Goal: Information Seeking & Learning: Learn about a topic

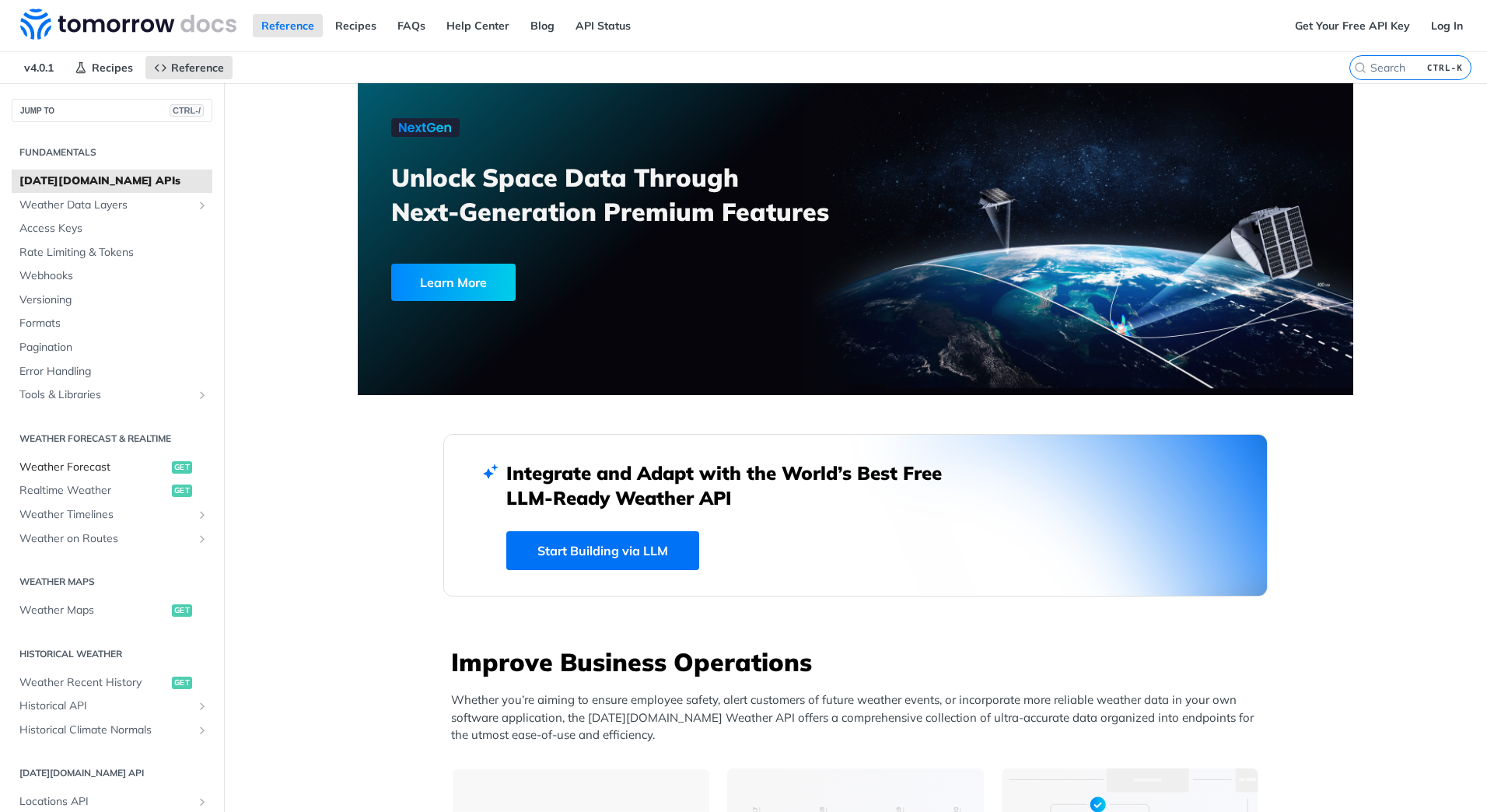
click at [59, 470] on span "Weather Forecast" at bounding box center [94, 467] width 149 height 15
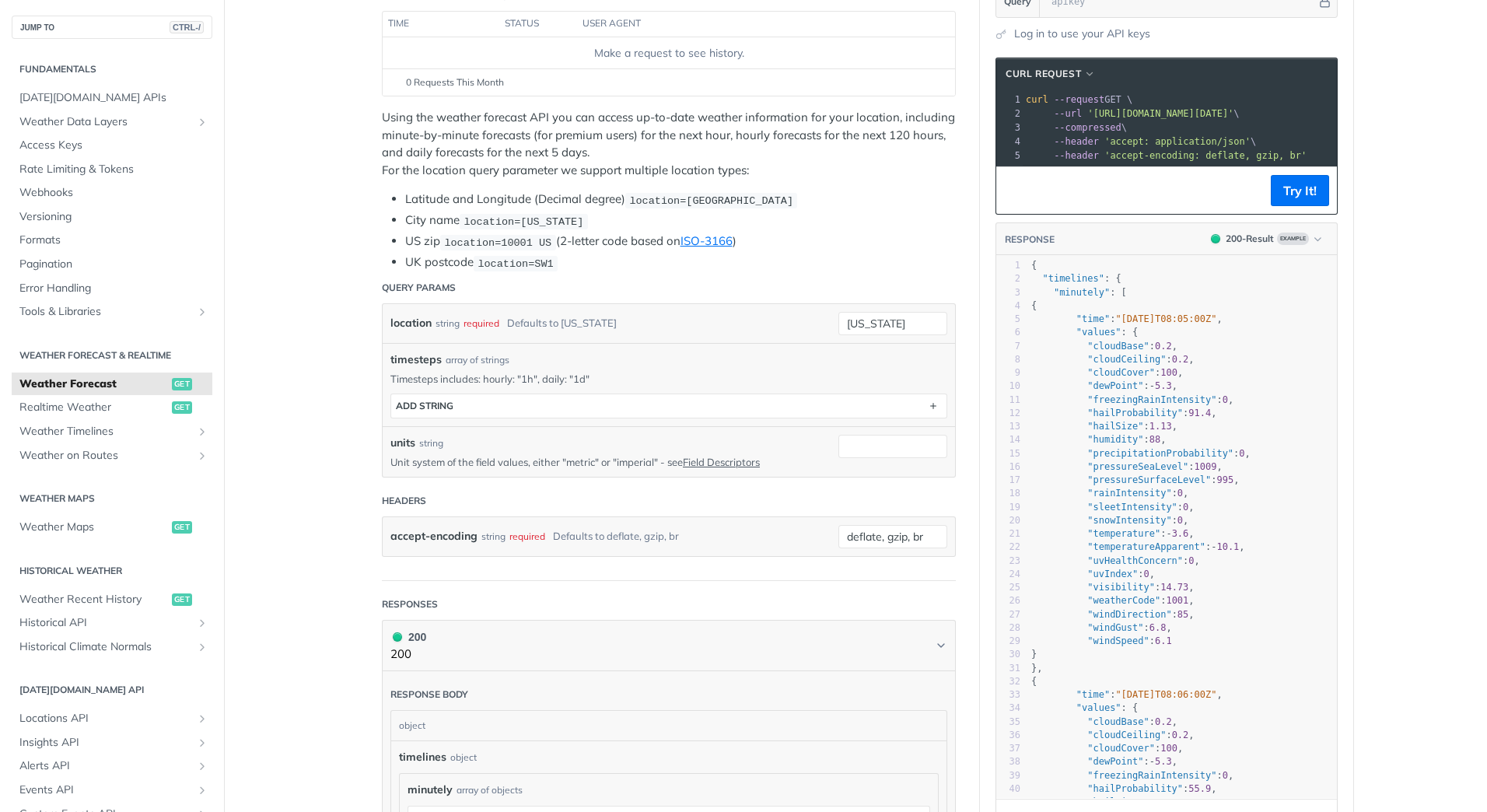
scroll to position [233, 0]
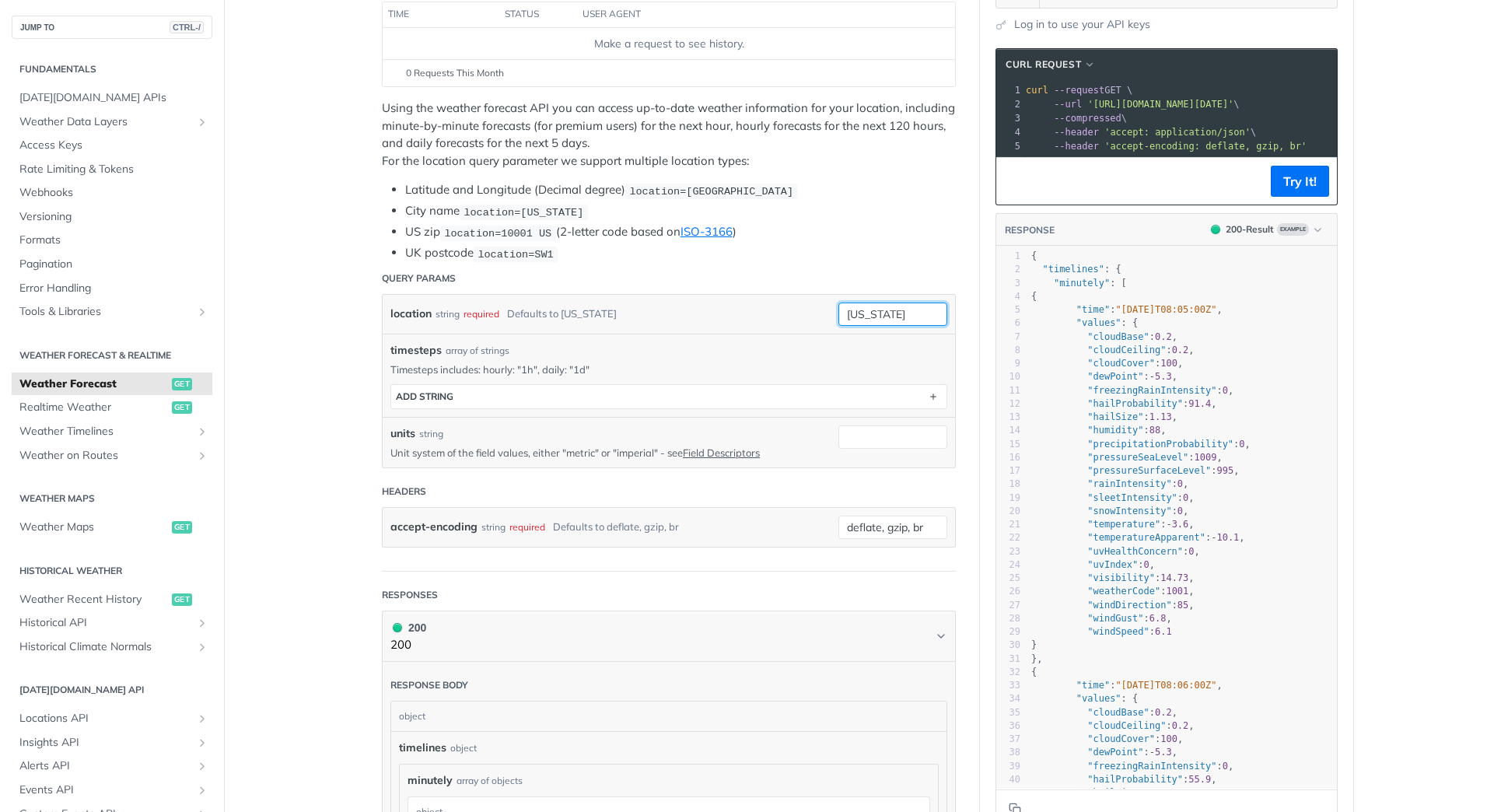
drag, startPoint x: 898, startPoint y: 311, endPoint x: 820, endPoint y: 303, distance: 78.4
click at [820, 303] on div "location string required Defaults to new york new york" at bounding box center [669, 315] width 557 height 23
click at [856, 235] on li "US zip location=10001 US (2-letter code based on ISO-3166 )" at bounding box center [680, 233] width 551 height 18
click at [889, 315] on input "zwolle" at bounding box center [892, 315] width 109 height 23
click at [889, 310] on input "zwolle" at bounding box center [892, 315] width 109 height 23
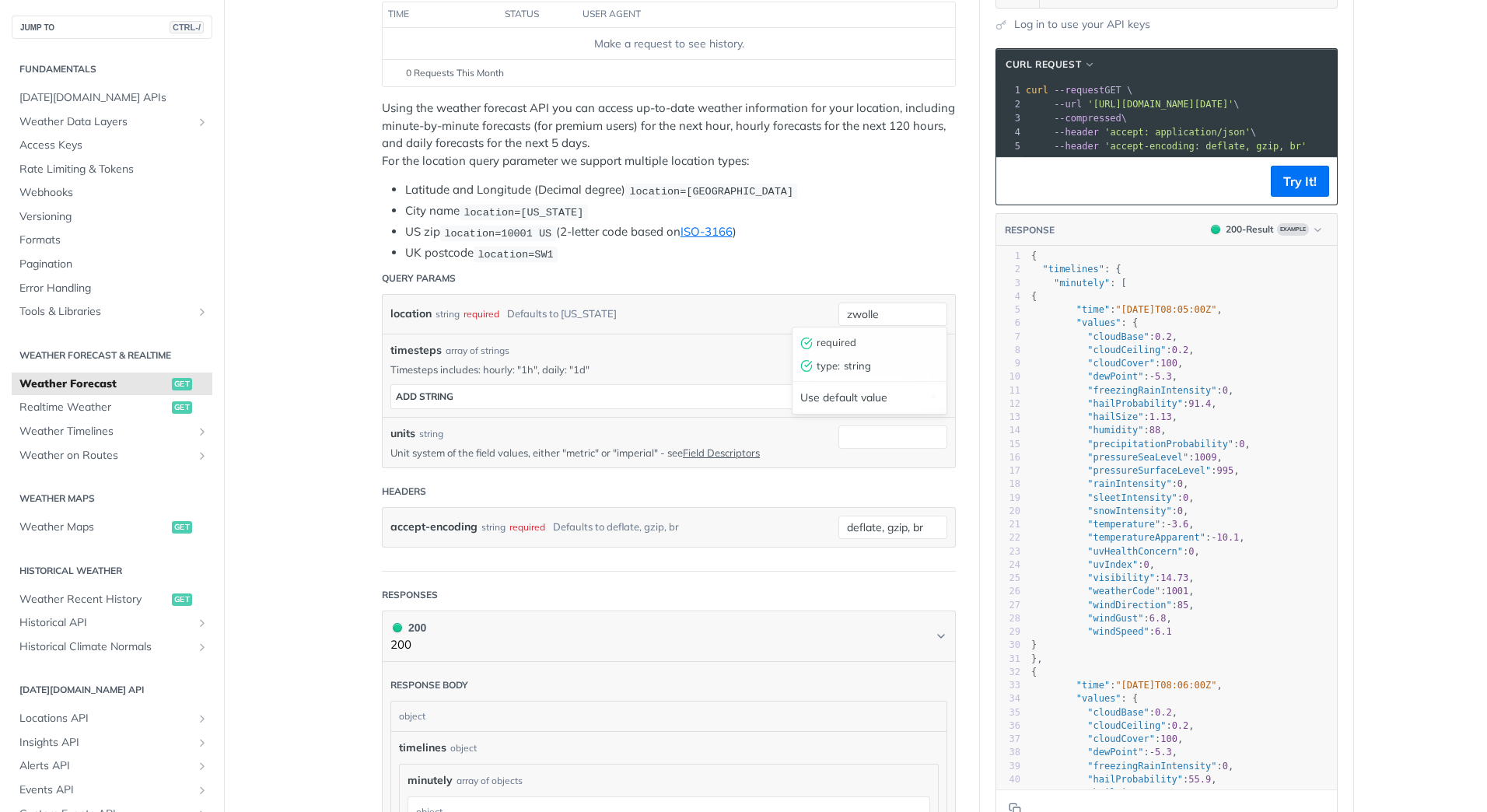
click at [876, 249] on li "UK postcode location=SW1" at bounding box center [680, 253] width 551 height 18
drag, startPoint x: 843, startPoint y: 314, endPoint x: 865, endPoint y: 304, distance: 24.2
click at [848, 312] on input "zwolle" at bounding box center [892, 315] width 109 height 23
type input "Zwolle"
click at [912, 232] on li "US zip location=10001 US (2-letter code based on ISO-3166 )" at bounding box center [680, 233] width 551 height 18
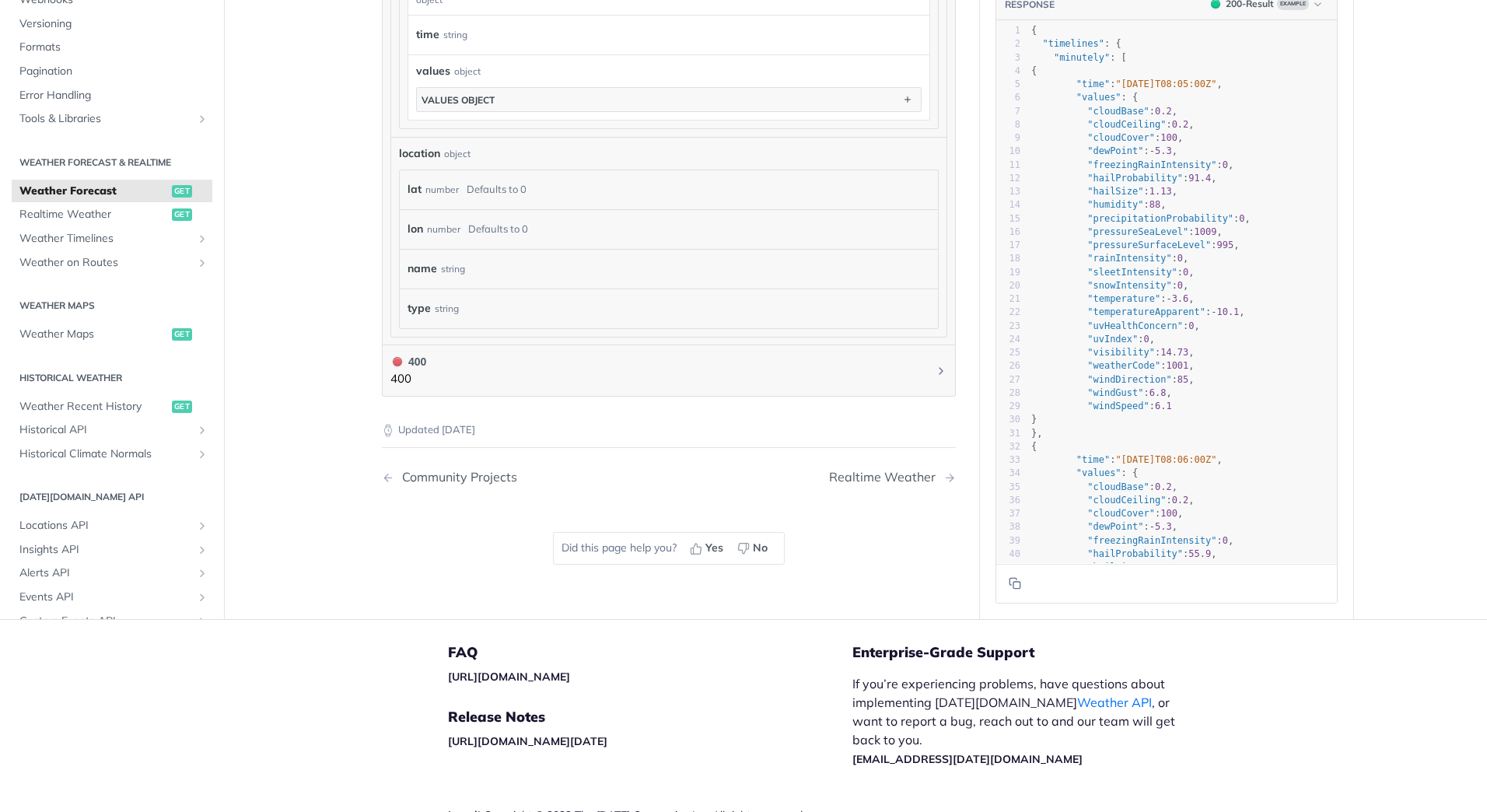
scroll to position [1400, 0]
click at [899, 96] on icon "button" at bounding box center [907, 97] width 17 height 17
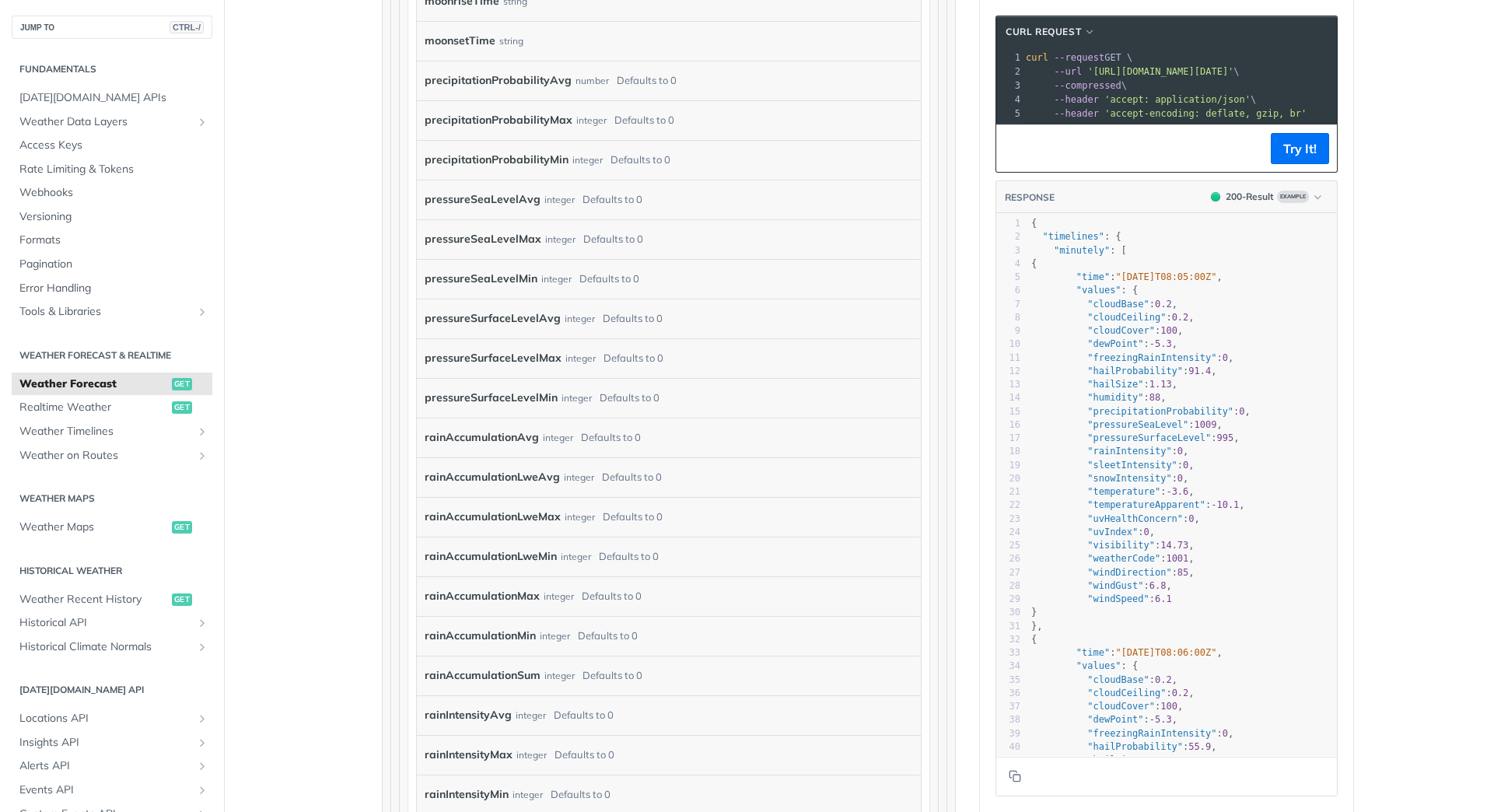
scroll to position [2955, 0]
click at [519, 78] on label "precipitationProbabilityAvg" at bounding box center [497, 81] width 147 height 23
click at [510, 77] on label "precipitationProbabilityAvg" at bounding box center [497, 81] width 147 height 23
drag, startPoint x: 510, startPoint y: 77, endPoint x: 710, endPoint y: 74, distance: 200.0
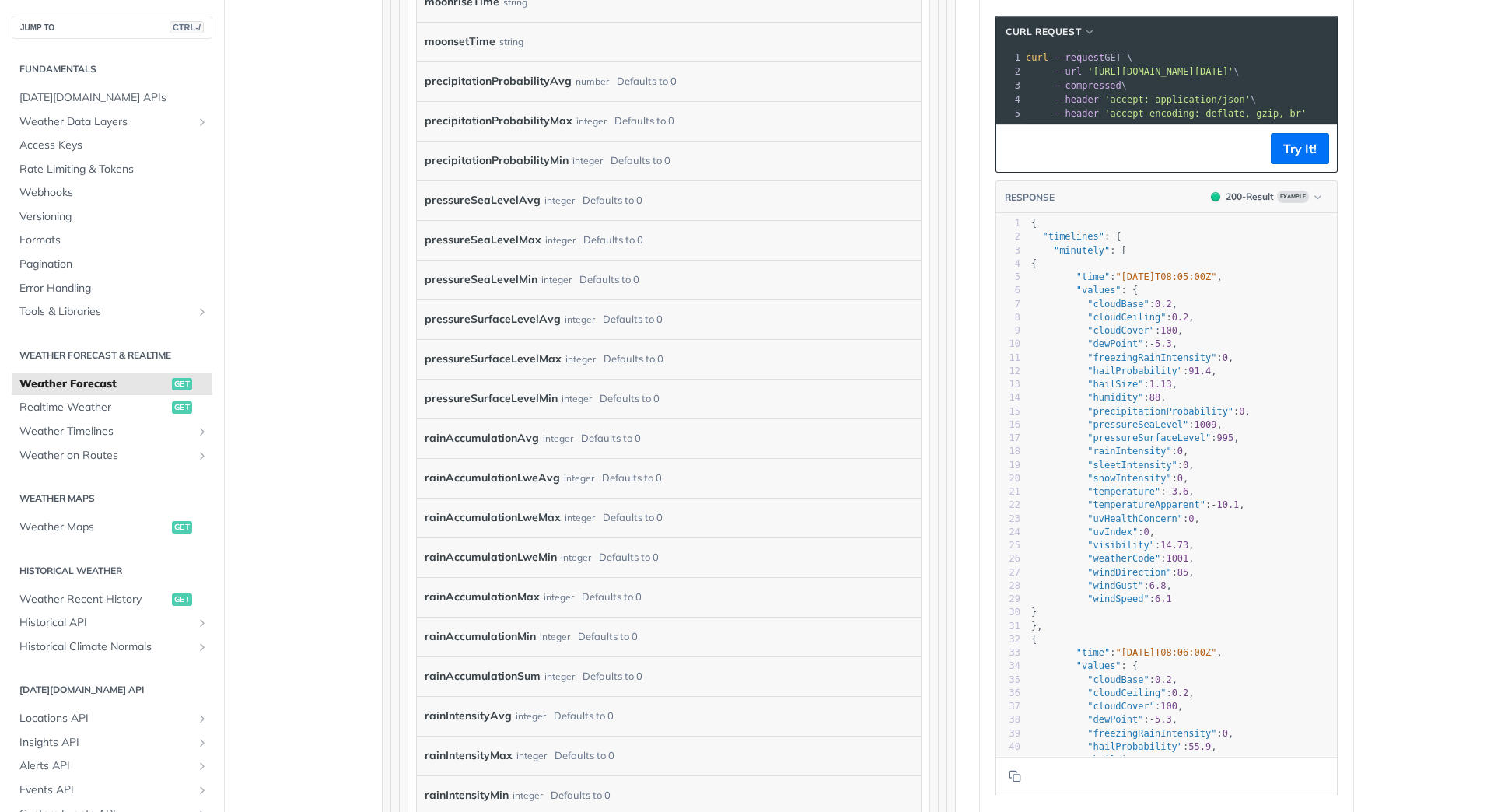
click at [710, 73] on div "precipitationProbabilityAvg number Defaults to 0" at bounding box center [657, 82] width 465 height 23
click at [641, 82] on div "Defaults to 0" at bounding box center [646, 81] width 59 height 23
click at [734, 73] on div "precipitationProbabilityAvg number Defaults to 0" at bounding box center [657, 82] width 465 height 23
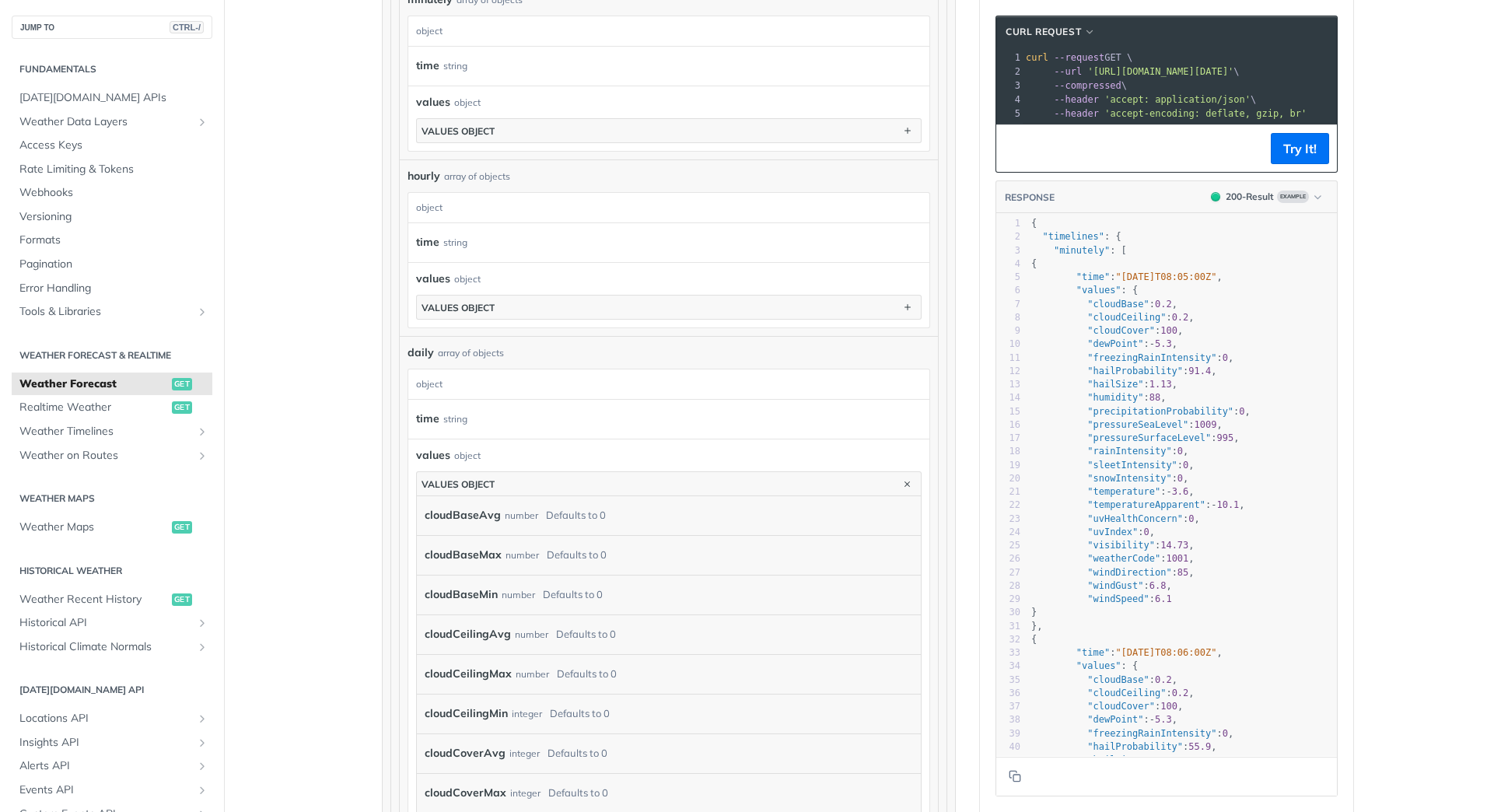
scroll to position [1011, 0]
drag, startPoint x: 874, startPoint y: 516, endPoint x: 626, endPoint y: 517, distance: 248.0
click at [854, 519] on div "cloudBaseAvg number Defaults to 0" at bounding box center [657, 519] width 465 height 23
click at [417, 518] on div "cloudBaseAvg number Defaults to 0" at bounding box center [669, 518] width 504 height 39
drag, startPoint x: 526, startPoint y: 526, endPoint x: 511, endPoint y: 519, distance: 16.6
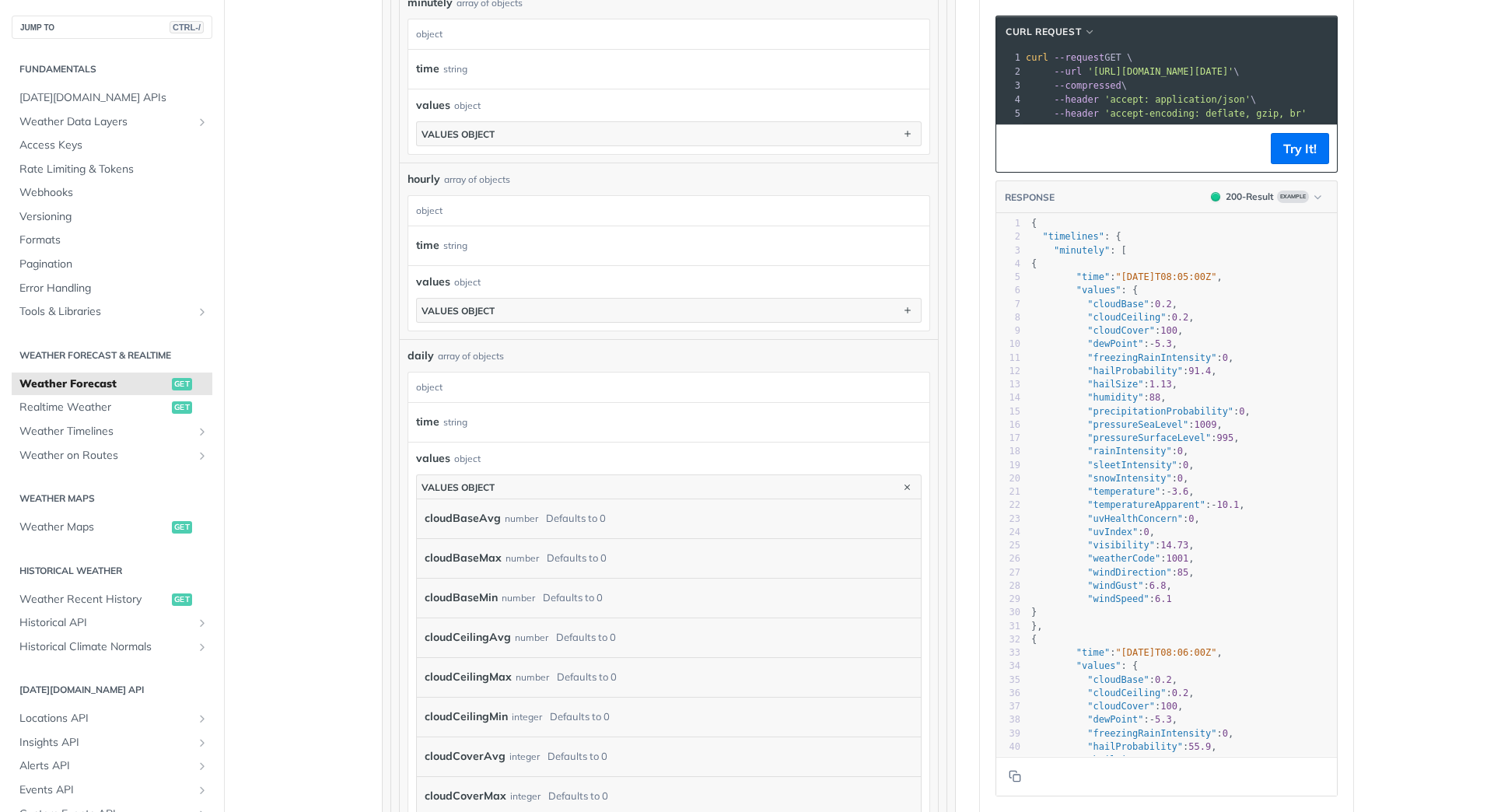
click at [525, 525] on div "number" at bounding box center [521, 518] width 33 height 23
click at [517, 519] on div "number" at bounding box center [521, 518] width 33 height 23
drag, startPoint x: 517, startPoint y: 519, endPoint x: 568, endPoint y: 517, distance: 51.0
click at [568, 517] on div "Defaults to 0" at bounding box center [576, 518] width 59 height 23
drag, startPoint x: 568, startPoint y: 517, endPoint x: 492, endPoint y: 483, distance: 83.3
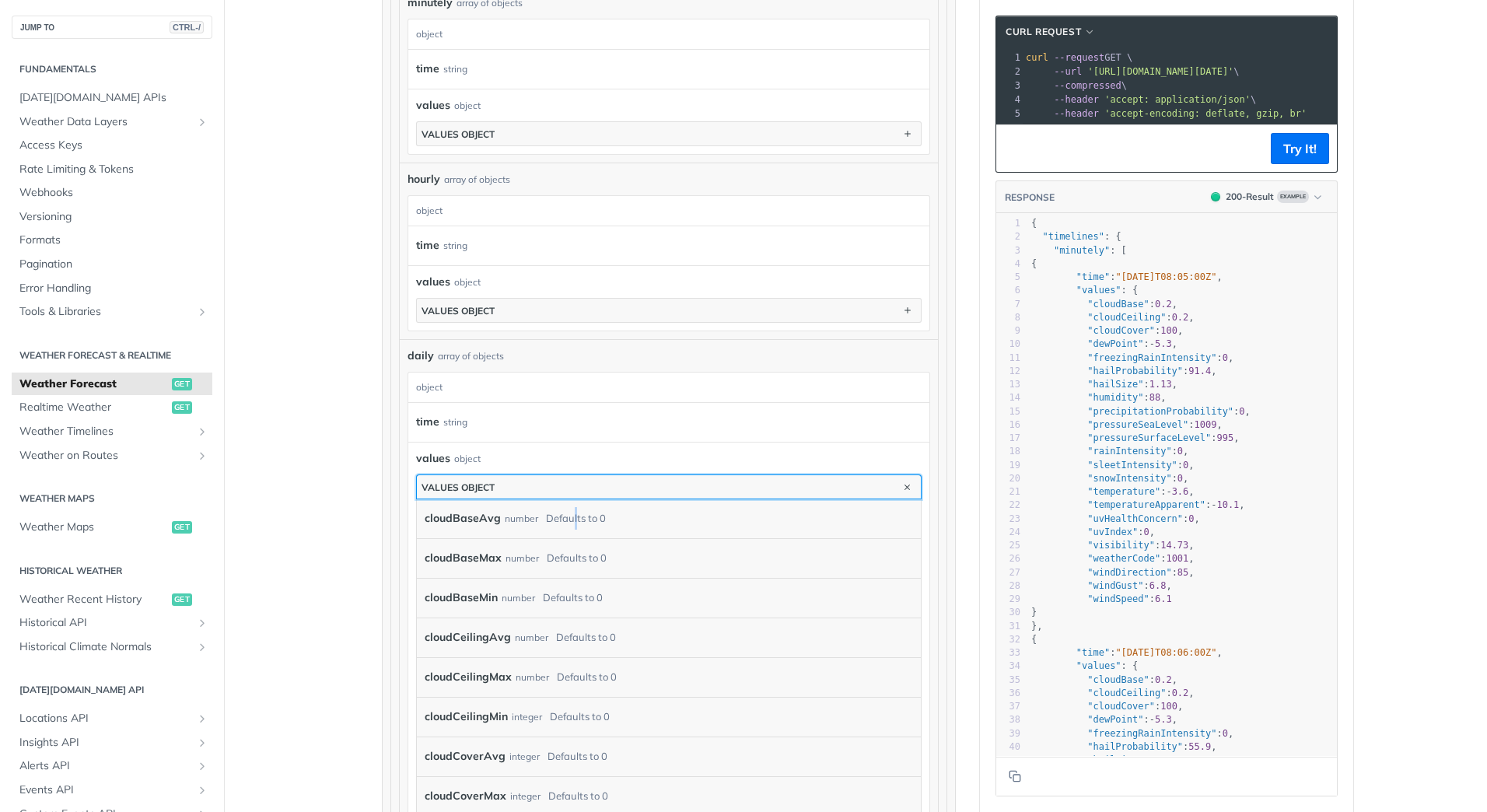
click at [492, 483] on button "values object" at bounding box center [669, 487] width 504 height 23
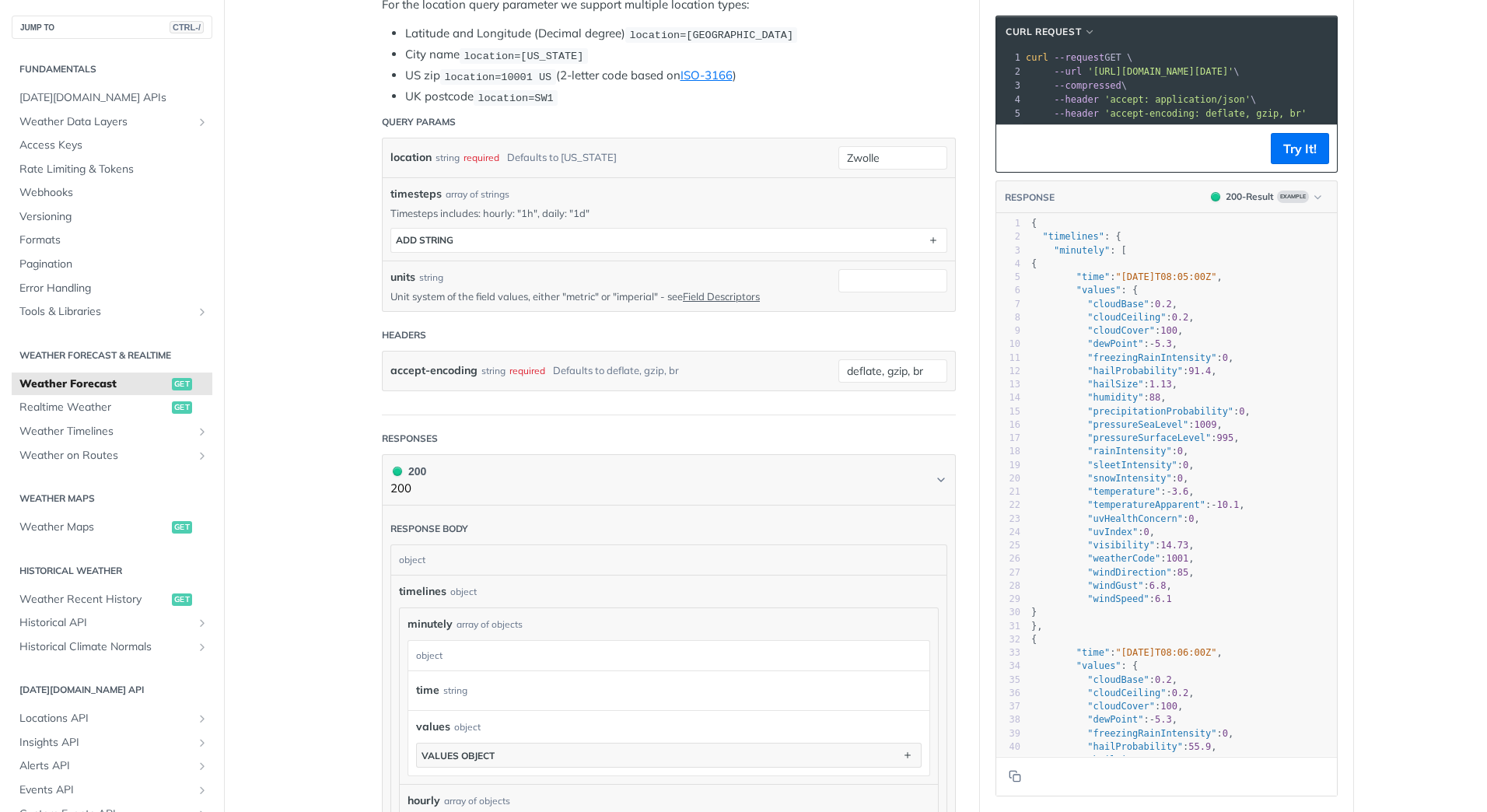
scroll to position [388, 0]
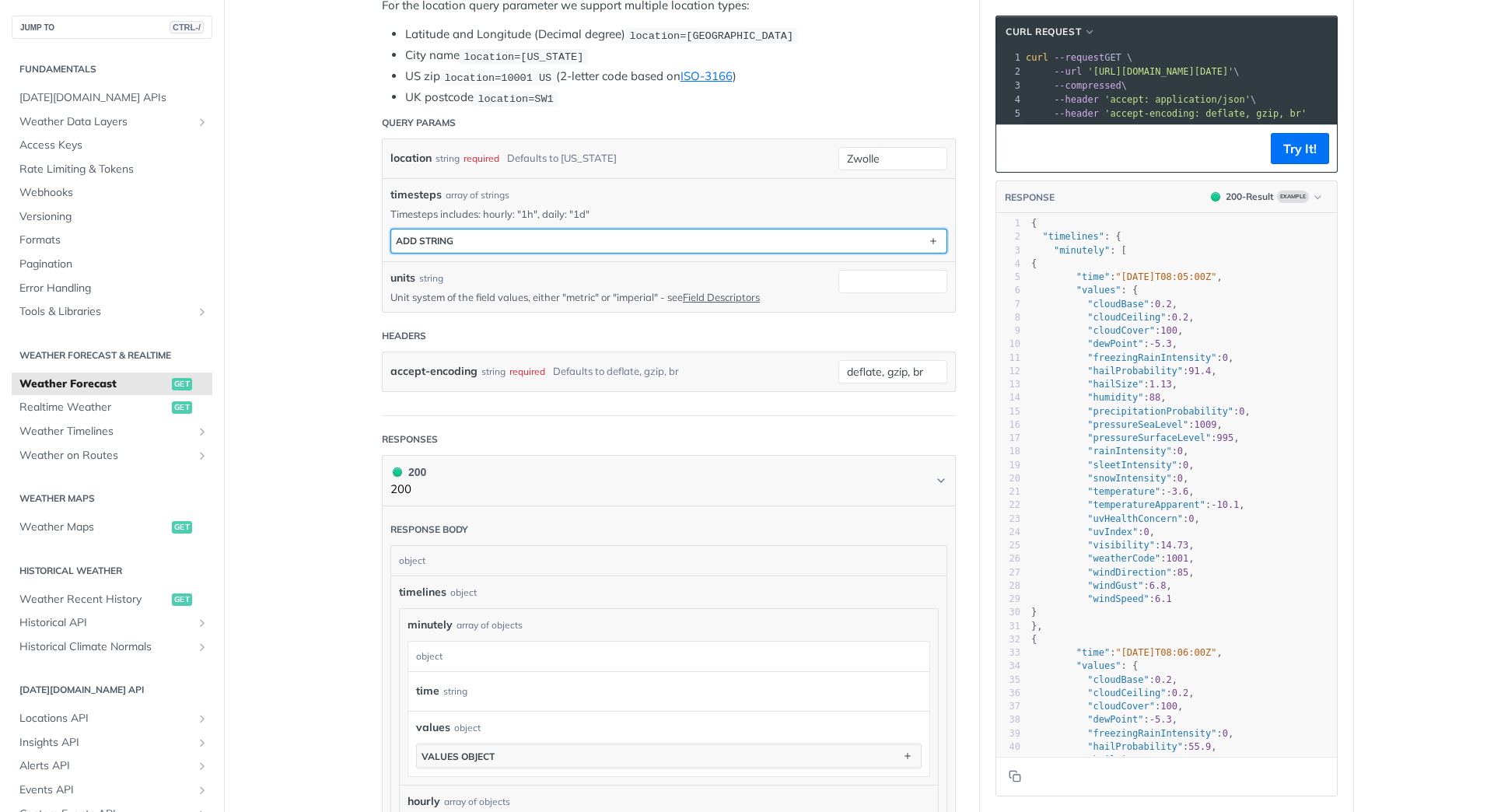
click at [456, 236] on button "ADD string" at bounding box center [669, 242] width 555 height 23
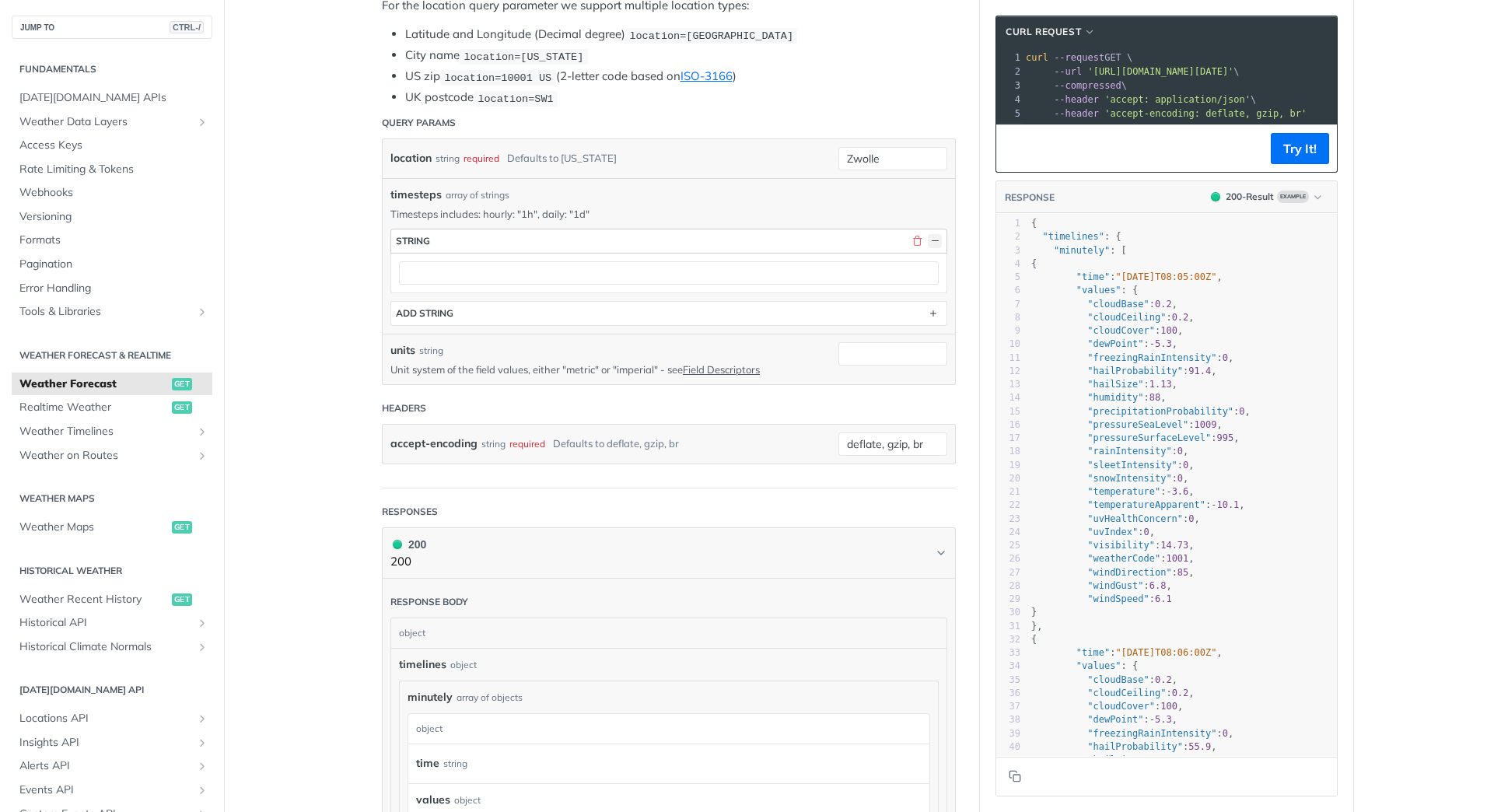
click at [932, 241] on button "button" at bounding box center [935, 242] width 14 height 14
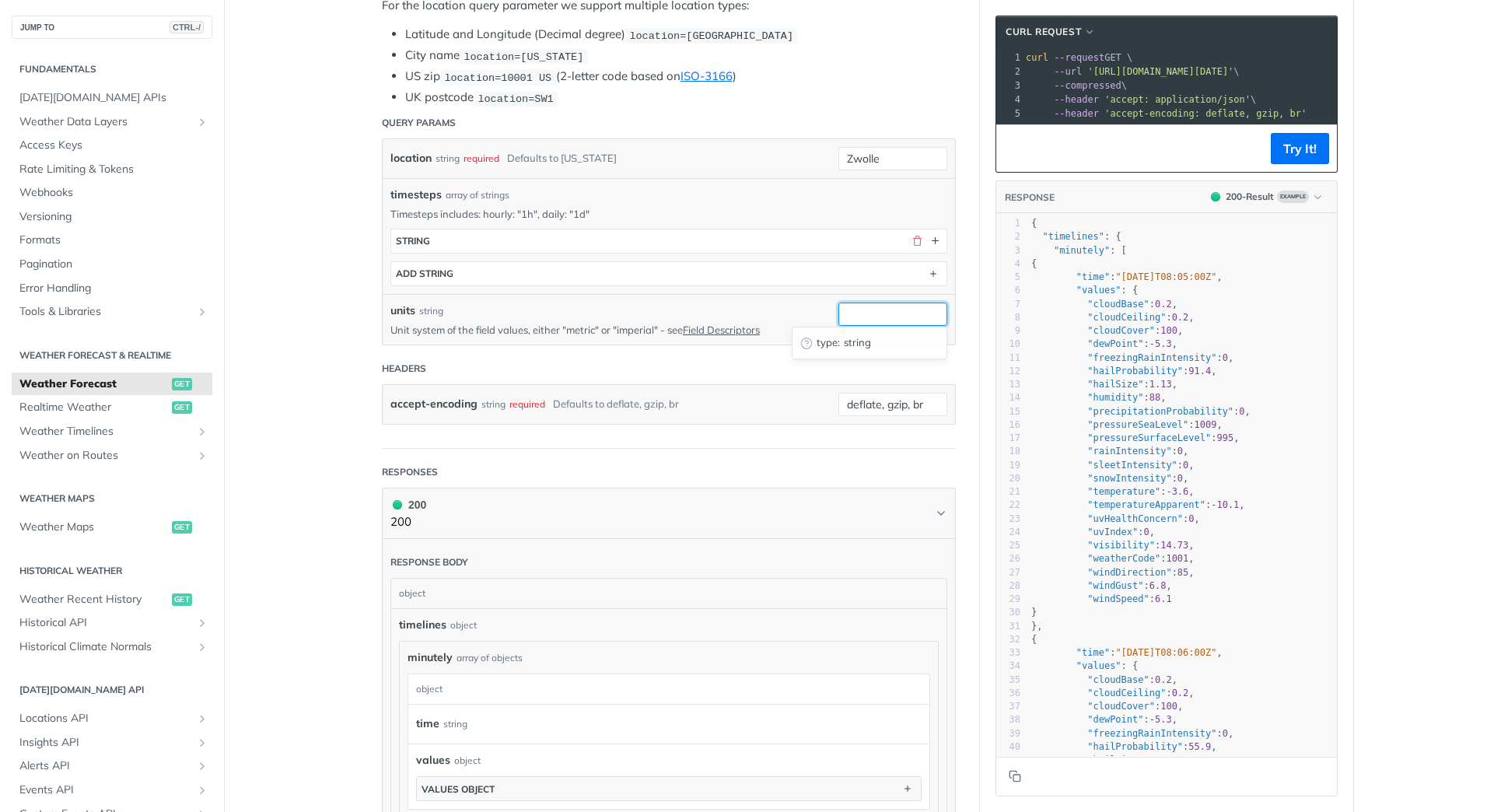
click at [849, 315] on input "units" at bounding box center [892, 315] width 109 height 23
type input "metric"
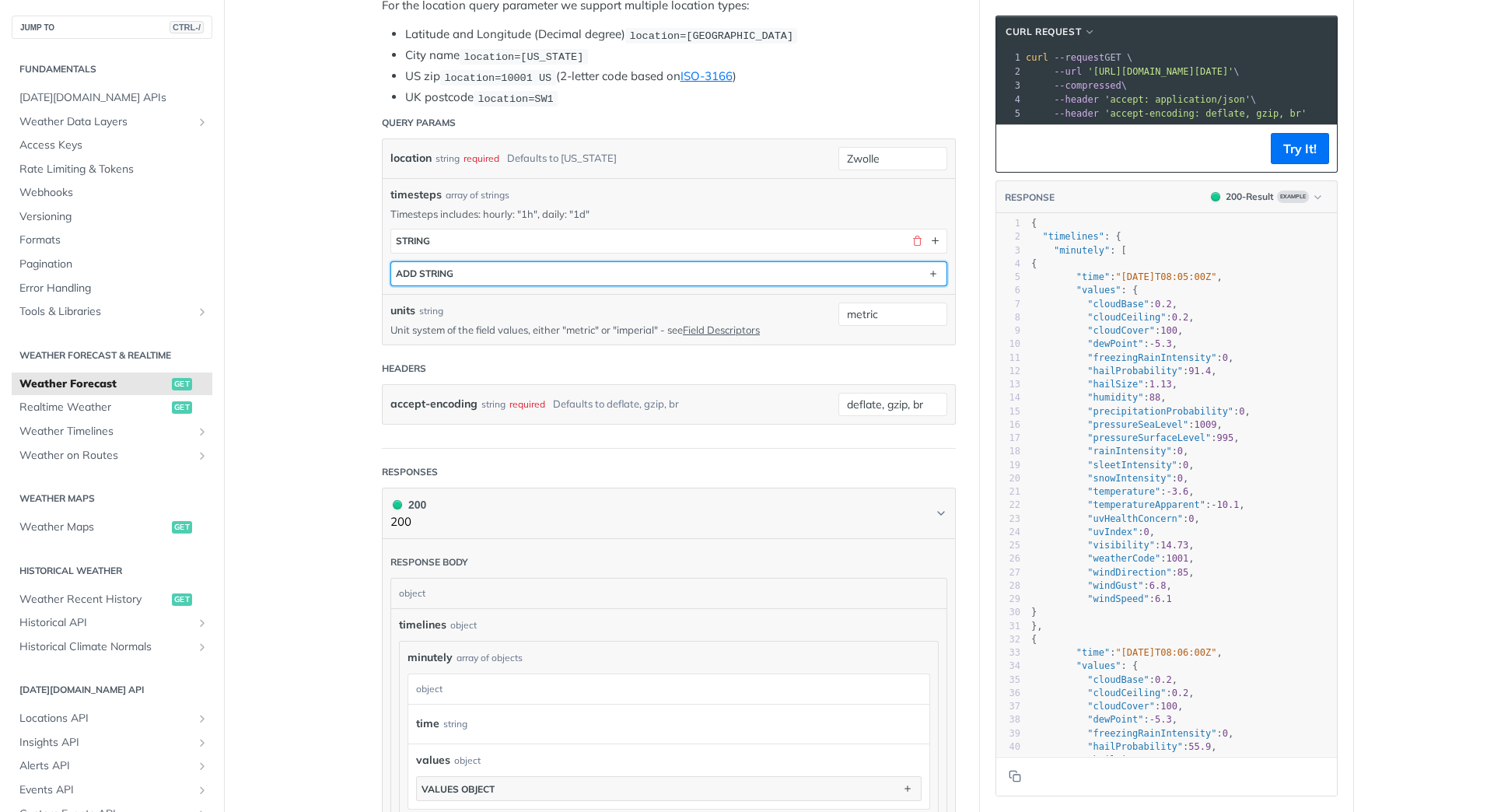
click at [765, 279] on button "ADD string" at bounding box center [669, 274] width 555 height 23
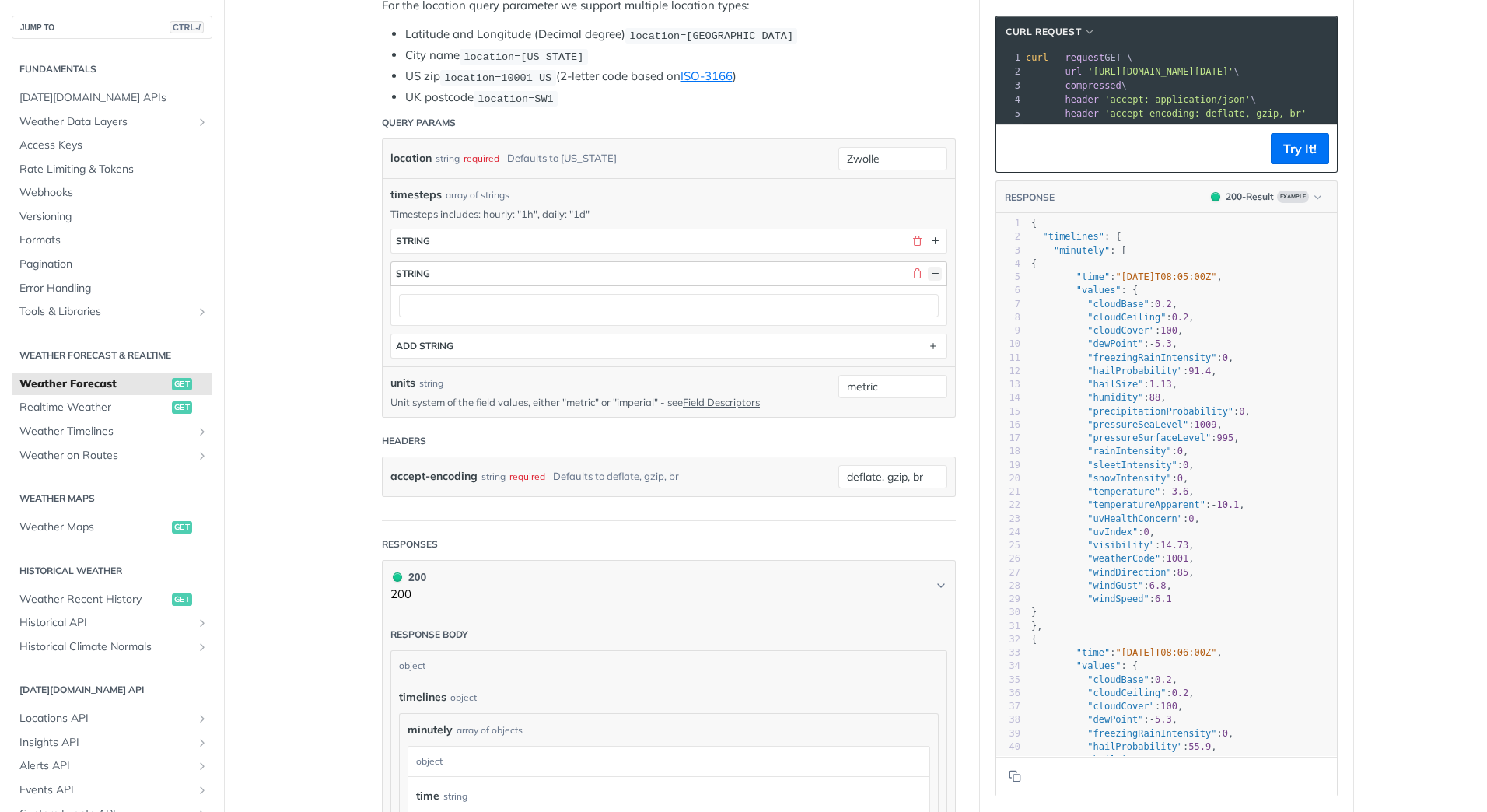
click at [931, 270] on button "button" at bounding box center [935, 274] width 14 height 14
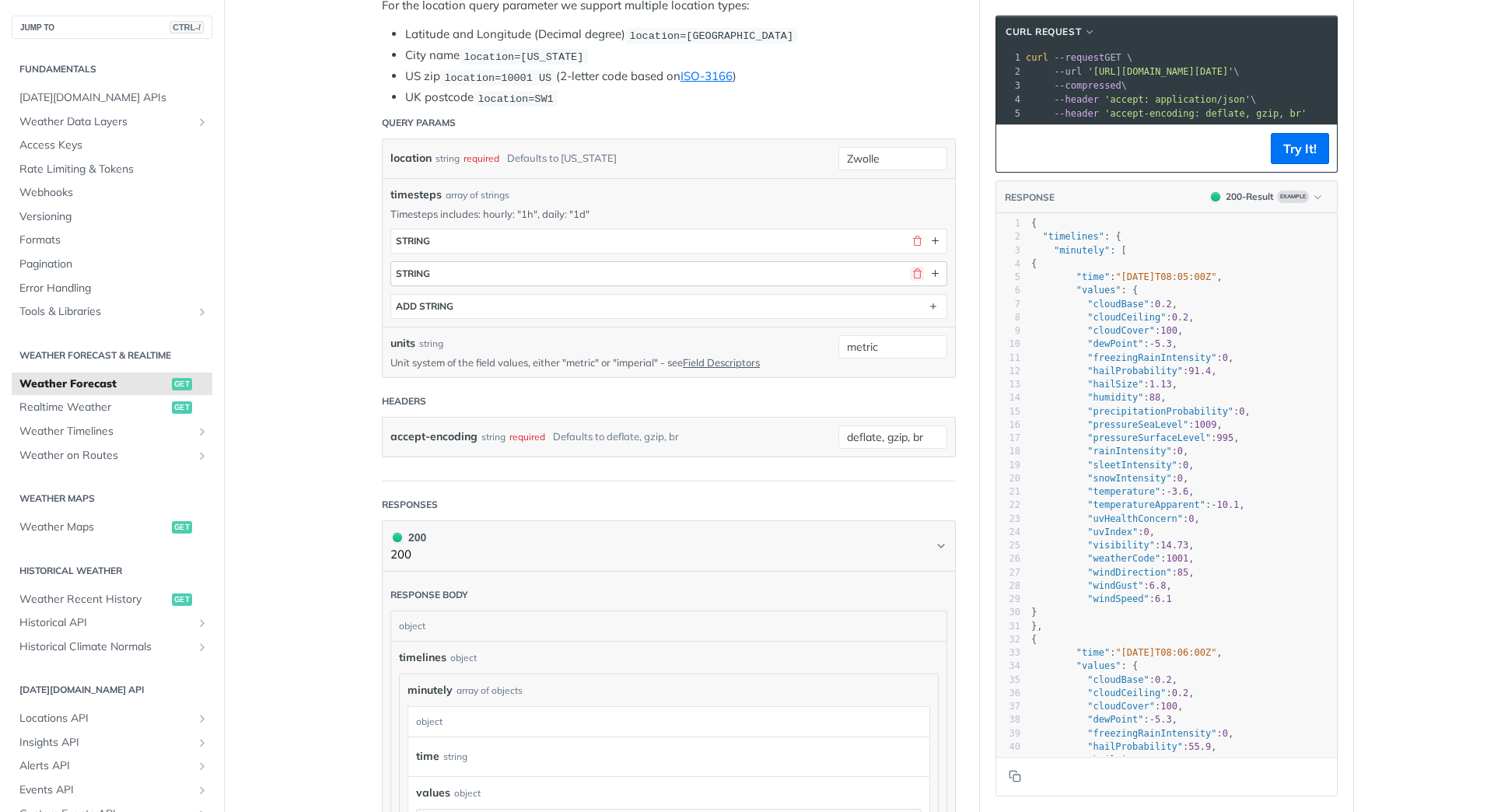
click at [912, 271] on button "button" at bounding box center [917, 274] width 14 height 14
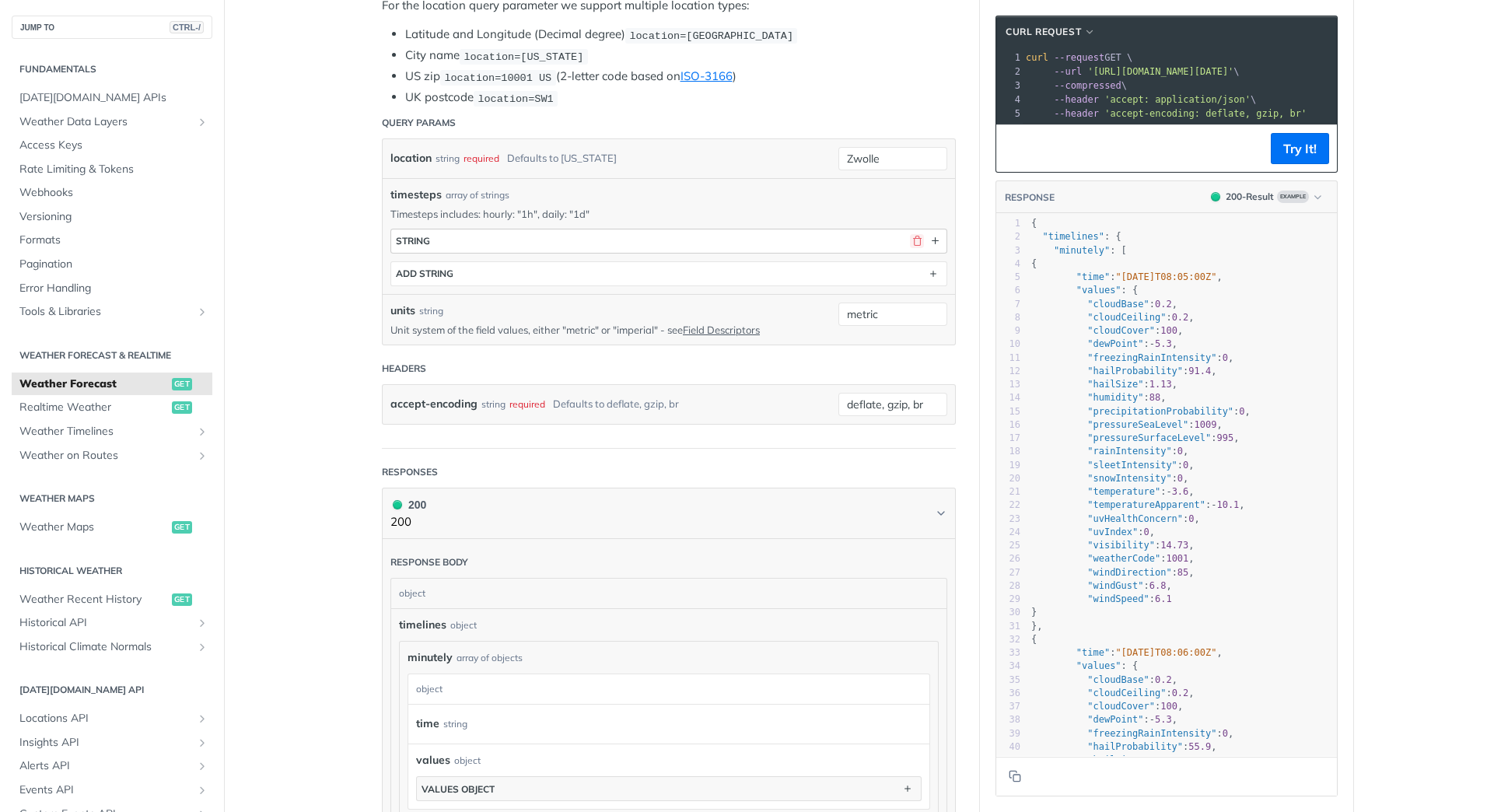
click at [911, 241] on button "button" at bounding box center [917, 242] width 14 height 14
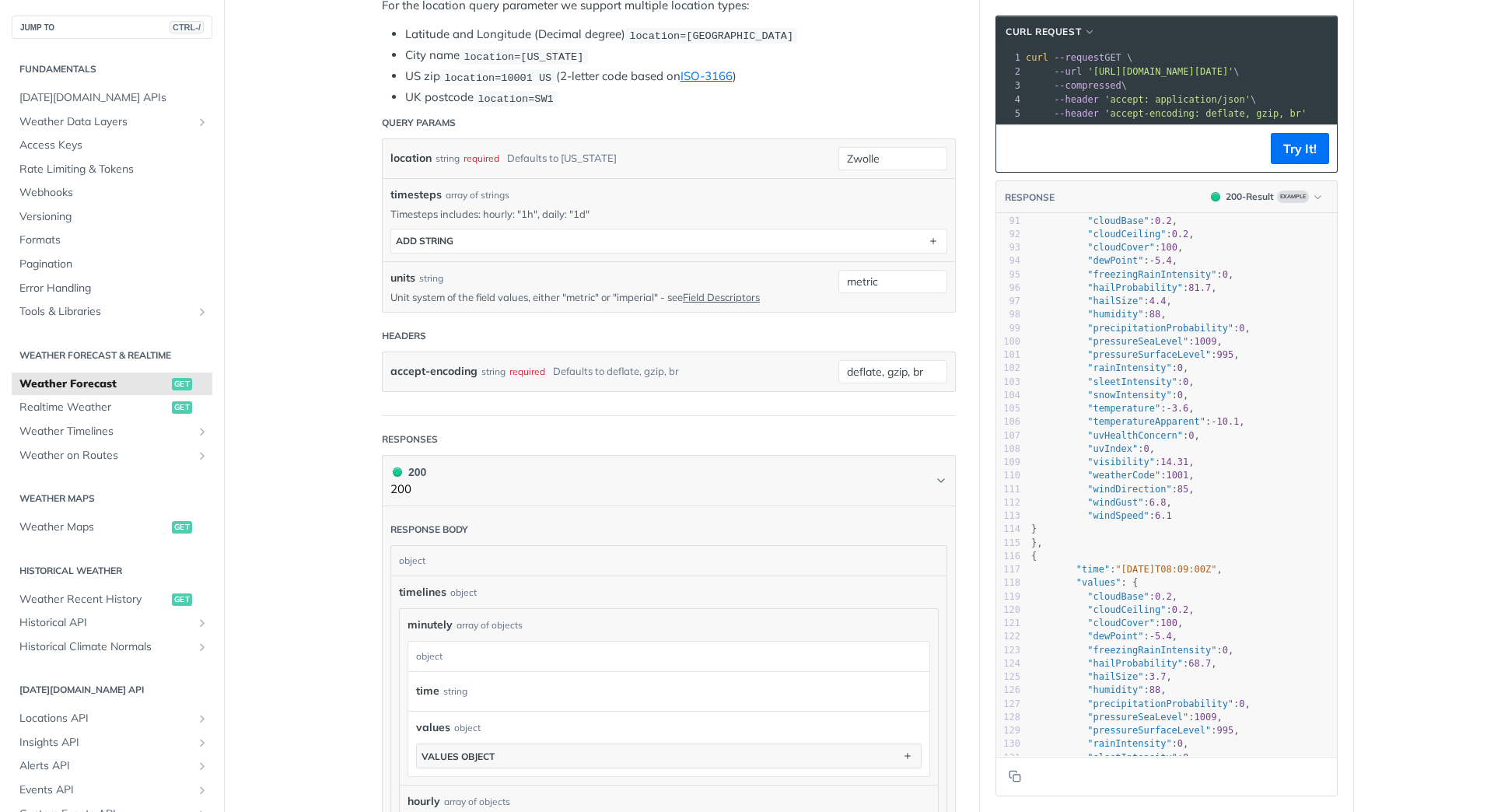
scroll to position [0, 0]
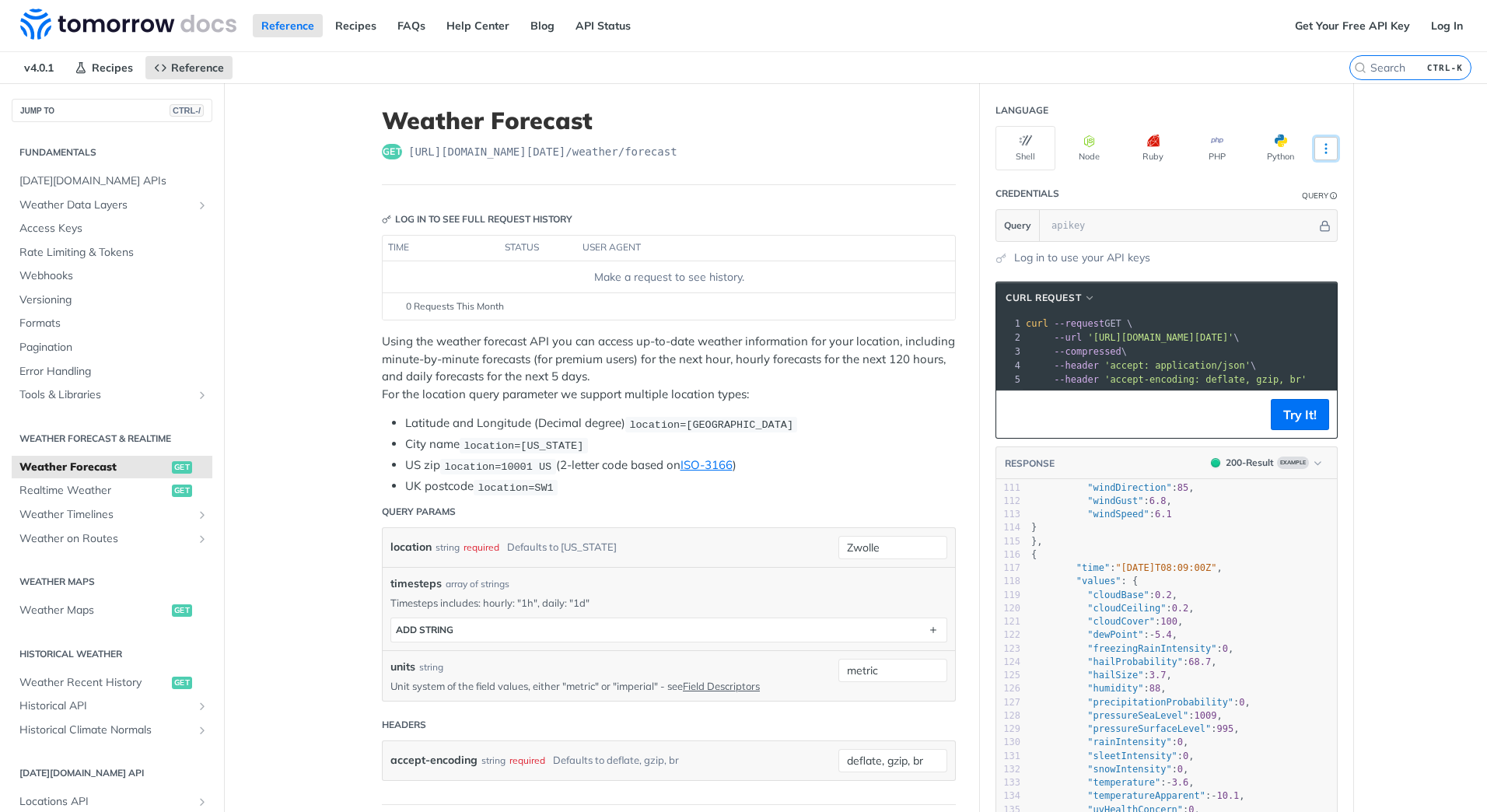
click at [1318, 148] on icon "More ellipsis" at bounding box center [1326, 149] width 14 height 14
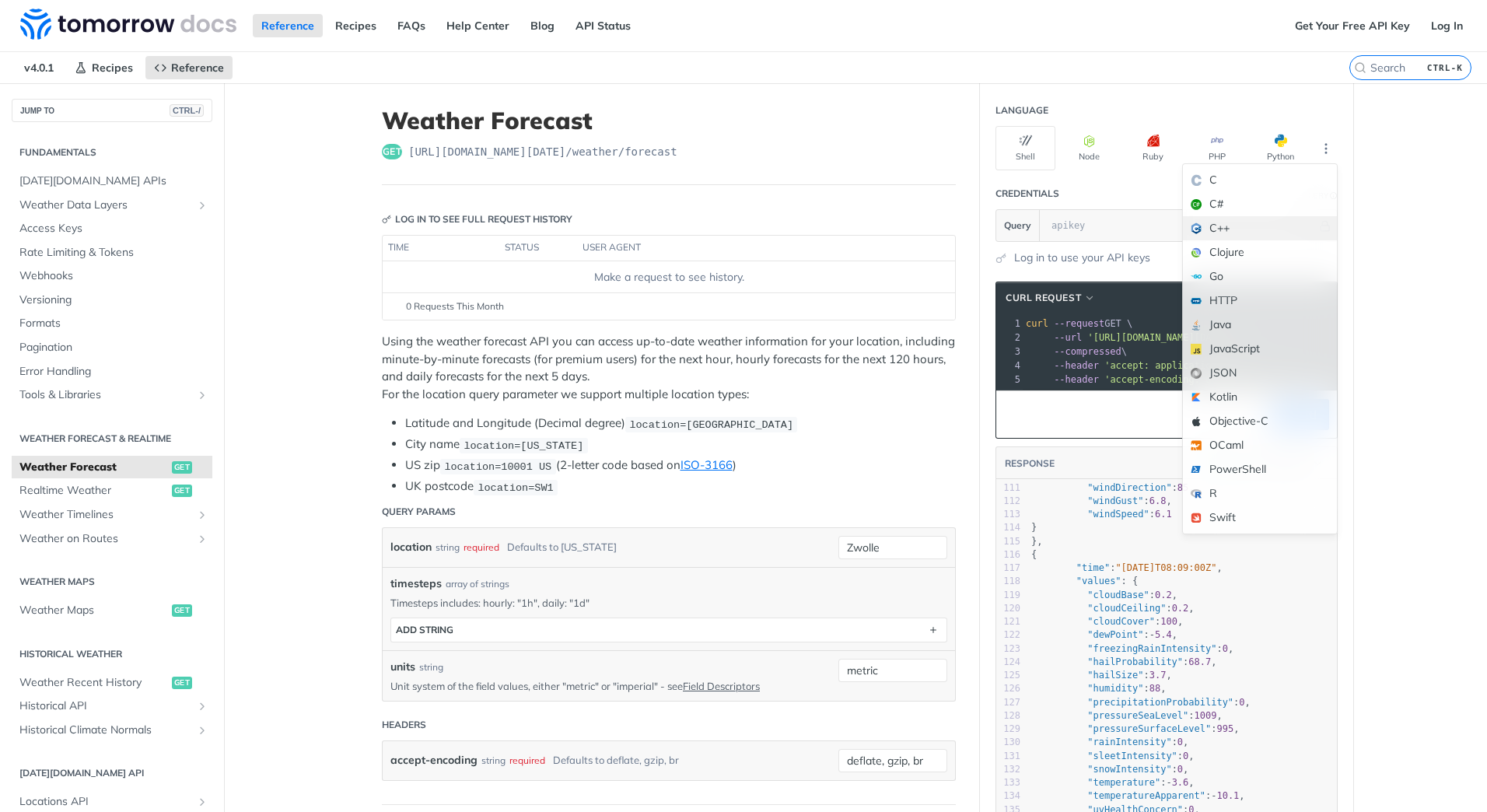
click at [1228, 230] on div "C++" at bounding box center [1259, 228] width 154 height 24
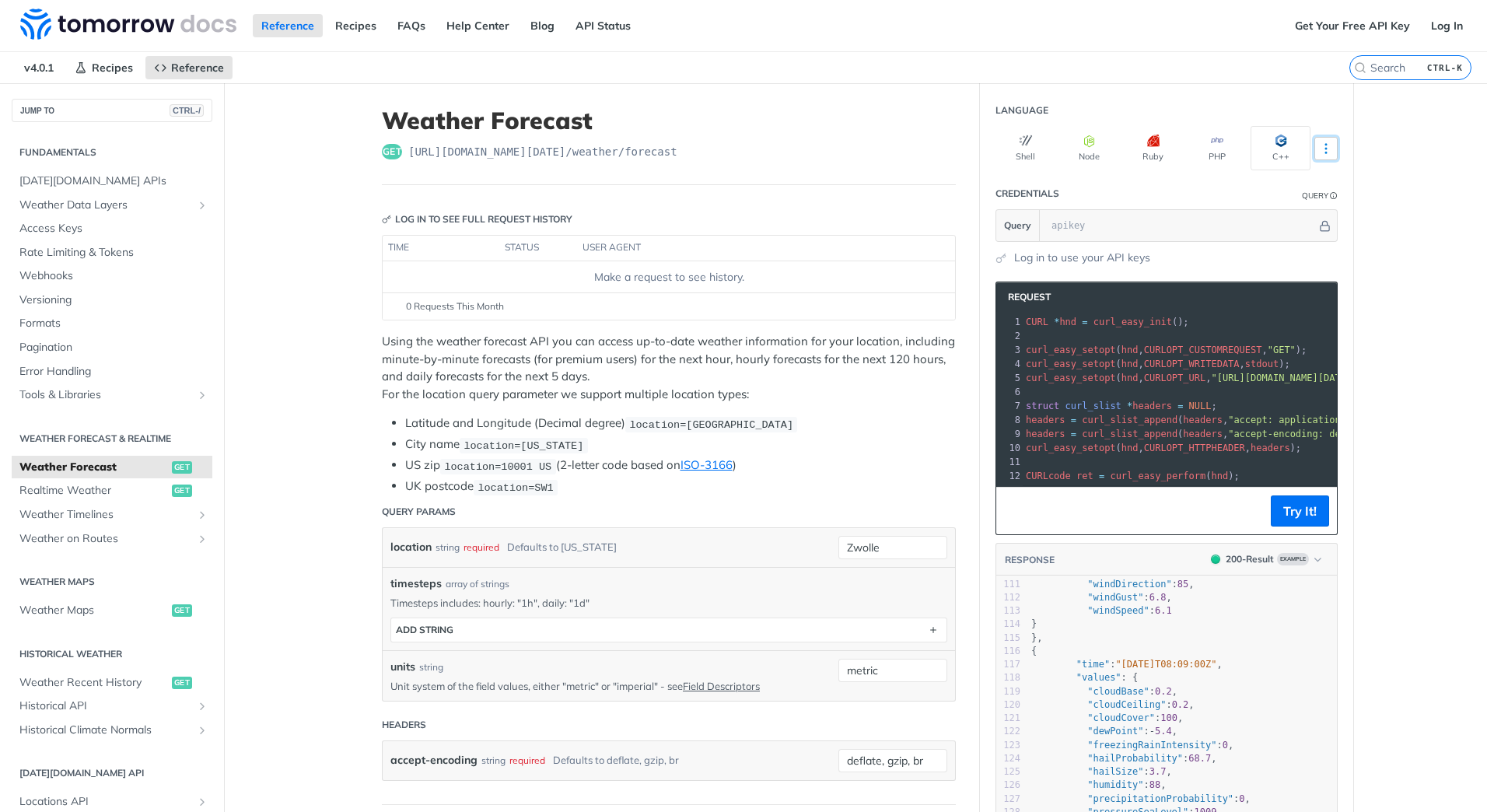
click at [1324, 148] on icon "More ellipsis" at bounding box center [1326, 149] width 14 height 14
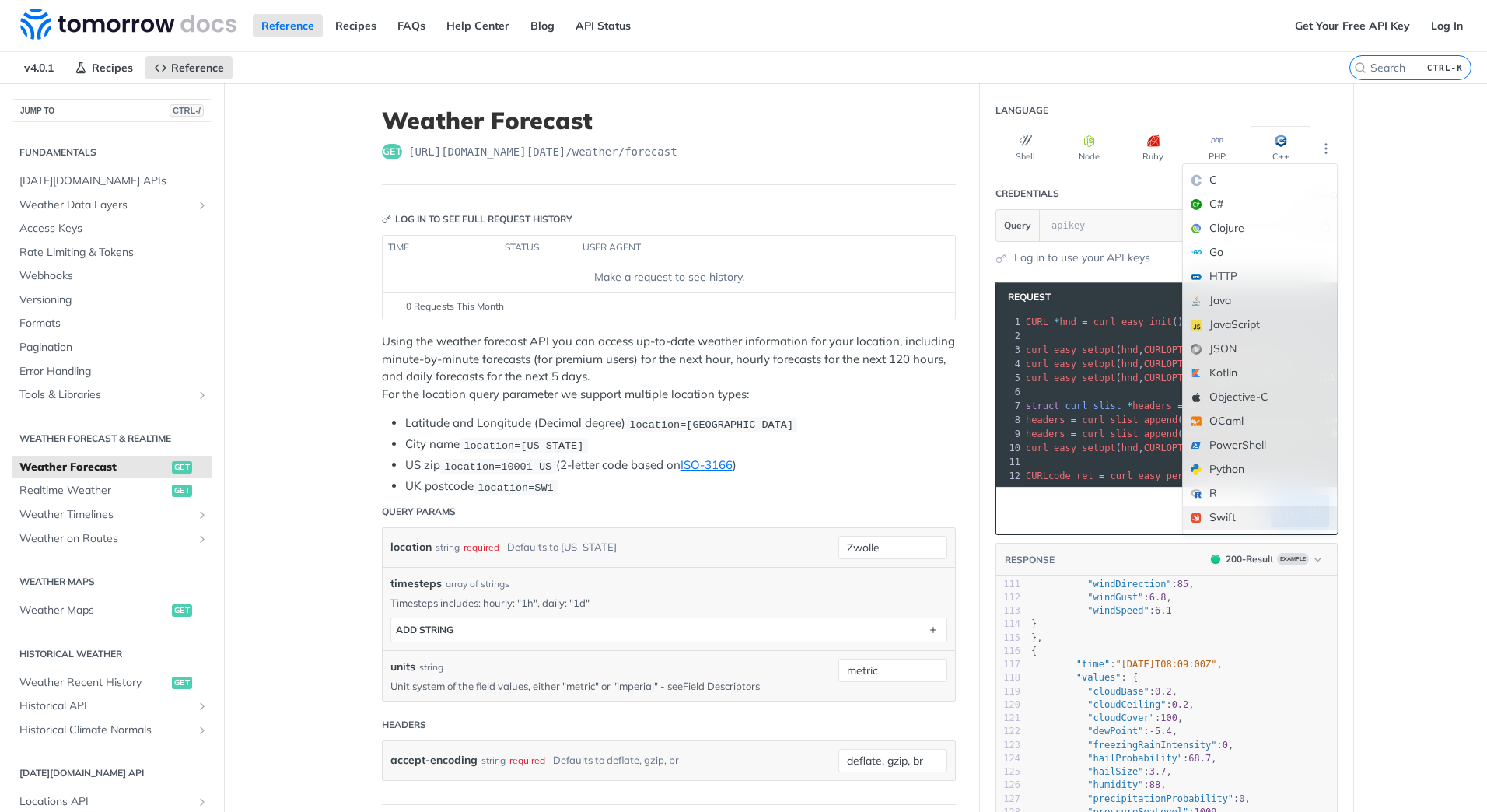
click at [1219, 519] on div "Swift" at bounding box center [1259, 517] width 154 height 24
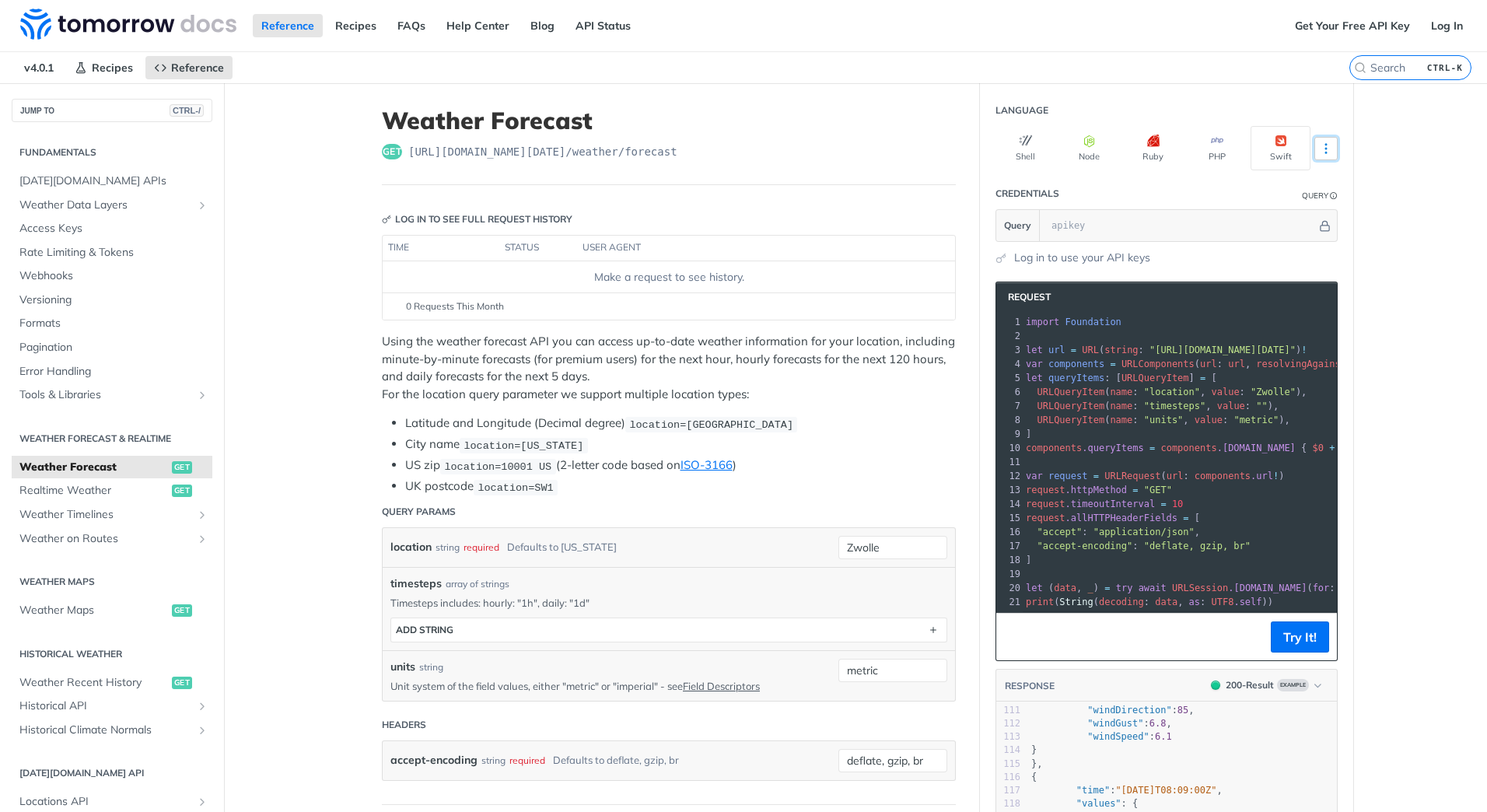
click at [1322, 151] on icon "More ellipsis" at bounding box center [1326, 149] width 14 height 14
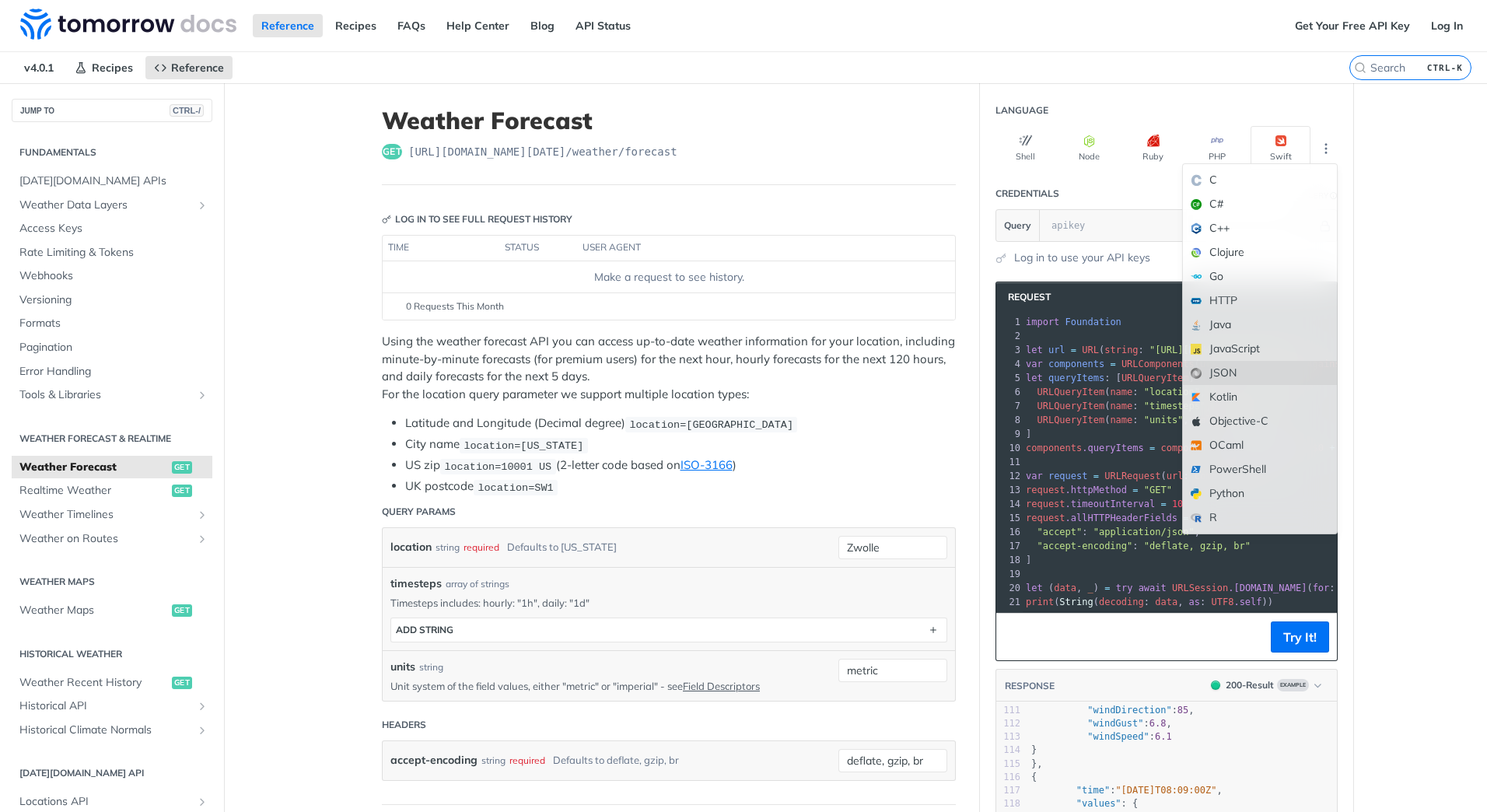
click at [1217, 374] on div "JSON" at bounding box center [1259, 372] width 154 height 24
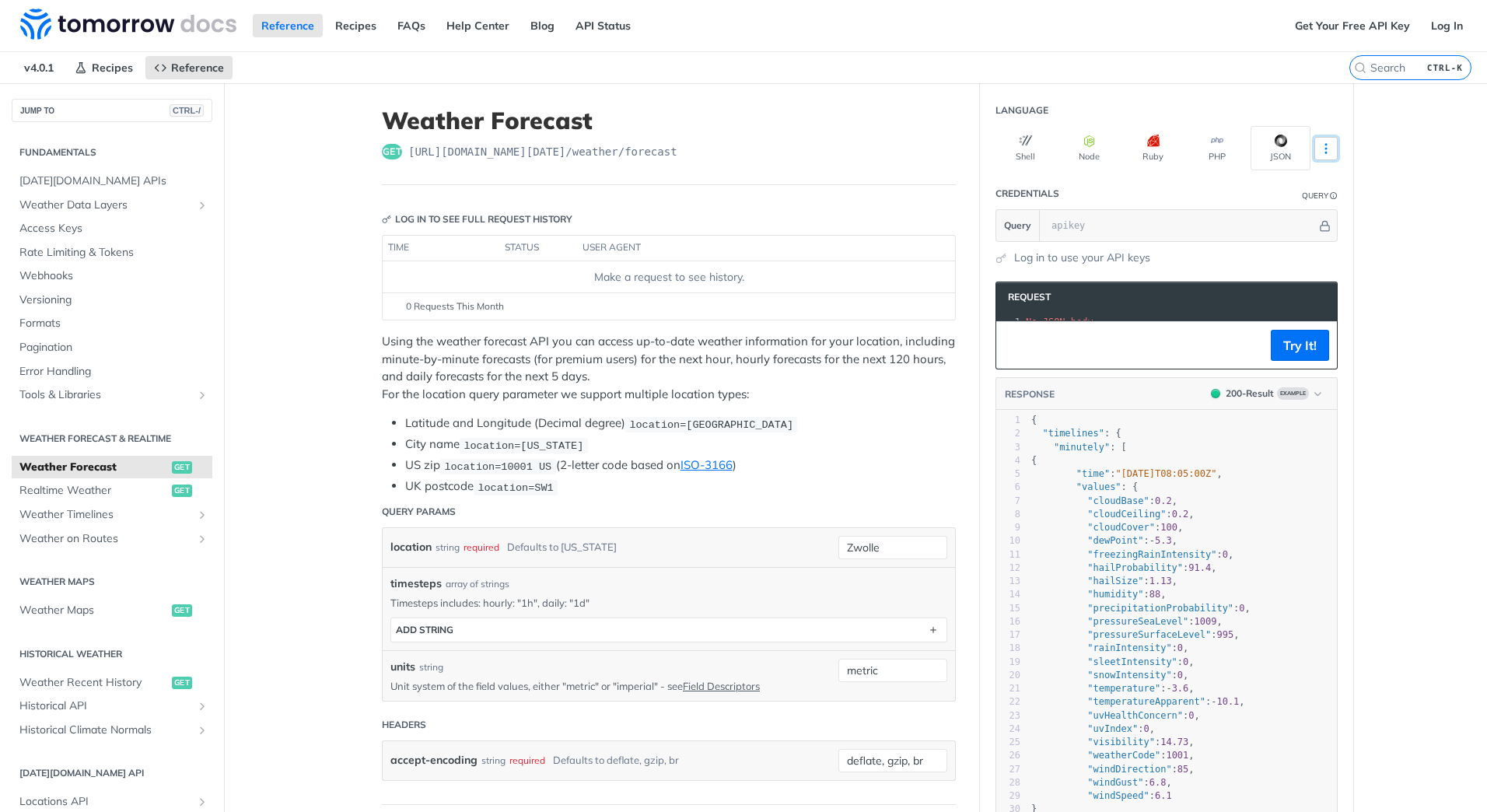
click at [1328, 151] on button "More Languages" at bounding box center [1326, 149] width 23 height 23
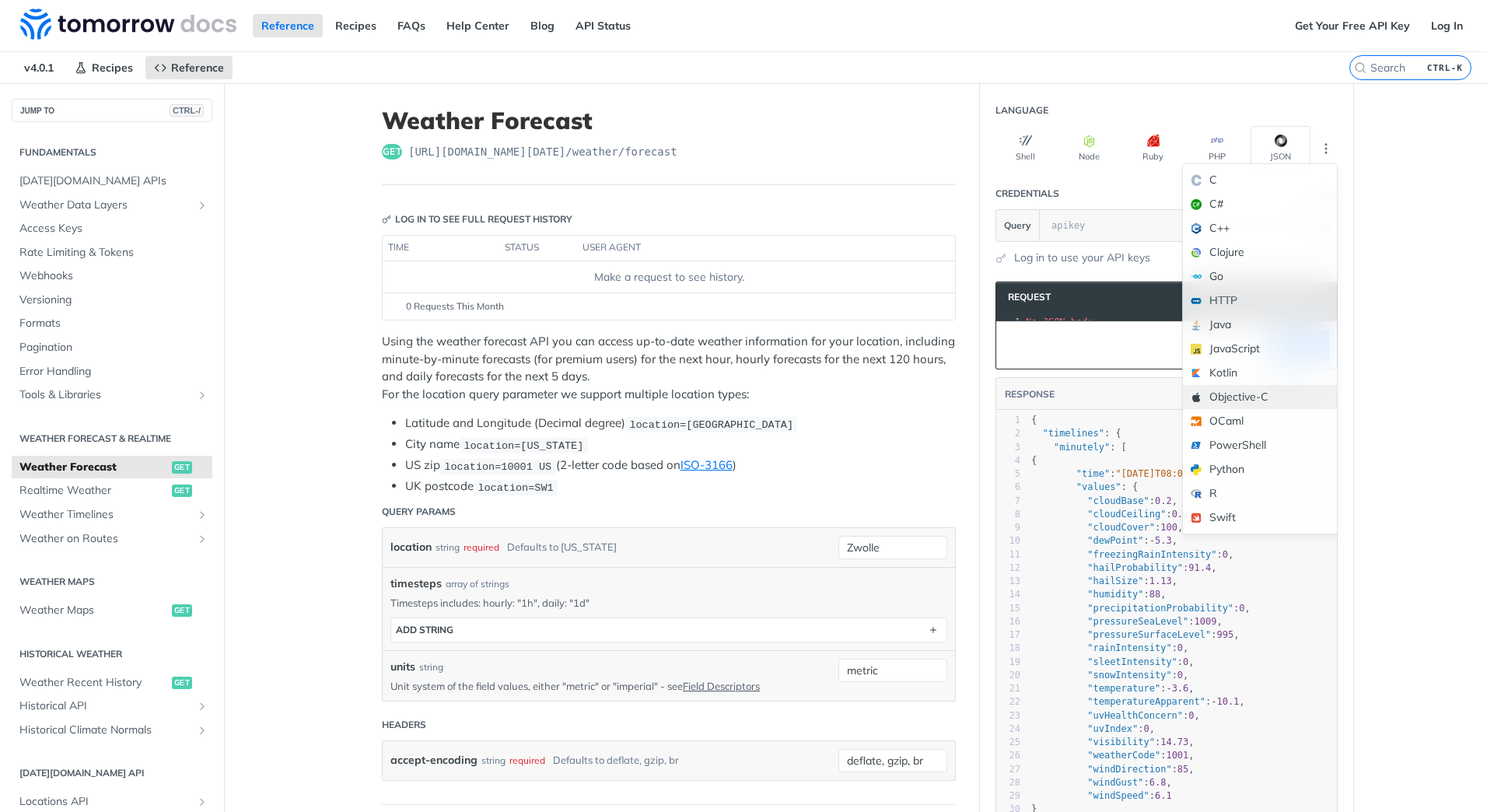
click at [1231, 397] on div "Objective-C" at bounding box center [1259, 397] width 154 height 24
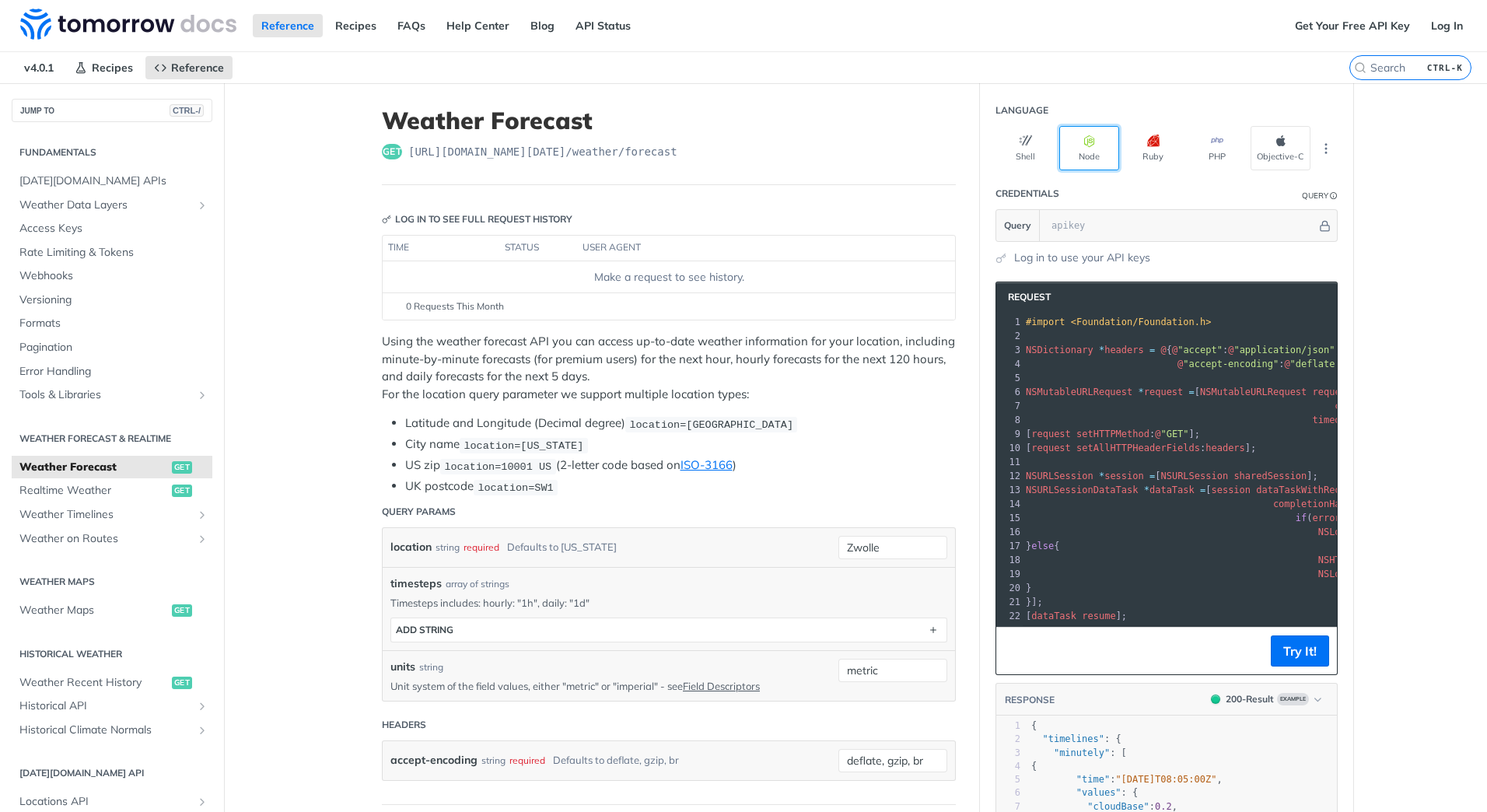
click at [1089, 151] on button "Node" at bounding box center [1089, 148] width 59 height 44
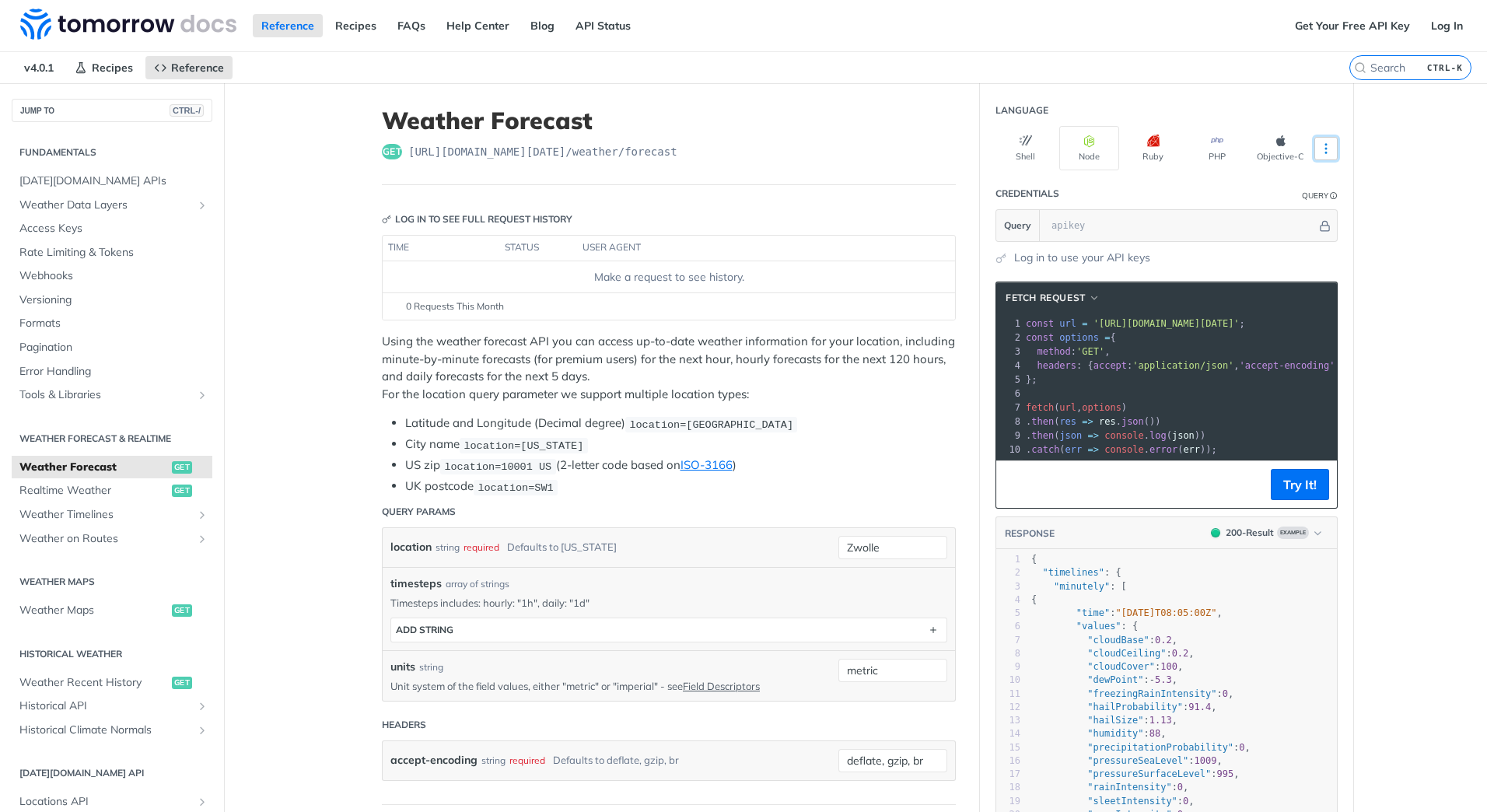
click at [1318, 146] on icon "More ellipsis" at bounding box center [1326, 149] width 14 height 14
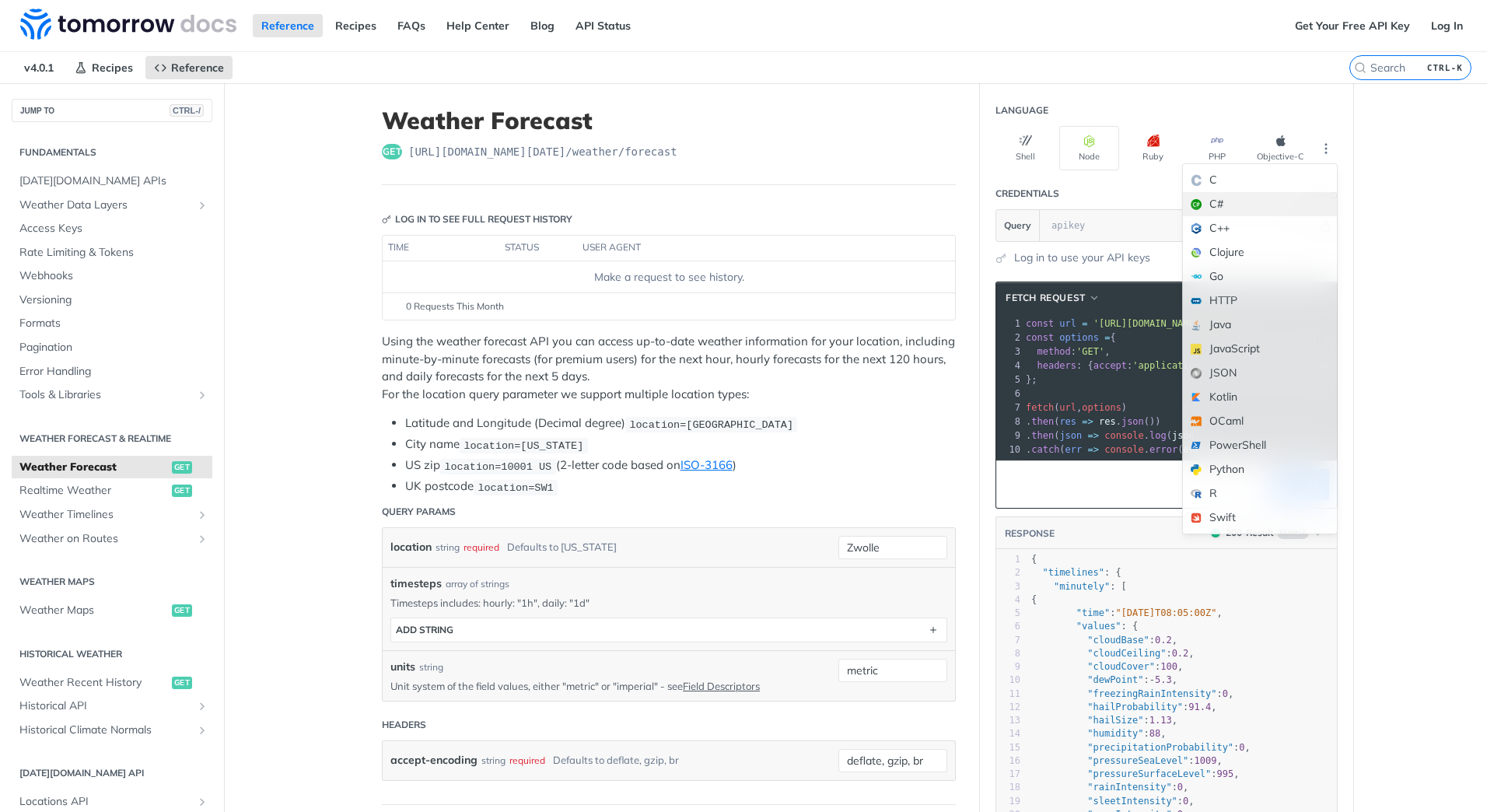
click at [1222, 201] on div "C#" at bounding box center [1259, 204] width 154 height 24
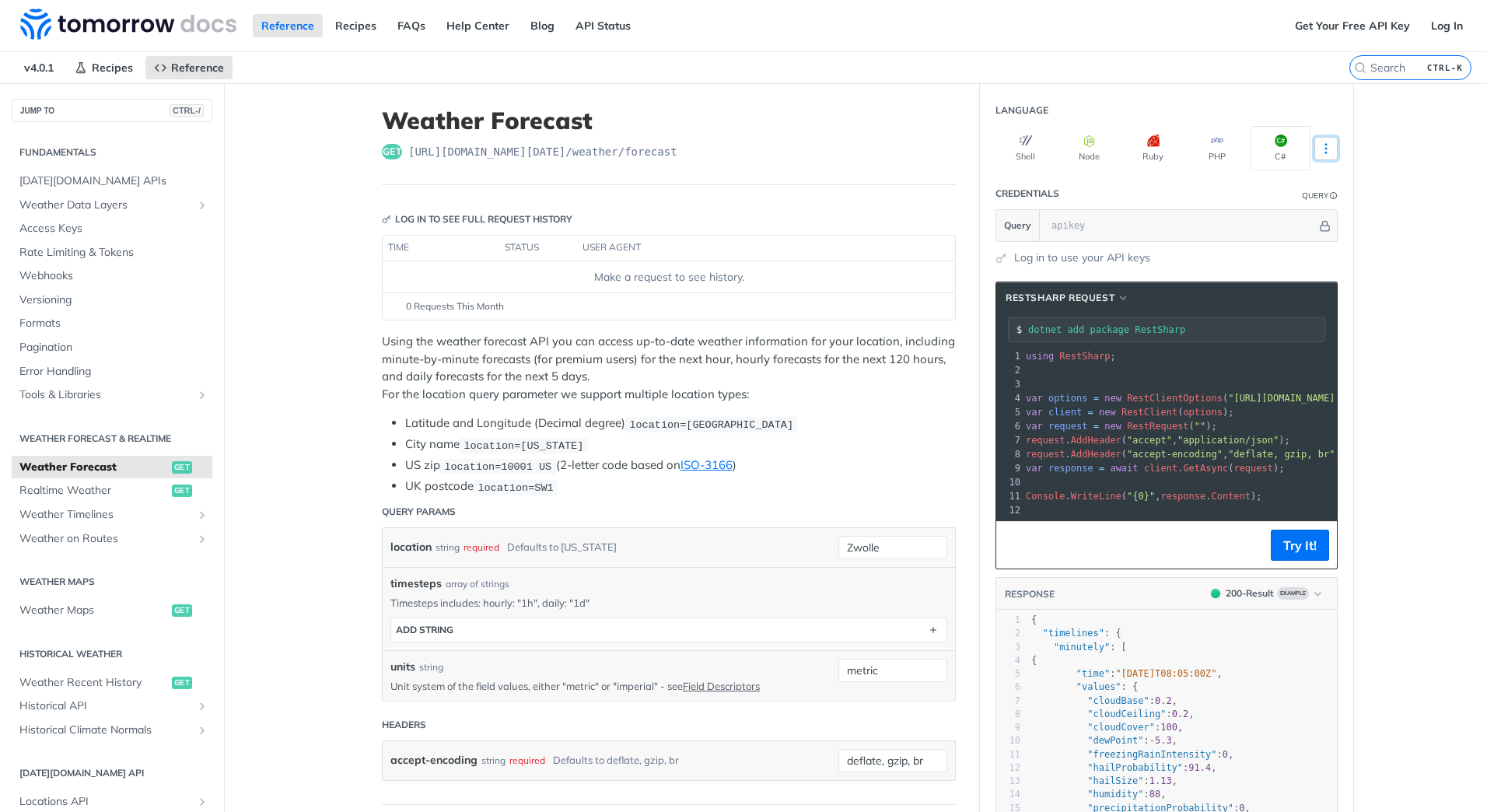
click at [1325, 150] on icon "More ellipsis" at bounding box center [1326, 149] width 14 height 14
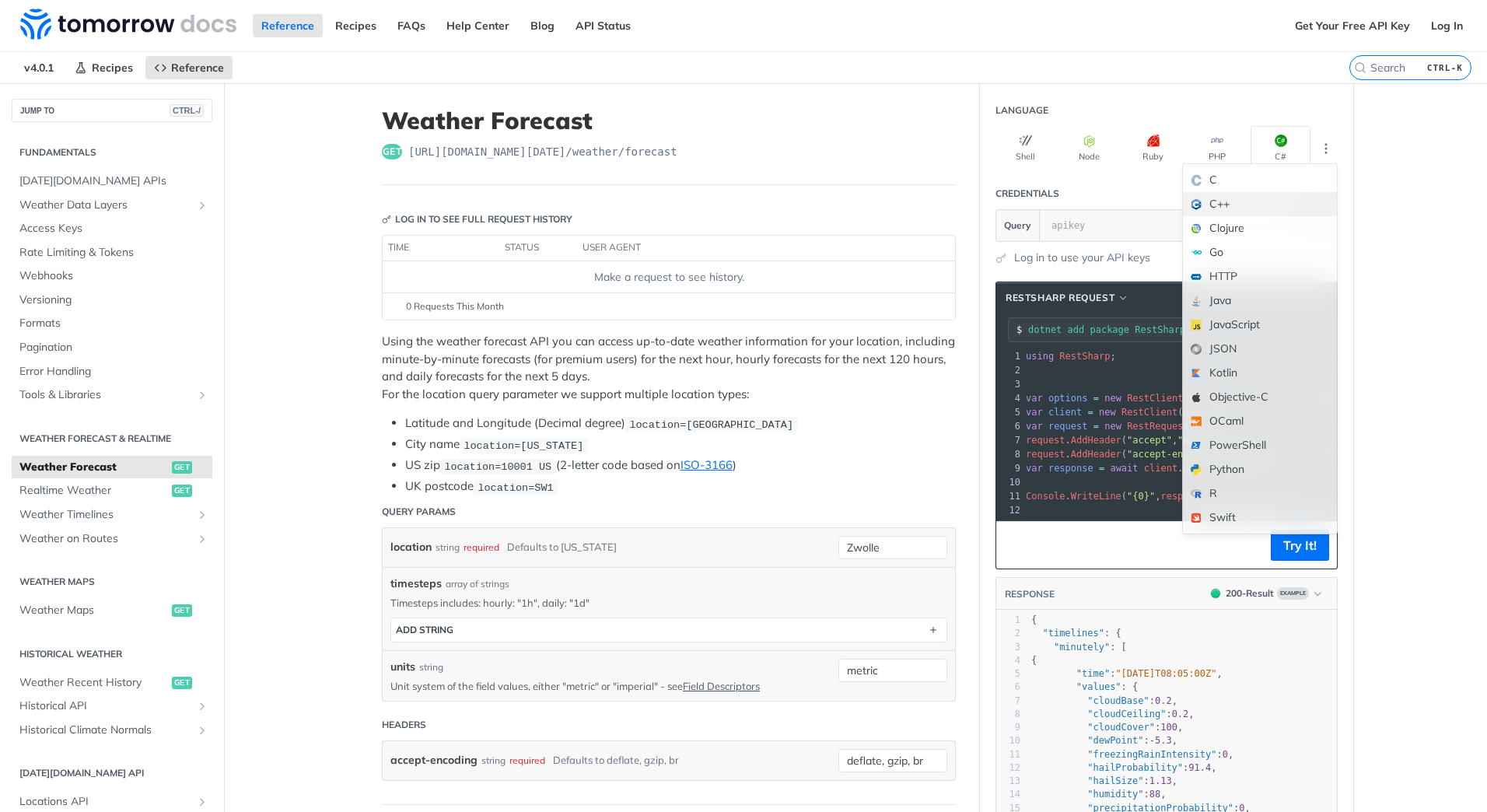
click at [1225, 202] on div "C++" at bounding box center [1259, 204] width 154 height 24
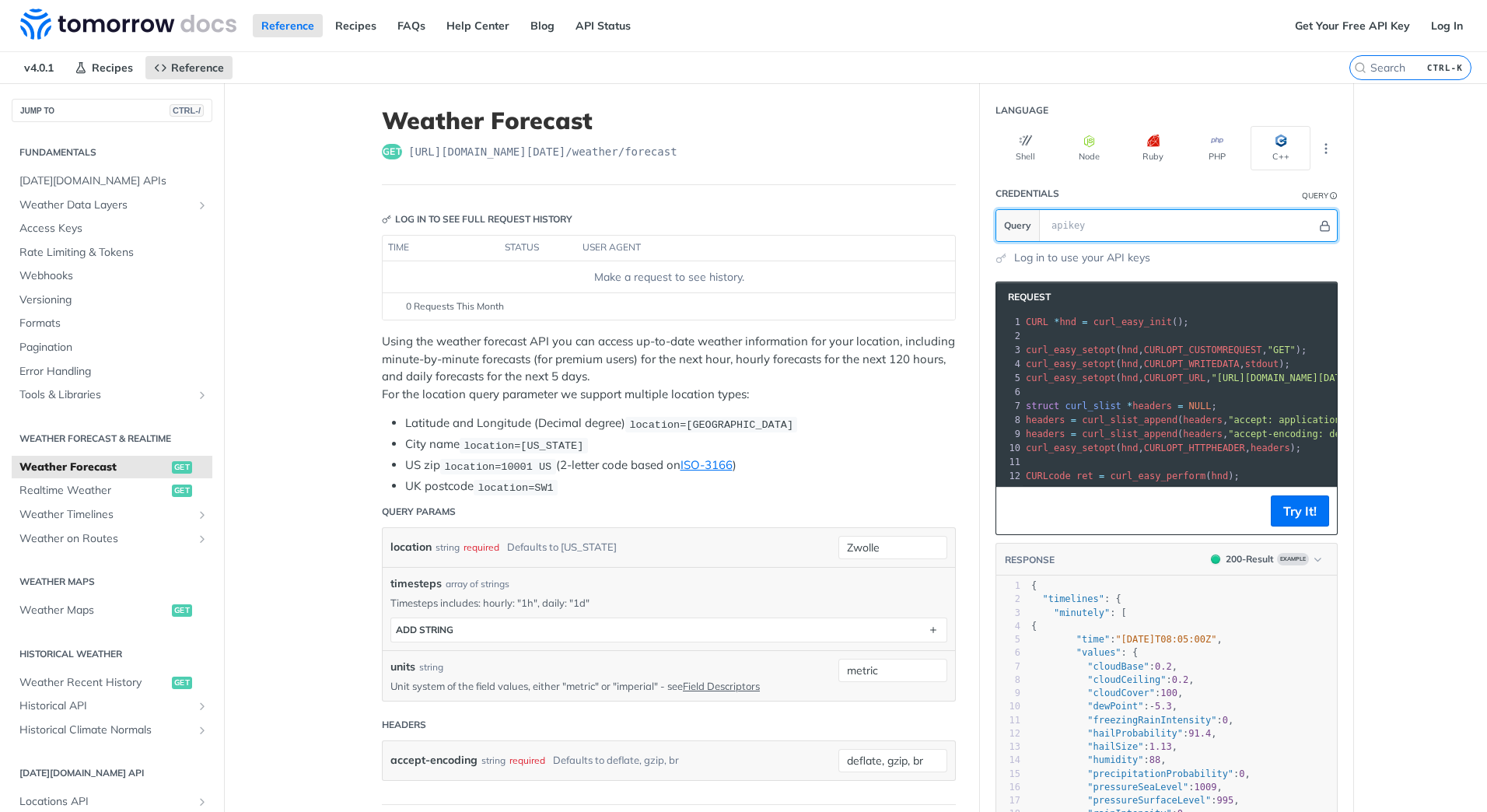
click at [1320, 225] on icon "Hide" at bounding box center [1324, 225] width 8 height 10
click at [1319, 225] on icon "Show" at bounding box center [1324, 225] width 10 height 11
click at [878, 542] on input "Zwolle" at bounding box center [892, 548] width 109 height 23
click at [820, 633] on div "Use default value" at bounding box center [869, 631] width 154 height 24
type input "new york"
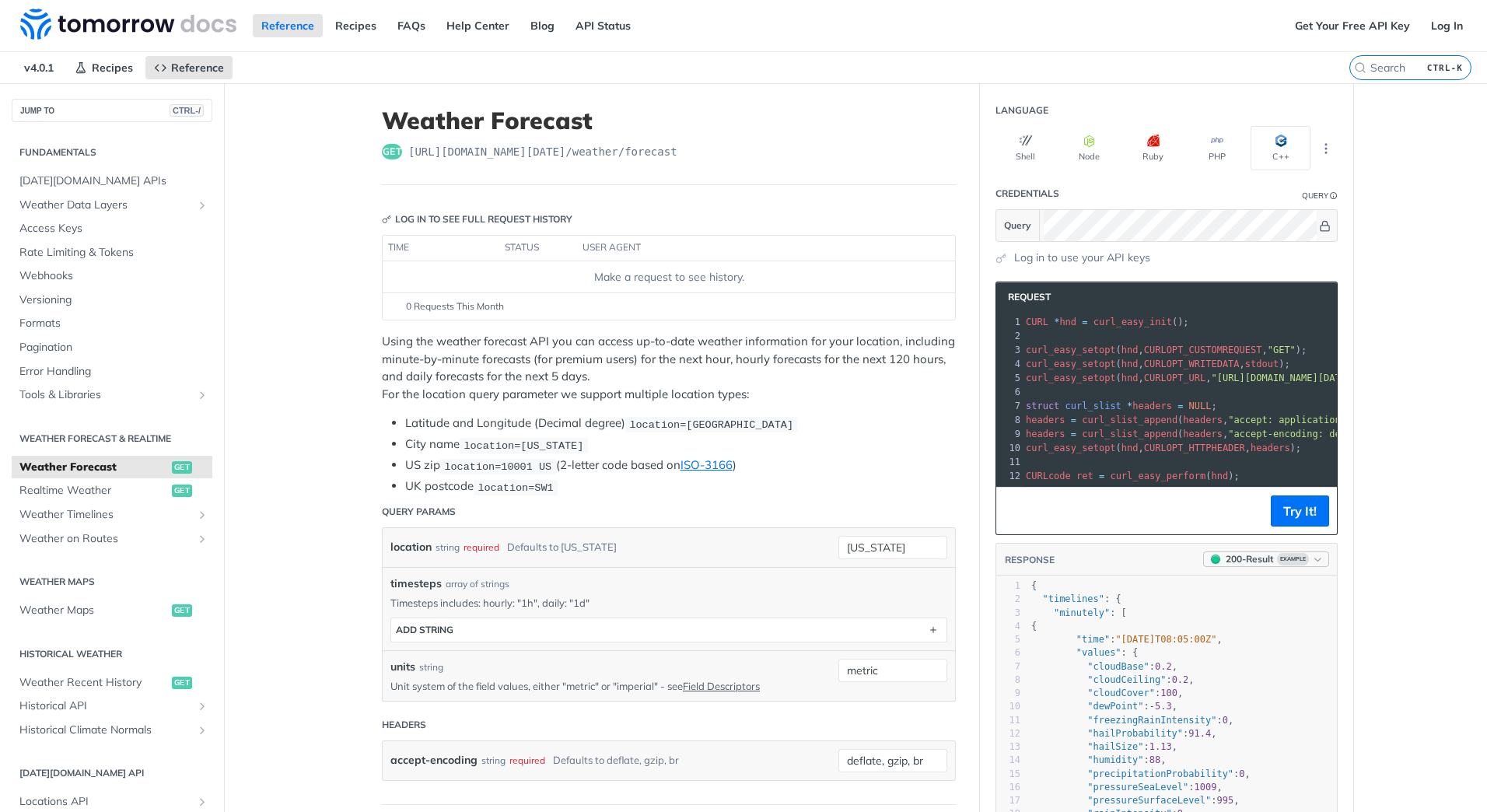
click at [1314, 565] on icon "button" at bounding box center [1318, 559] width 12 height 12
click at [1218, 661] on div "400 - Result" at bounding box center [1204, 657] width 53 height 15
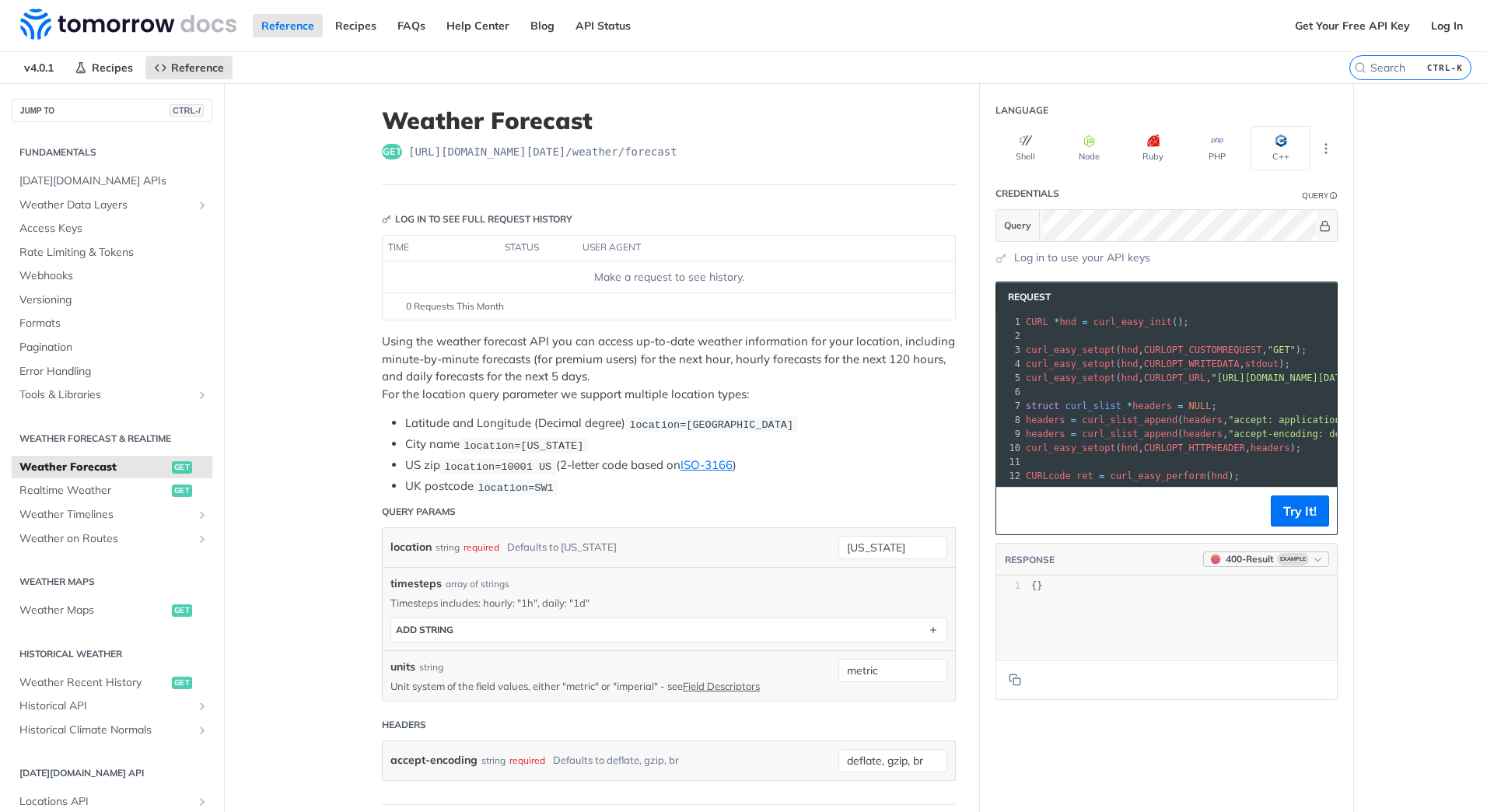
click at [1315, 565] on icon "button" at bounding box center [1318, 559] width 12 height 12
click at [1223, 630] on div "200 - Result" at bounding box center [1204, 629] width 53 height 15
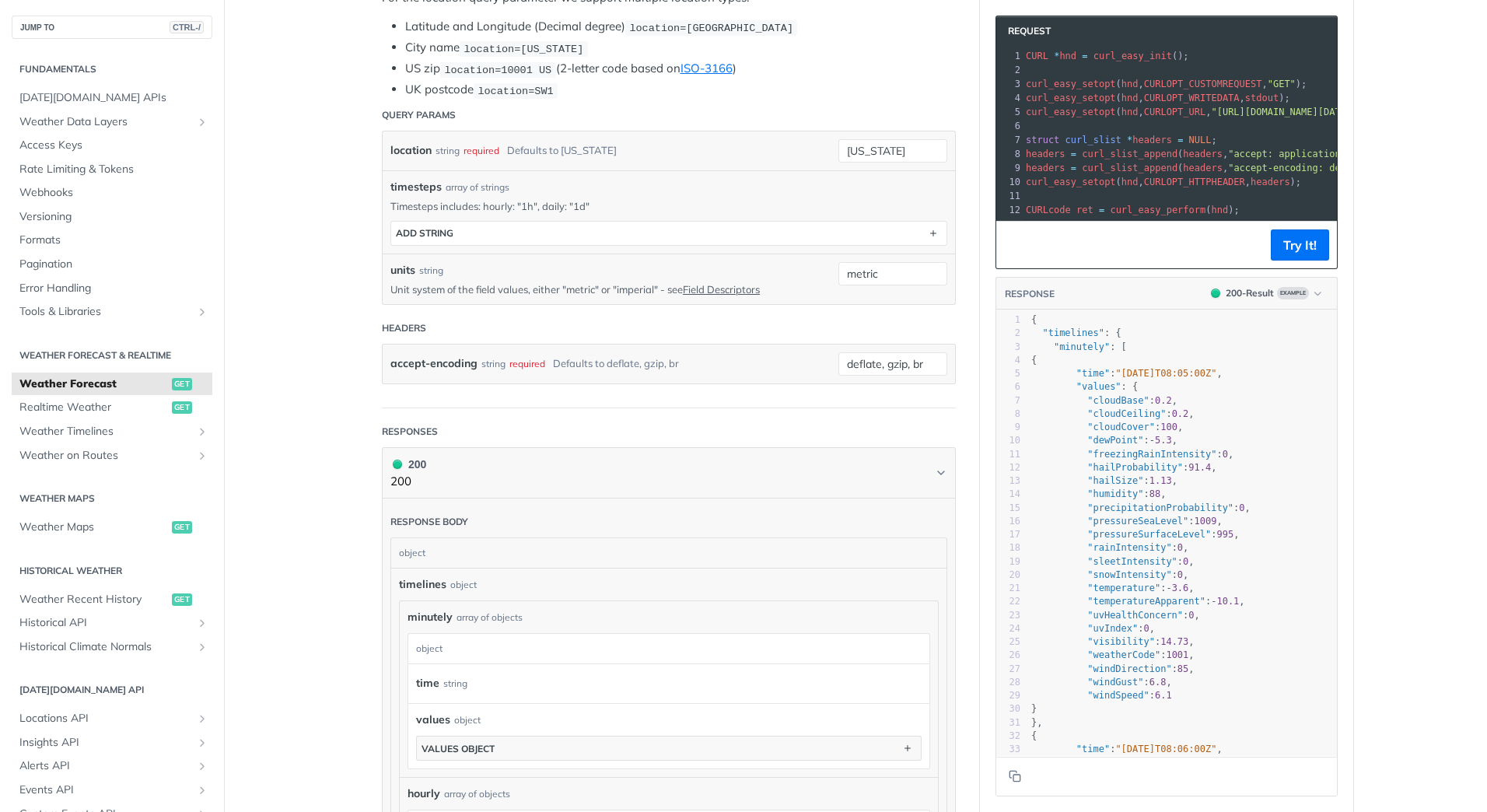
scroll to position [388, 0]
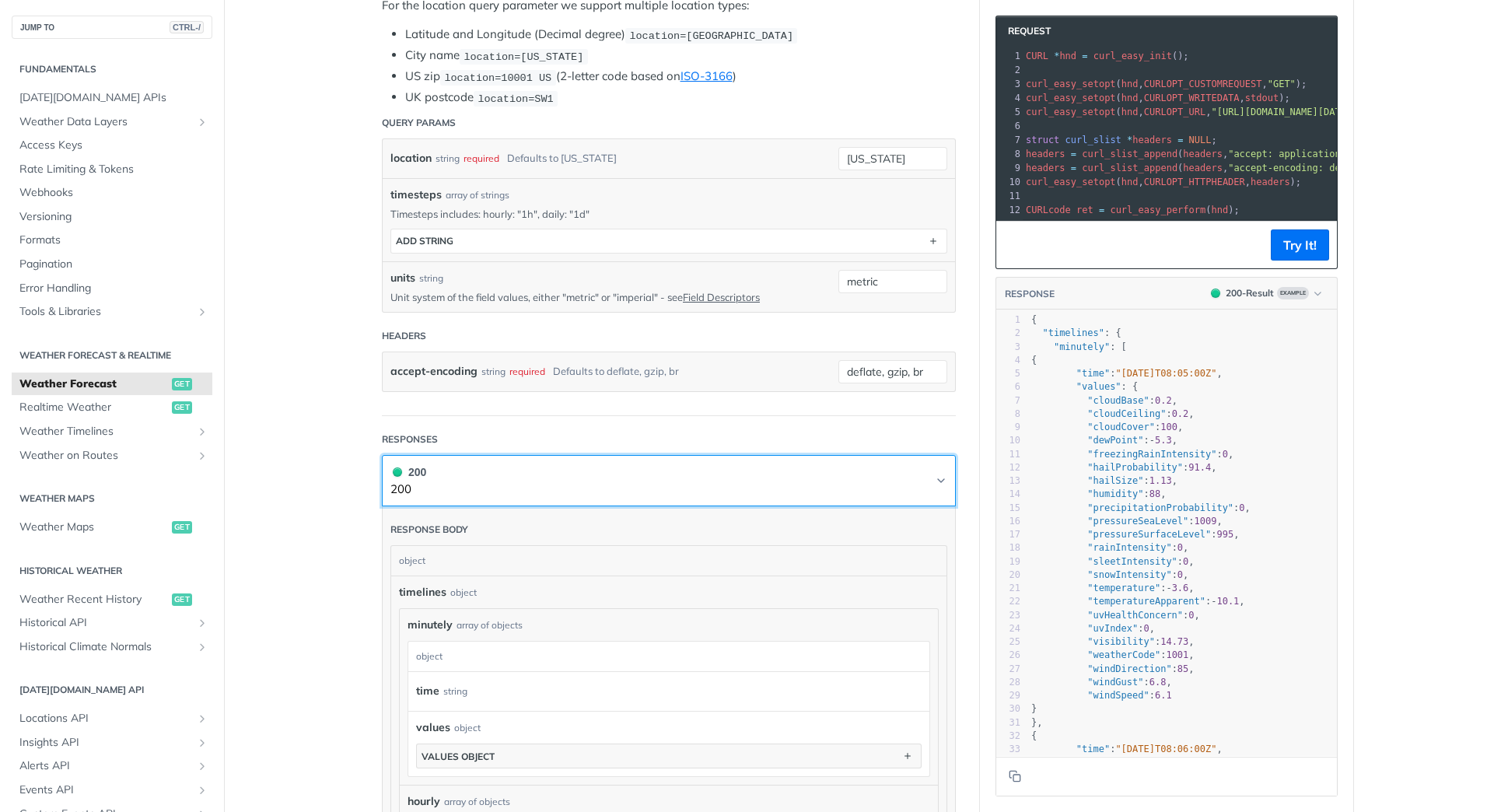
click at [938, 479] on icon "Chevron" at bounding box center [941, 480] width 6 height 3
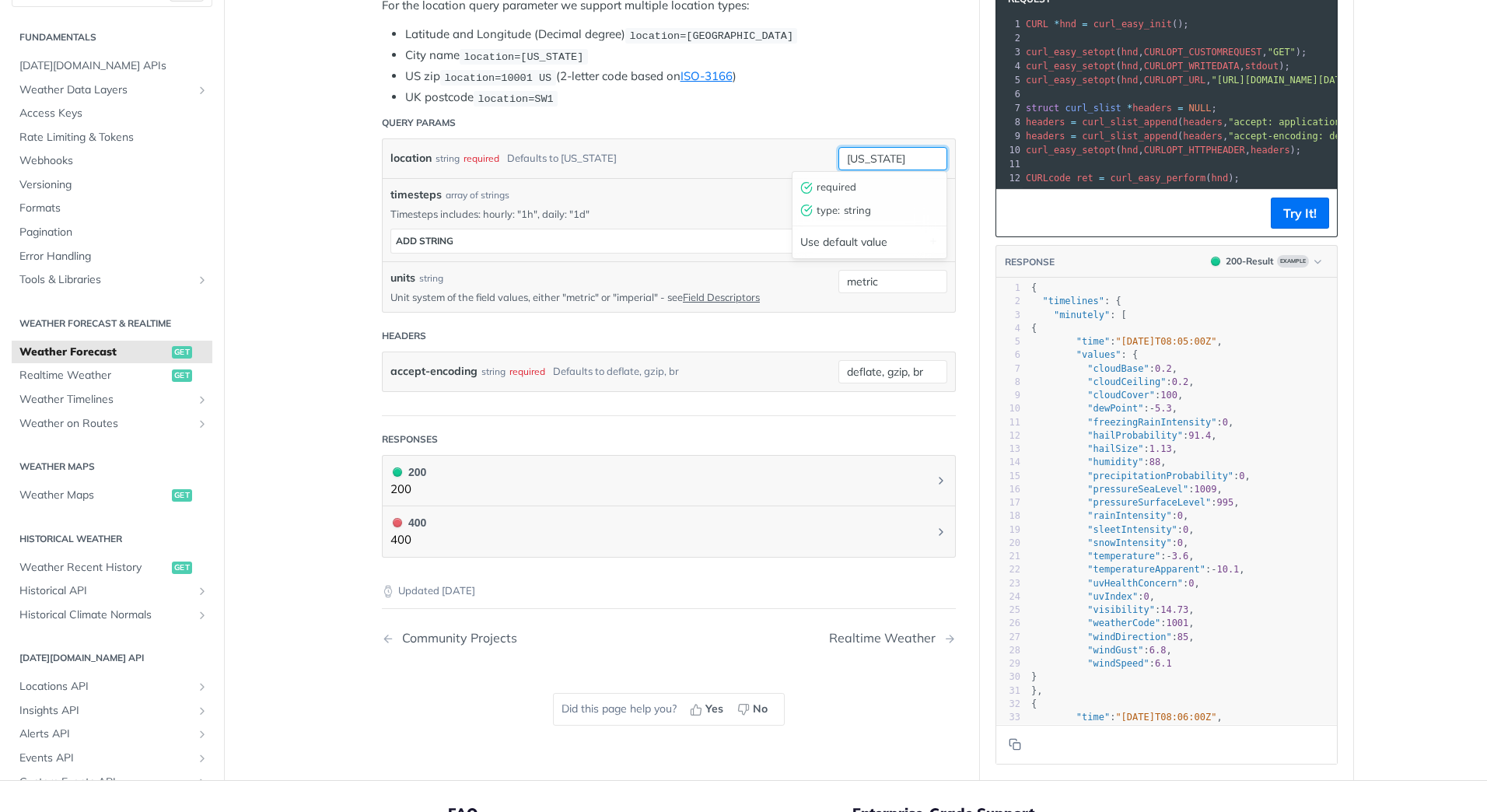
click at [898, 156] on input "new york" at bounding box center [892, 159] width 109 height 23
drag, startPoint x: 902, startPoint y: 155, endPoint x: 819, endPoint y: 158, distance: 83.1
click at [819, 158] on div "location string required Defaults to new york new york" at bounding box center [669, 159] width 557 height 23
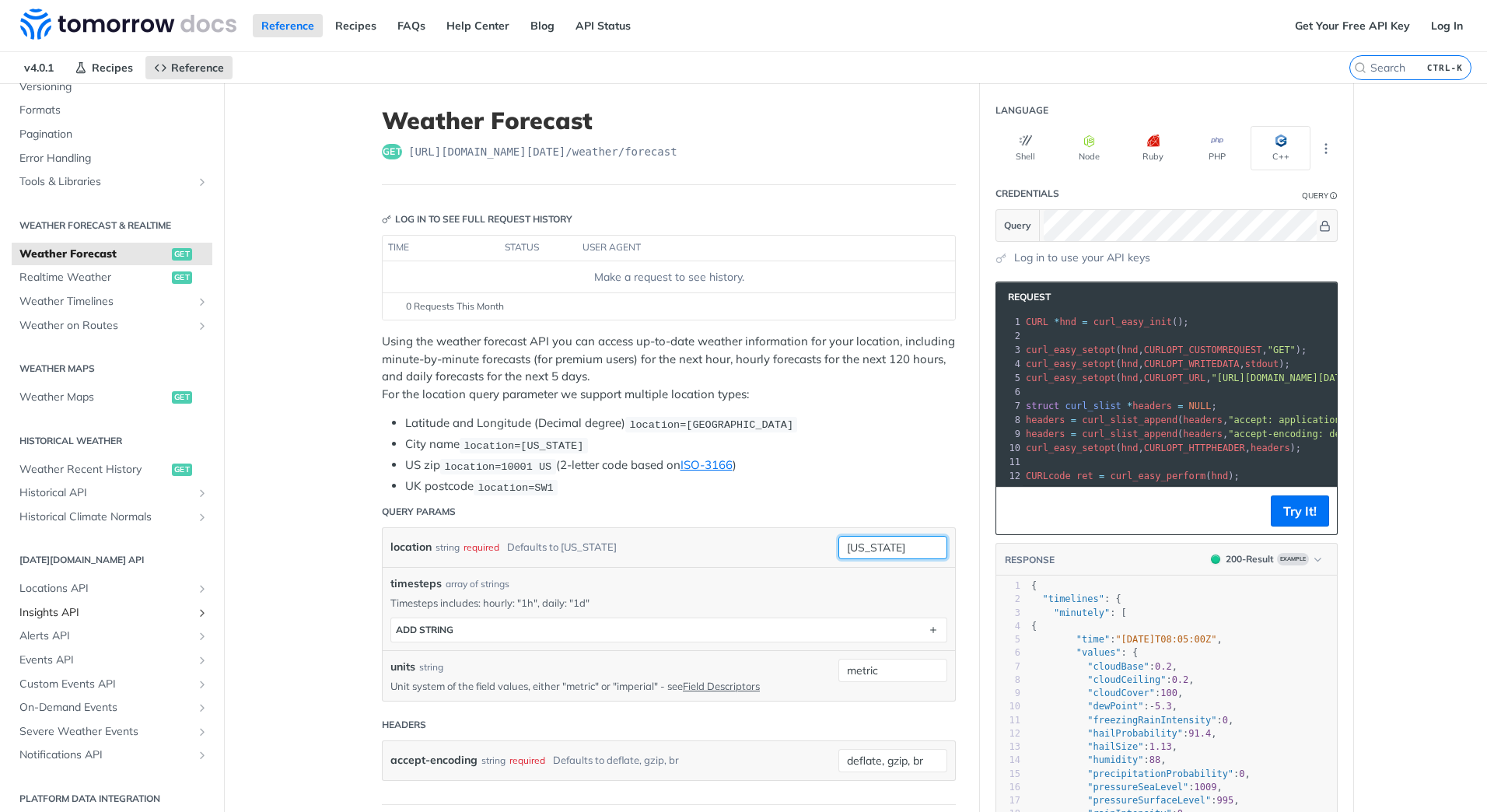
scroll to position [222, 0]
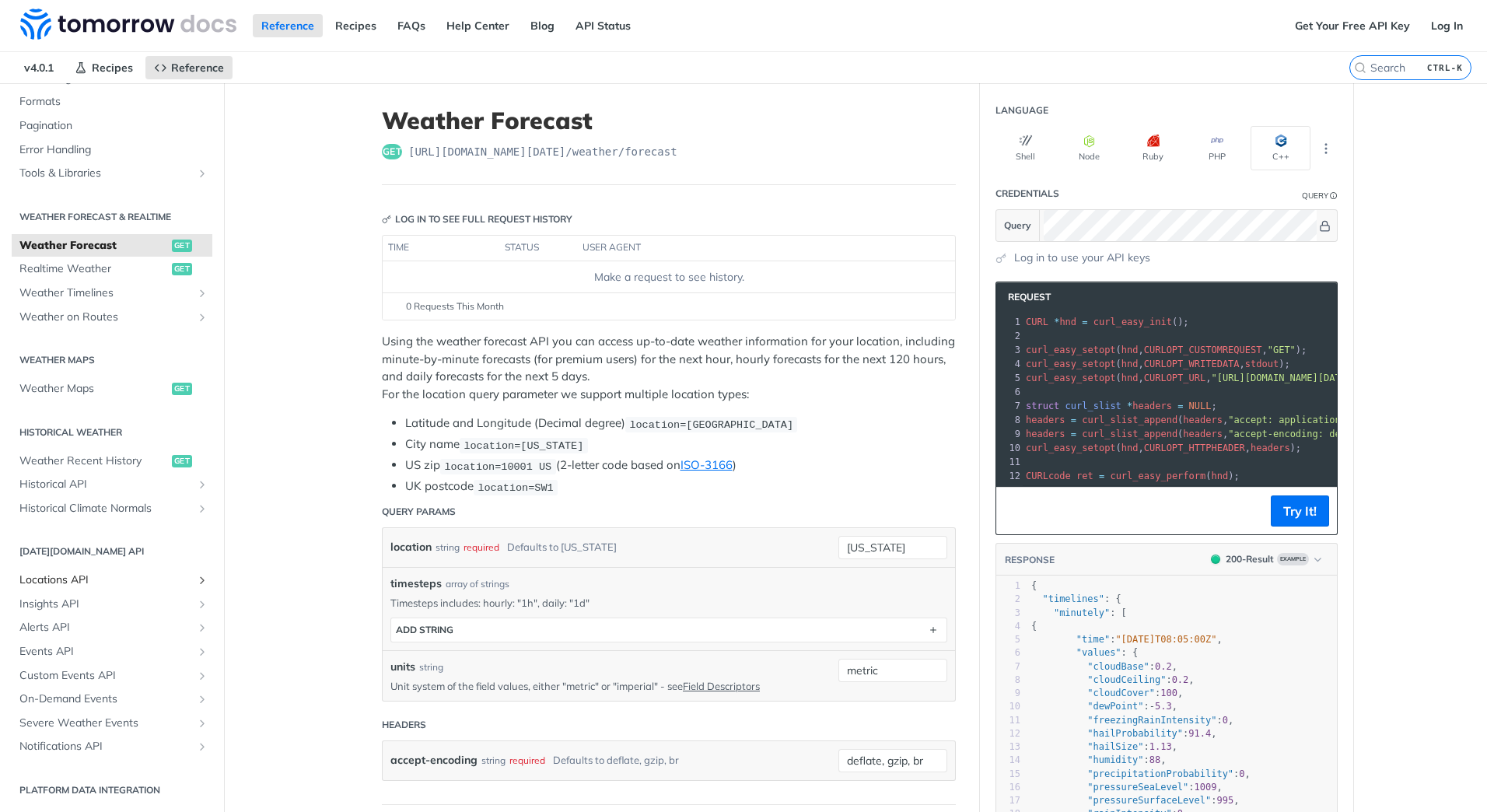
click at [71, 582] on span "Locations API" at bounding box center [106, 579] width 173 height 15
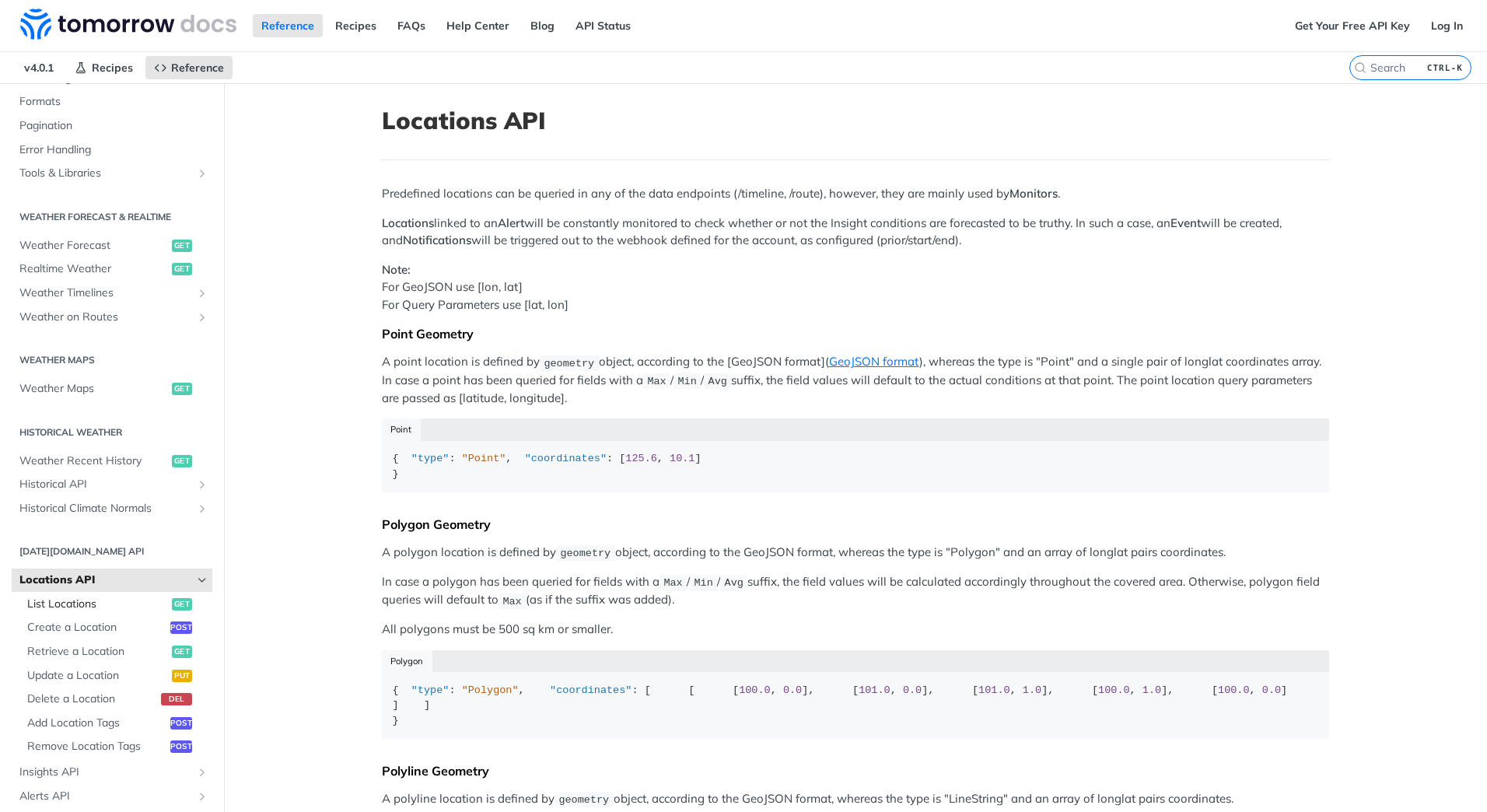
click at [69, 607] on span "List Locations" at bounding box center [97, 604] width 141 height 15
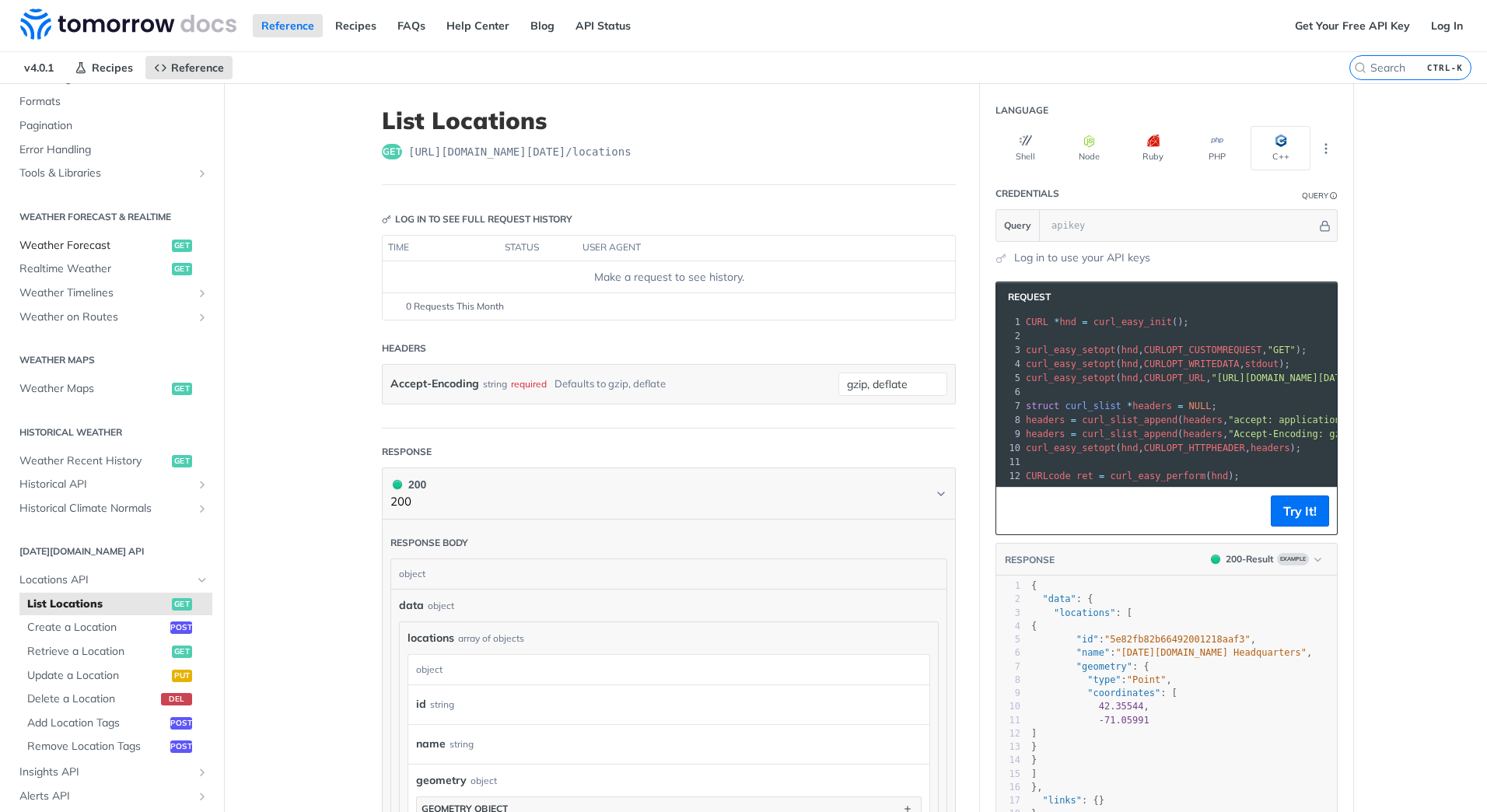
click at [90, 244] on span "Weather Forecast" at bounding box center [94, 245] width 149 height 15
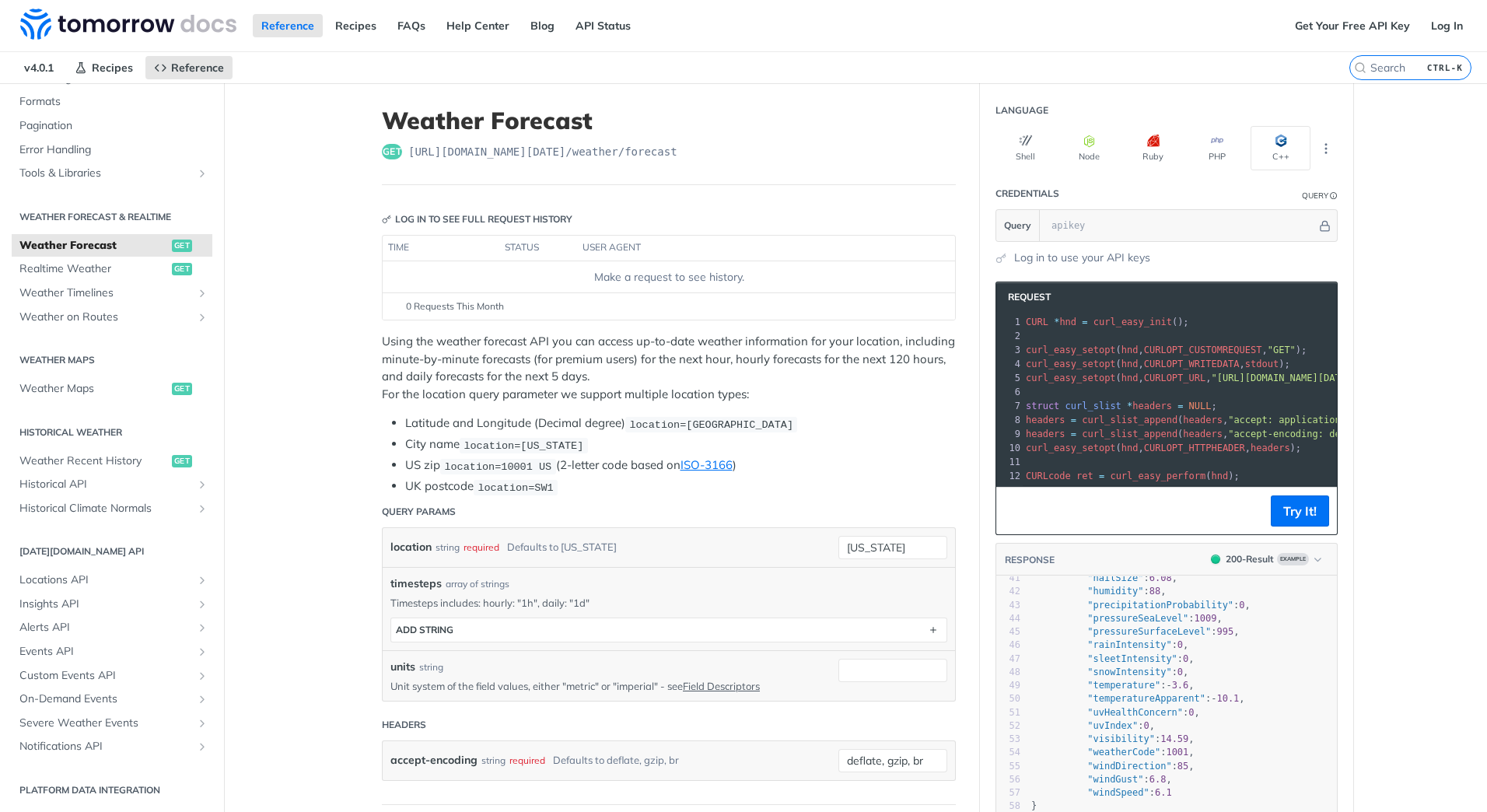
scroll to position [494, 0]
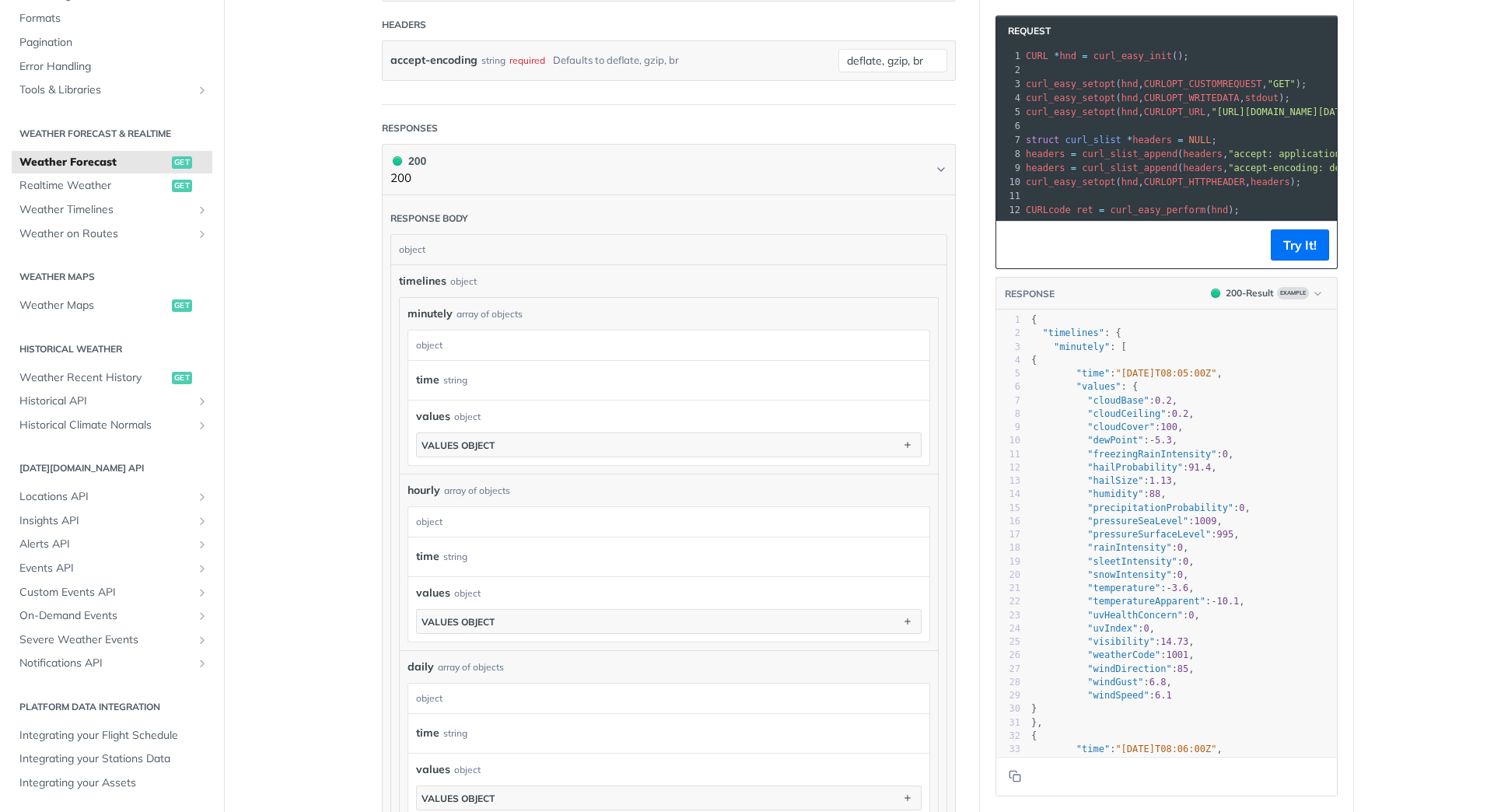
click at [454, 378] on div "string" at bounding box center [455, 379] width 24 height 23
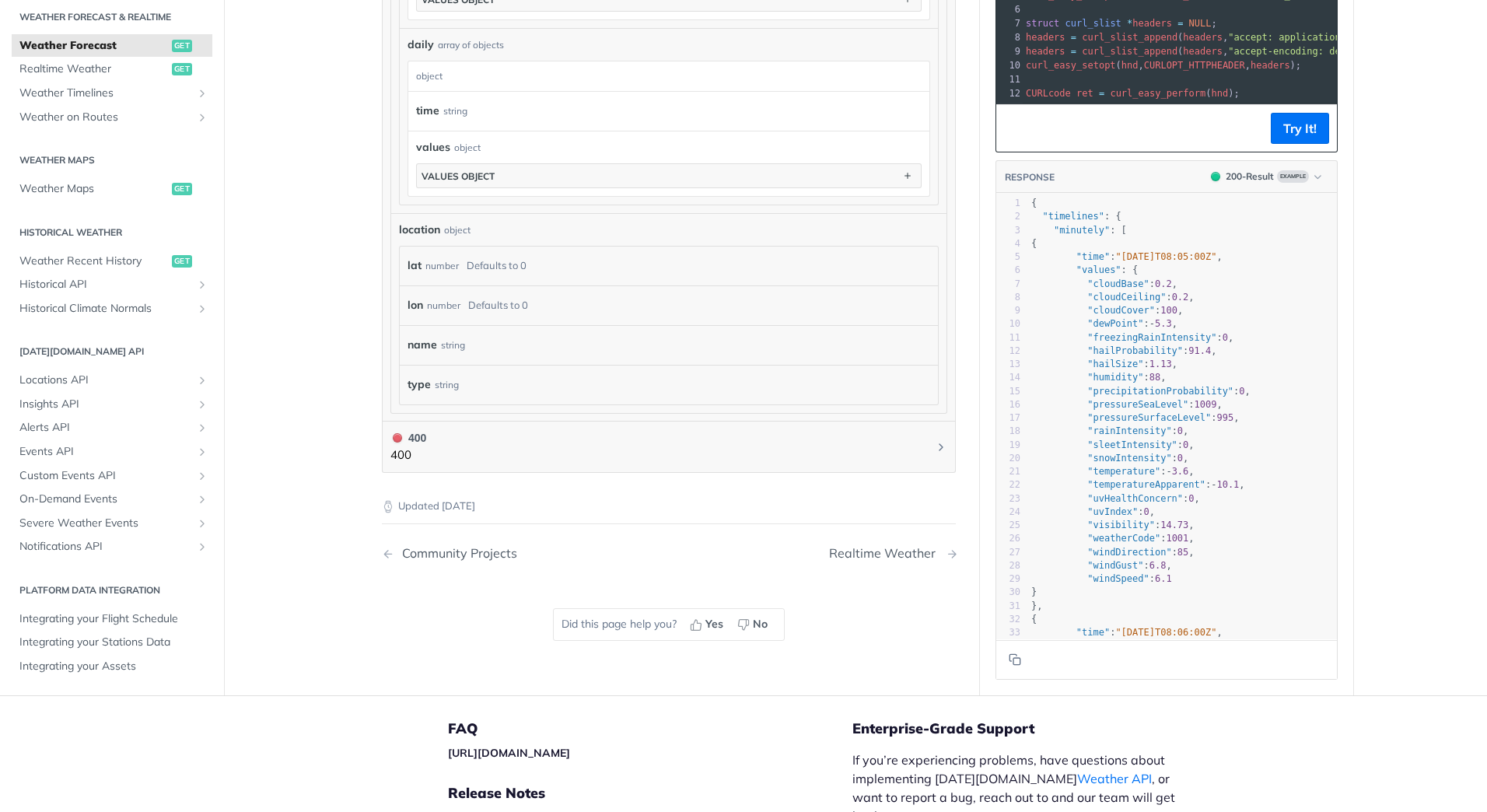
click at [869, 554] on div "Realtime Weather" at bounding box center [886, 553] width 114 height 14
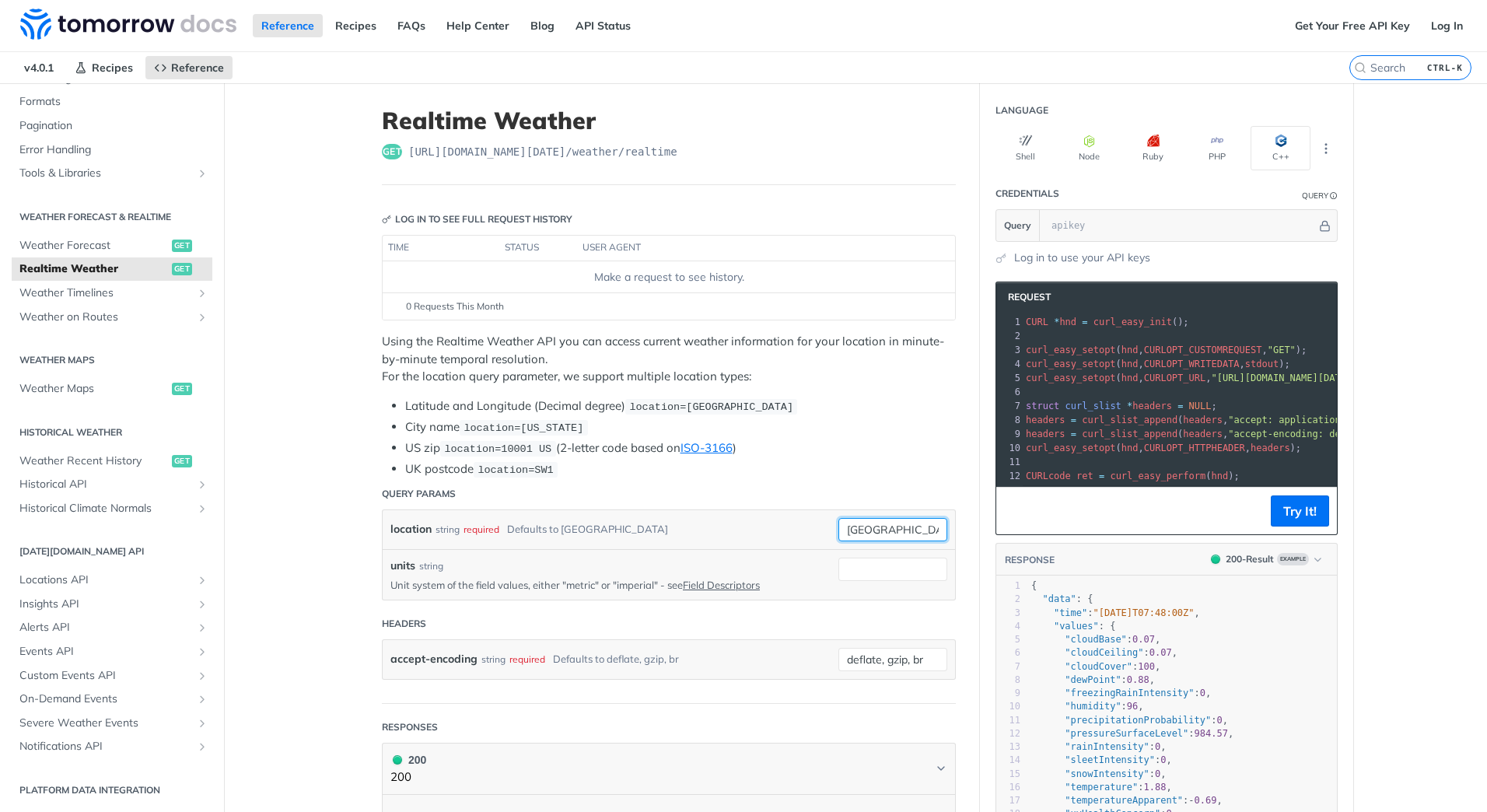
drag, startPoint x: 889, startPoint y: 525, endPoint x: 813, endPoint y: 532, distance: 76.3
click at [813, 532] on div "location string required Defaults to toronto toronto required type : string Use…" at bounding box center [669, 530] width 557 height 23
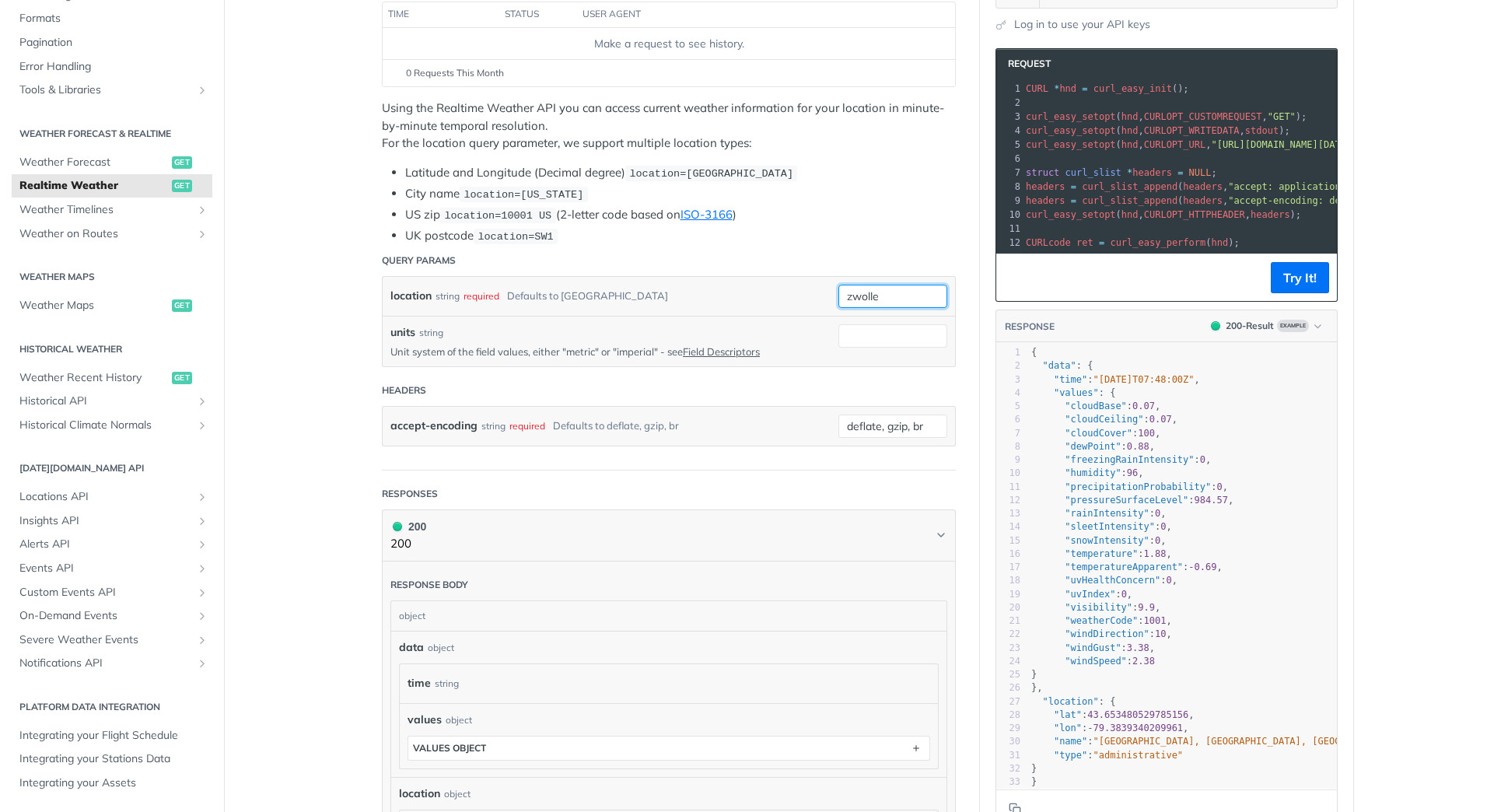
type input "zwolle"
click at [885, 209] on li "US zip location=10001 US (2-letter code based on ISO-3166 )" at bounding box center [680, 215] width 551 height 18
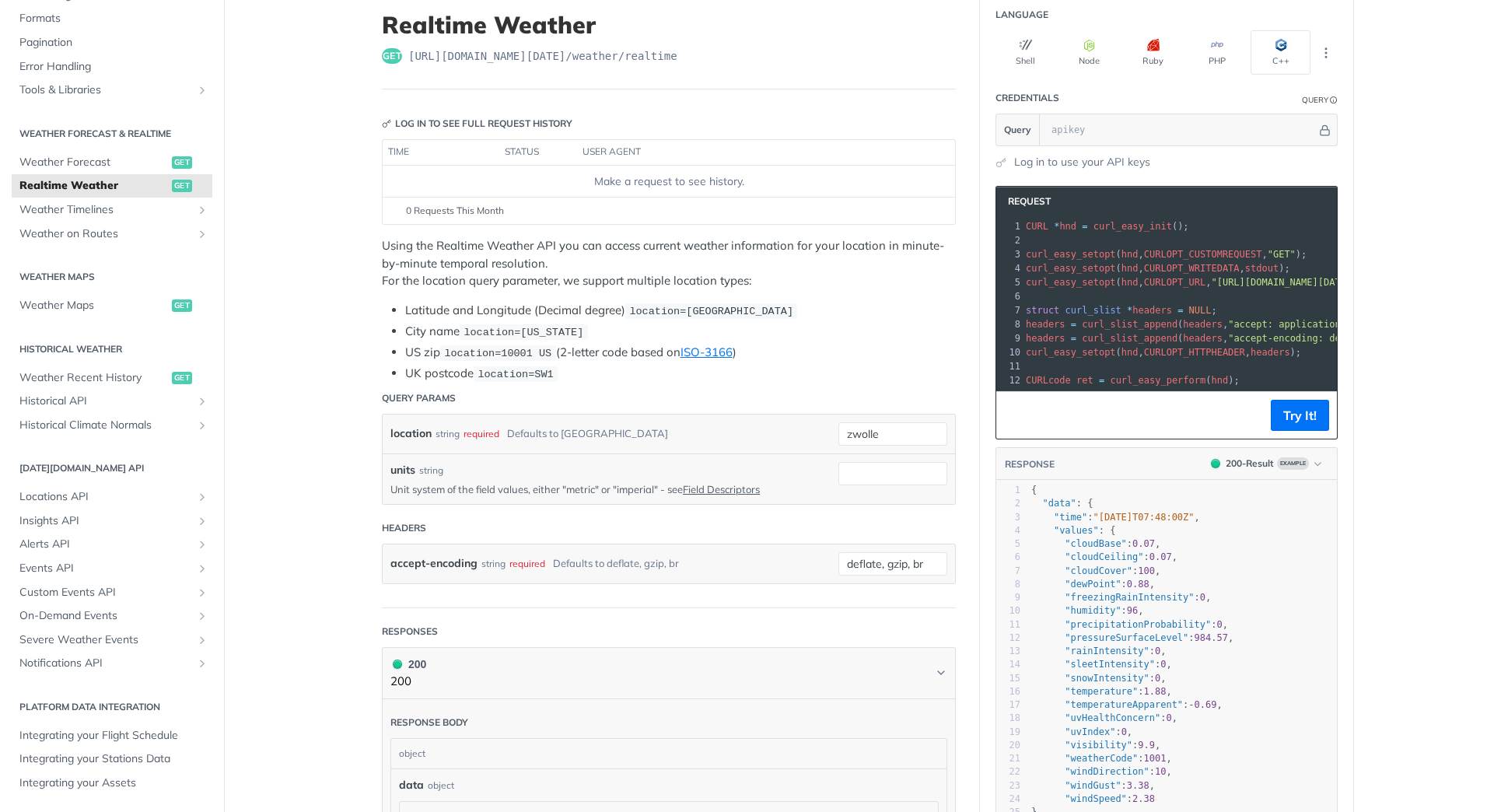
scroll to position [78, 0]
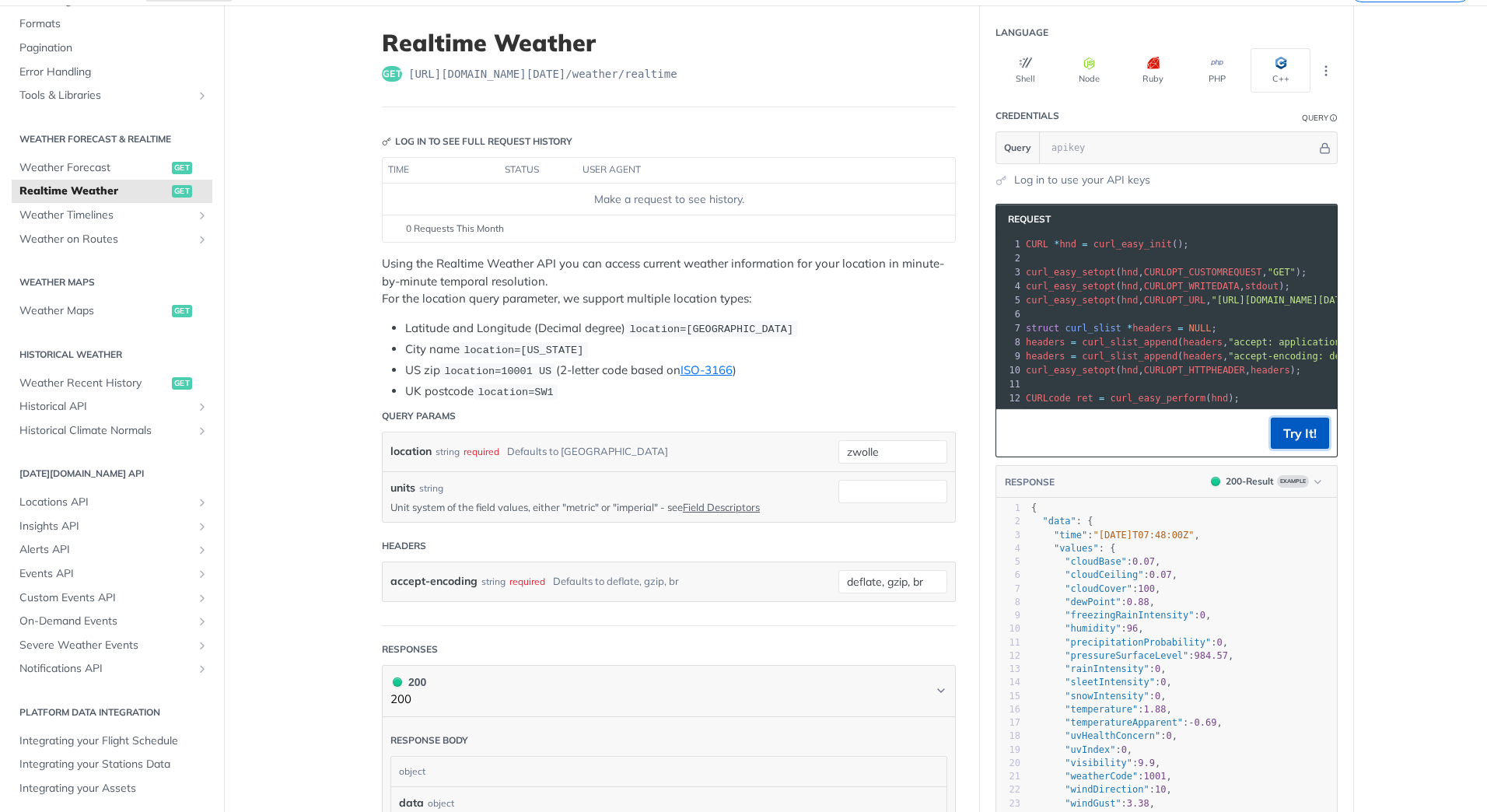
click at [1294, 447] on button "Try It!" at bounding box center [1300, 433] width 59 height 32
click at [1057, 178] on link "Log in to use your API keys" at bounding box center [1081, 180] width 136 height 16
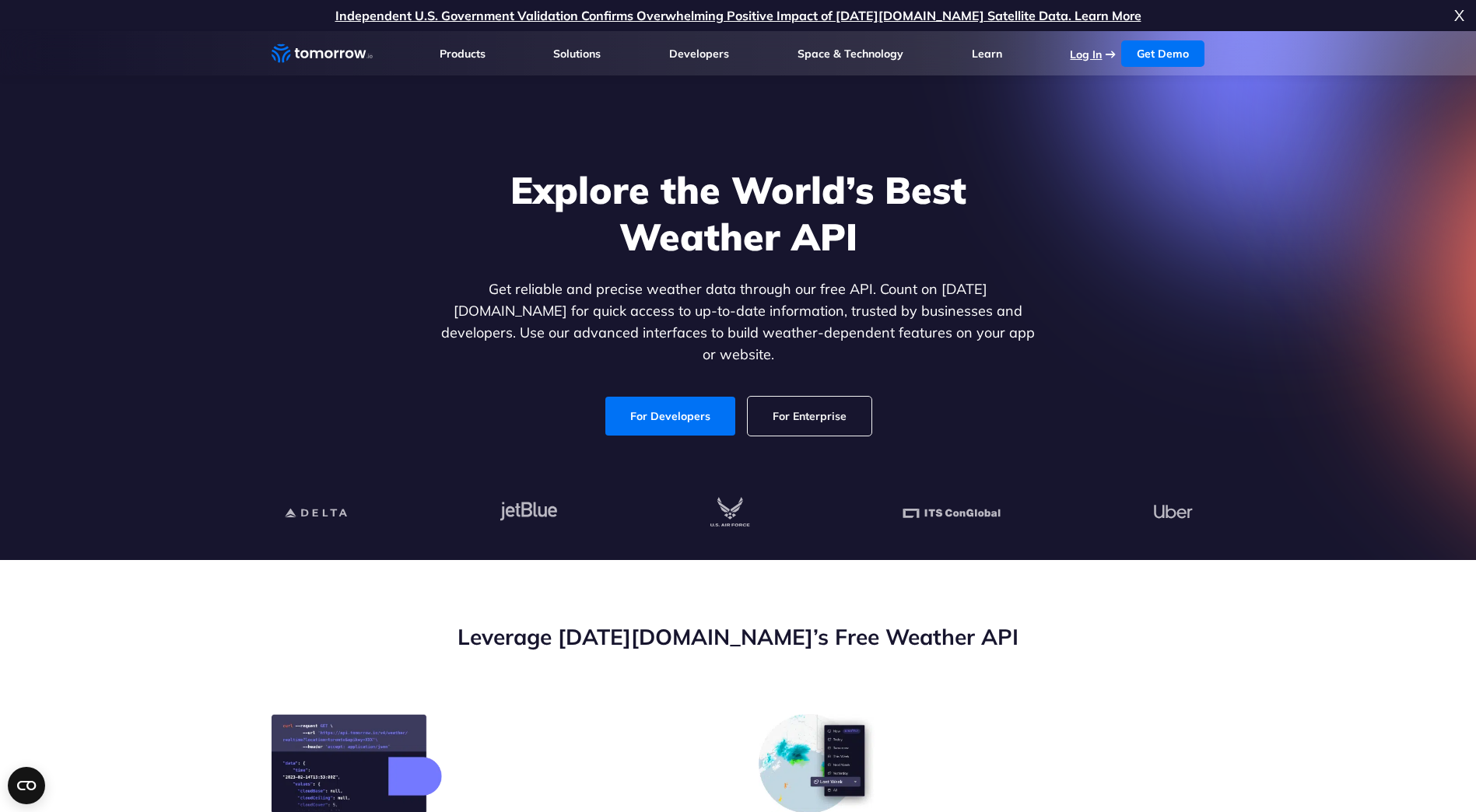
click at [1086, 53] on link "Log In" at bounding box center [1085, 55] width 32 height 14
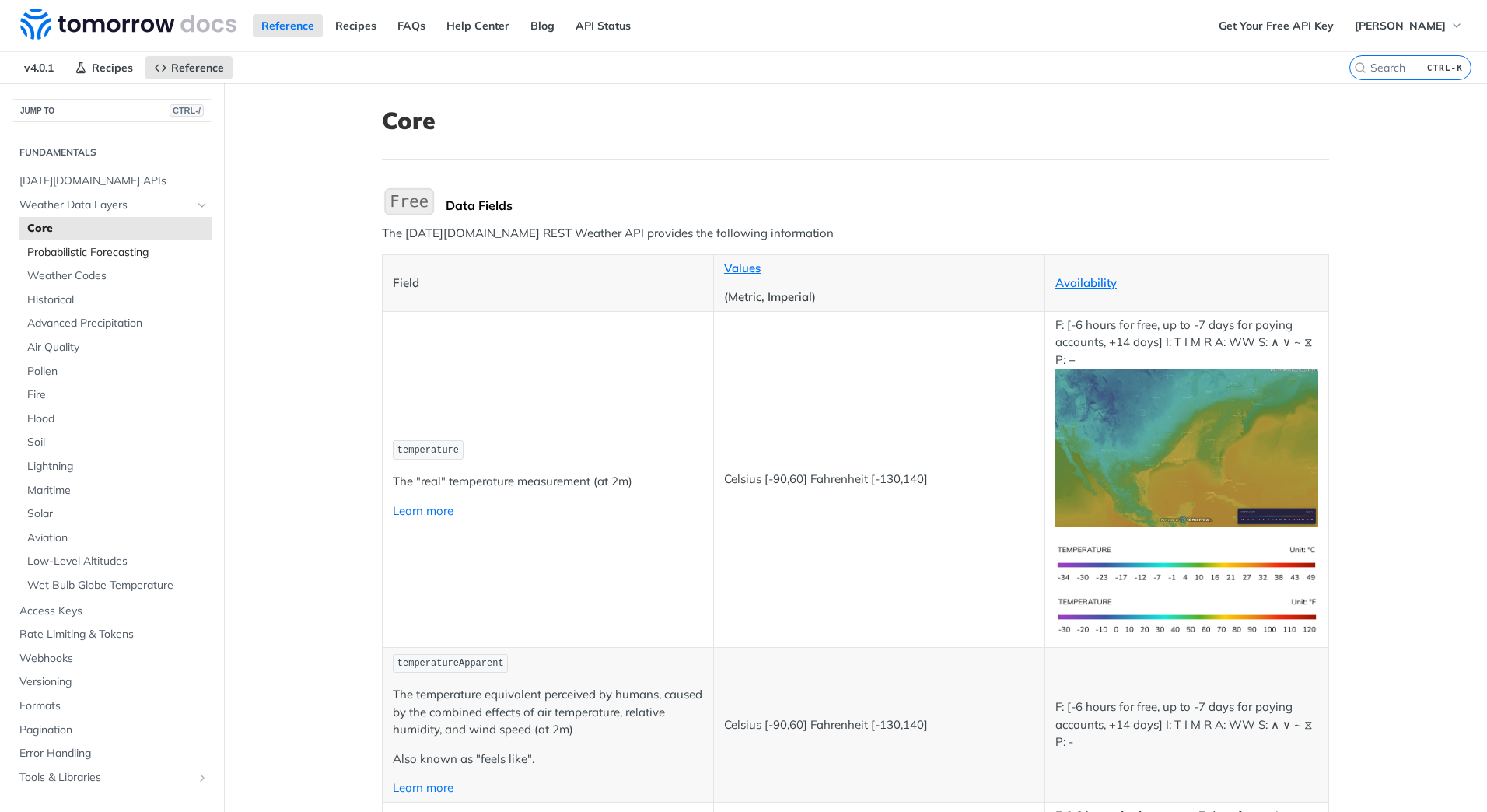
click at [93, 258] on span "Probabilistic Forecasting" at bounding box center [117, 252] width 181 height 15
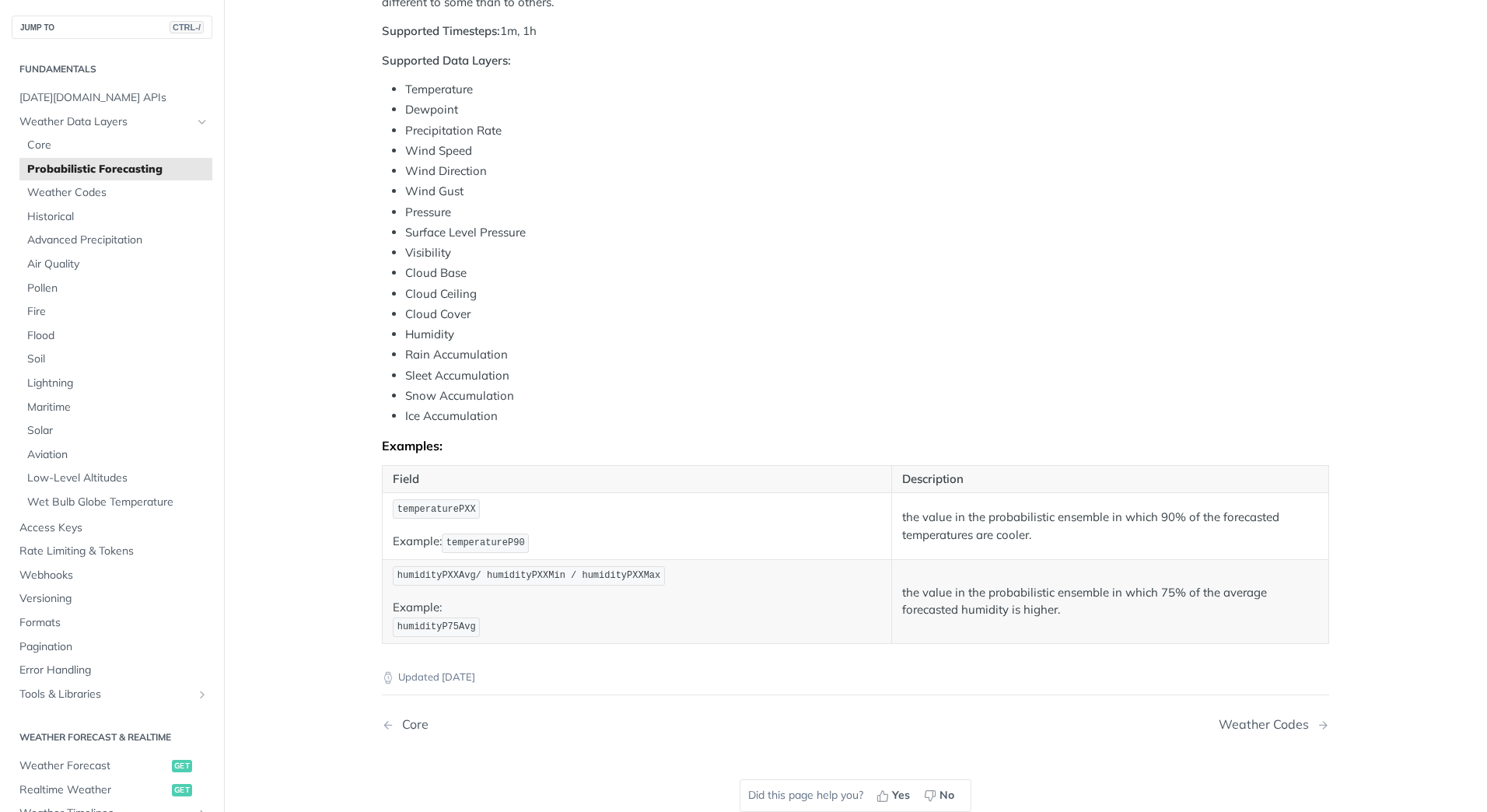
scroll to position [622, 0]
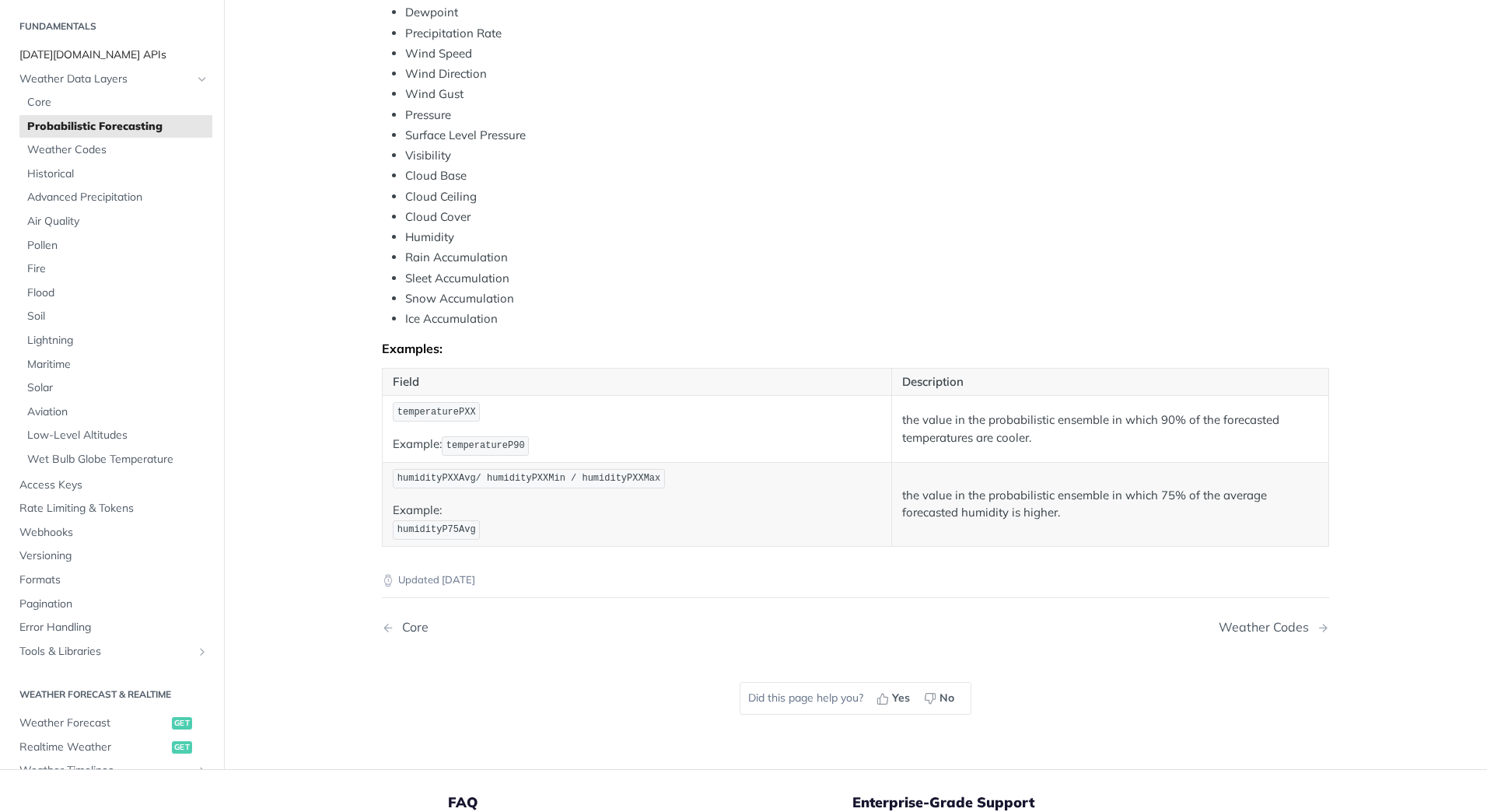
click at [78, 53] on span "[DATE][DOMAIN_NAME] APIs" at bounding box center [114, 54] width 189 height 15
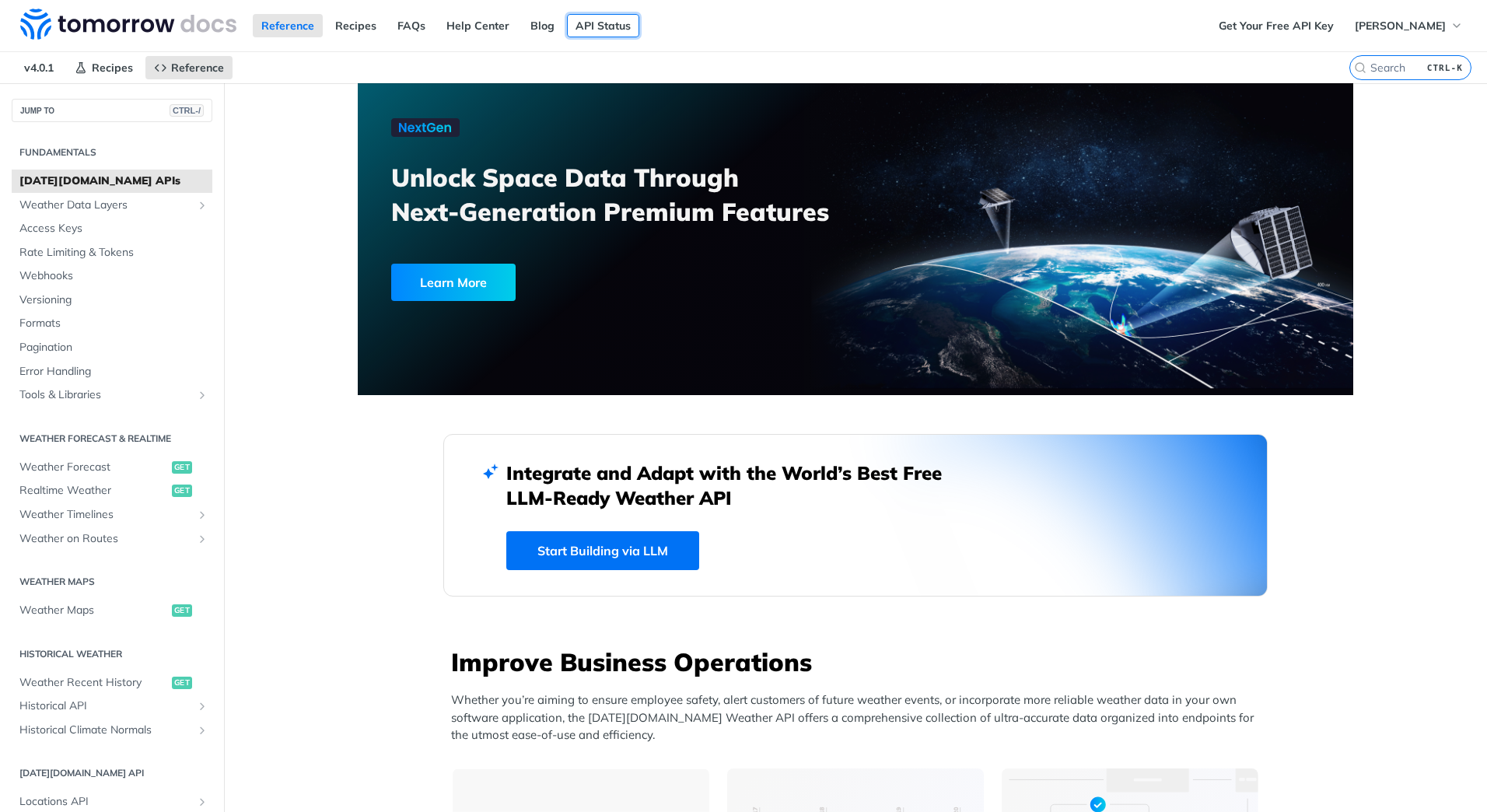
click at [592, 25] on link "API Status" at bounding box center [603, 26] width 72 height 23
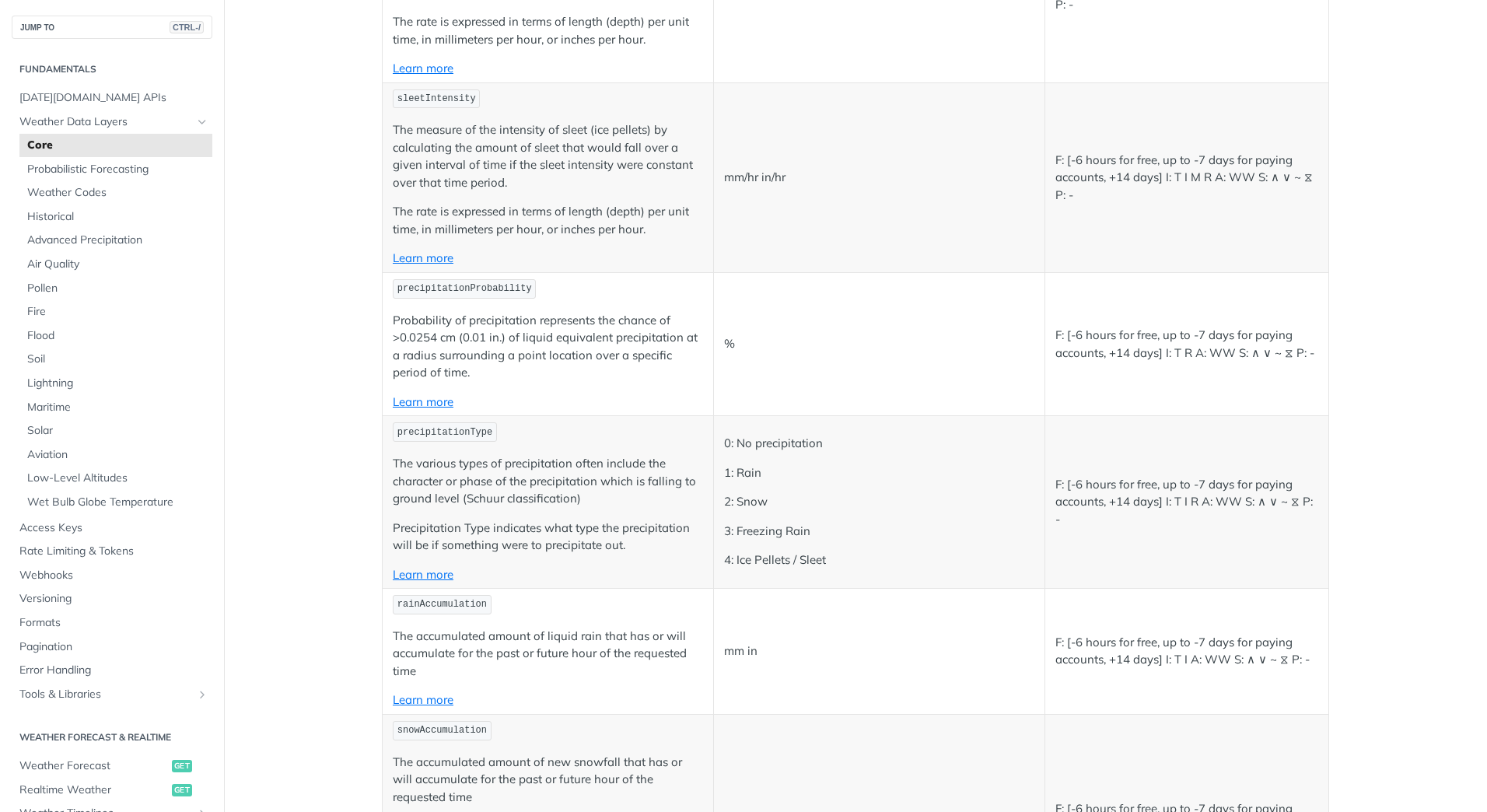
scroll to position [3733, 0]
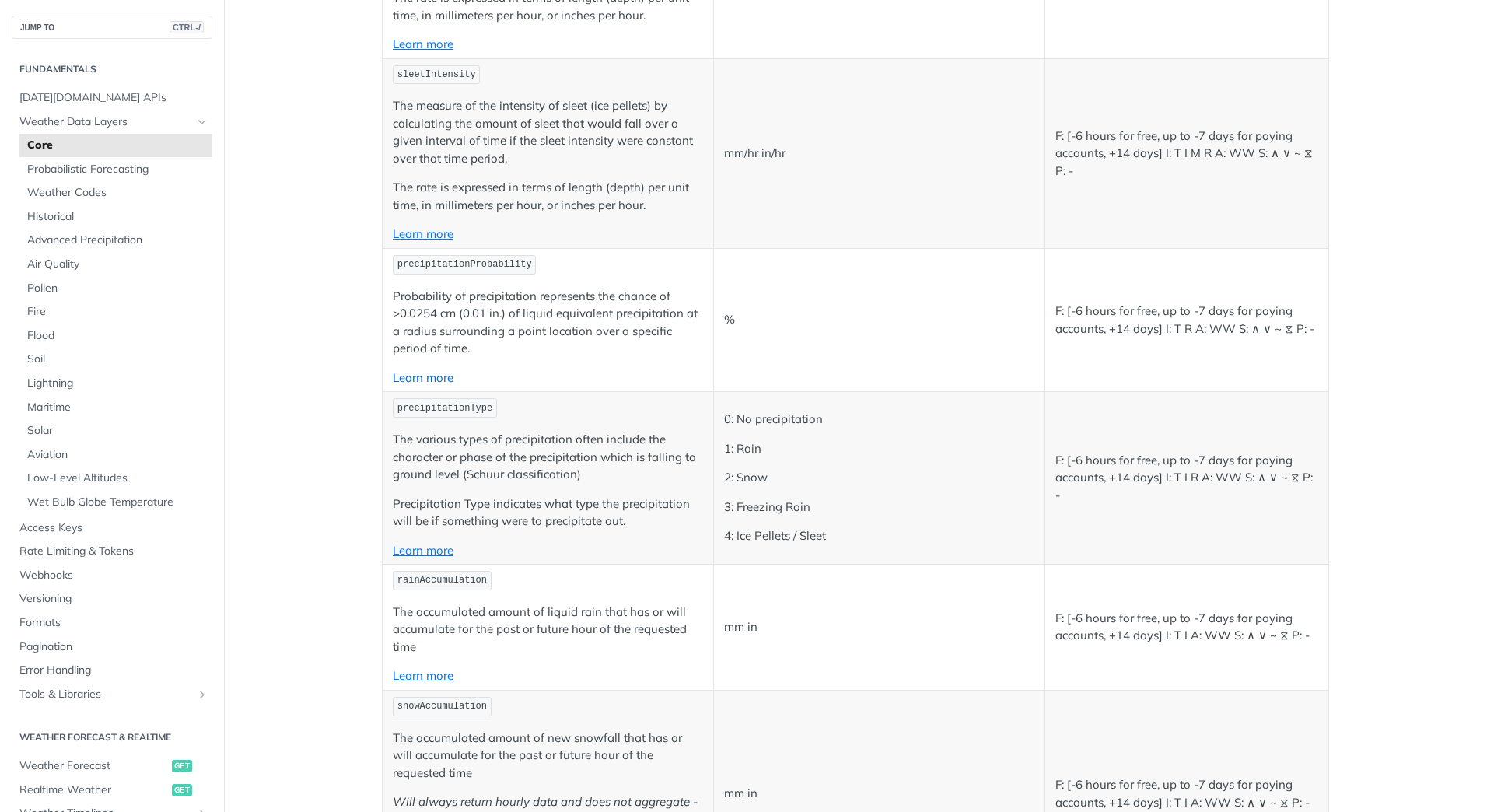
click at [419, 380] on link "Learn more" at bounding box center [423, 378] width 60 height 14
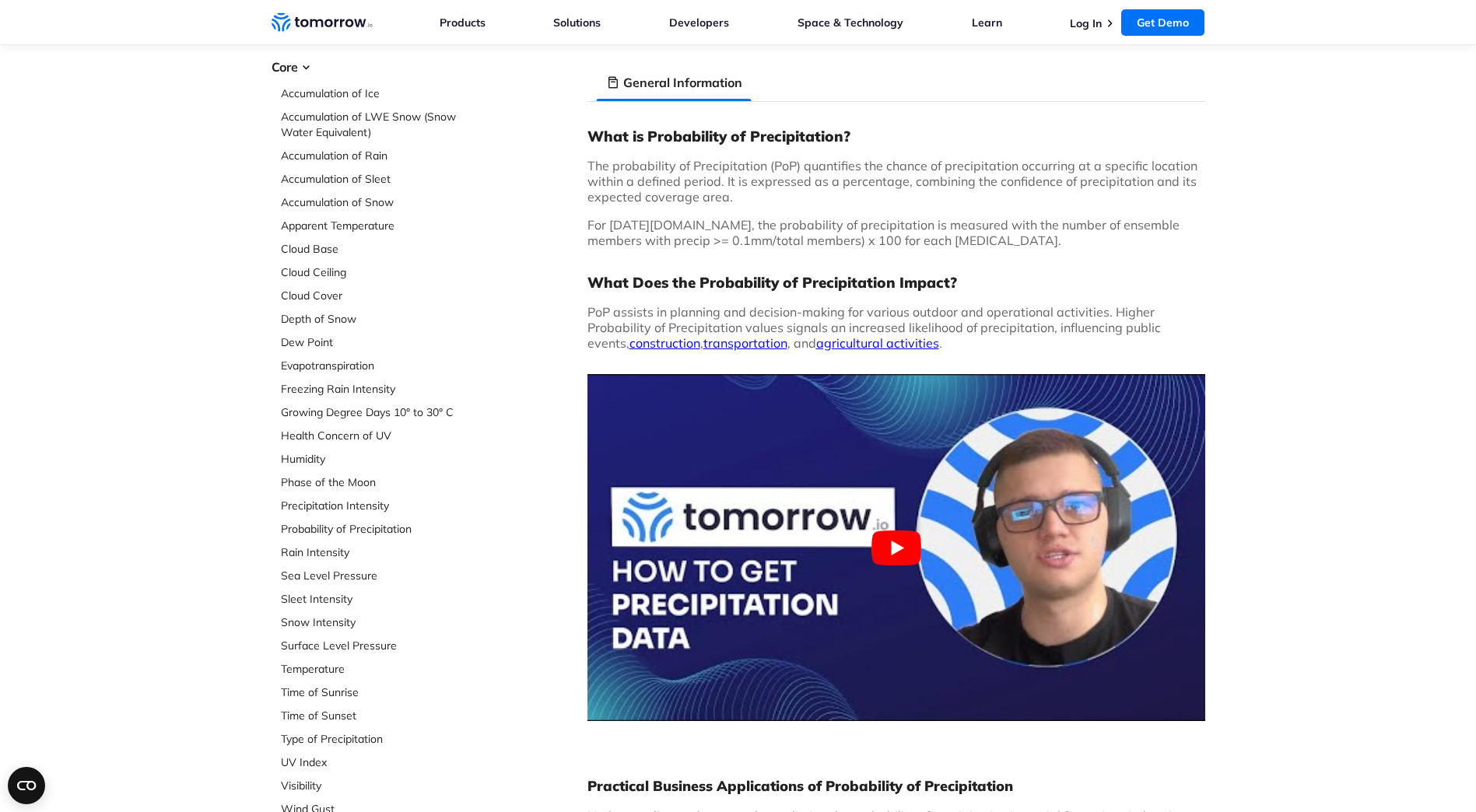
scroll to position [156, 0]
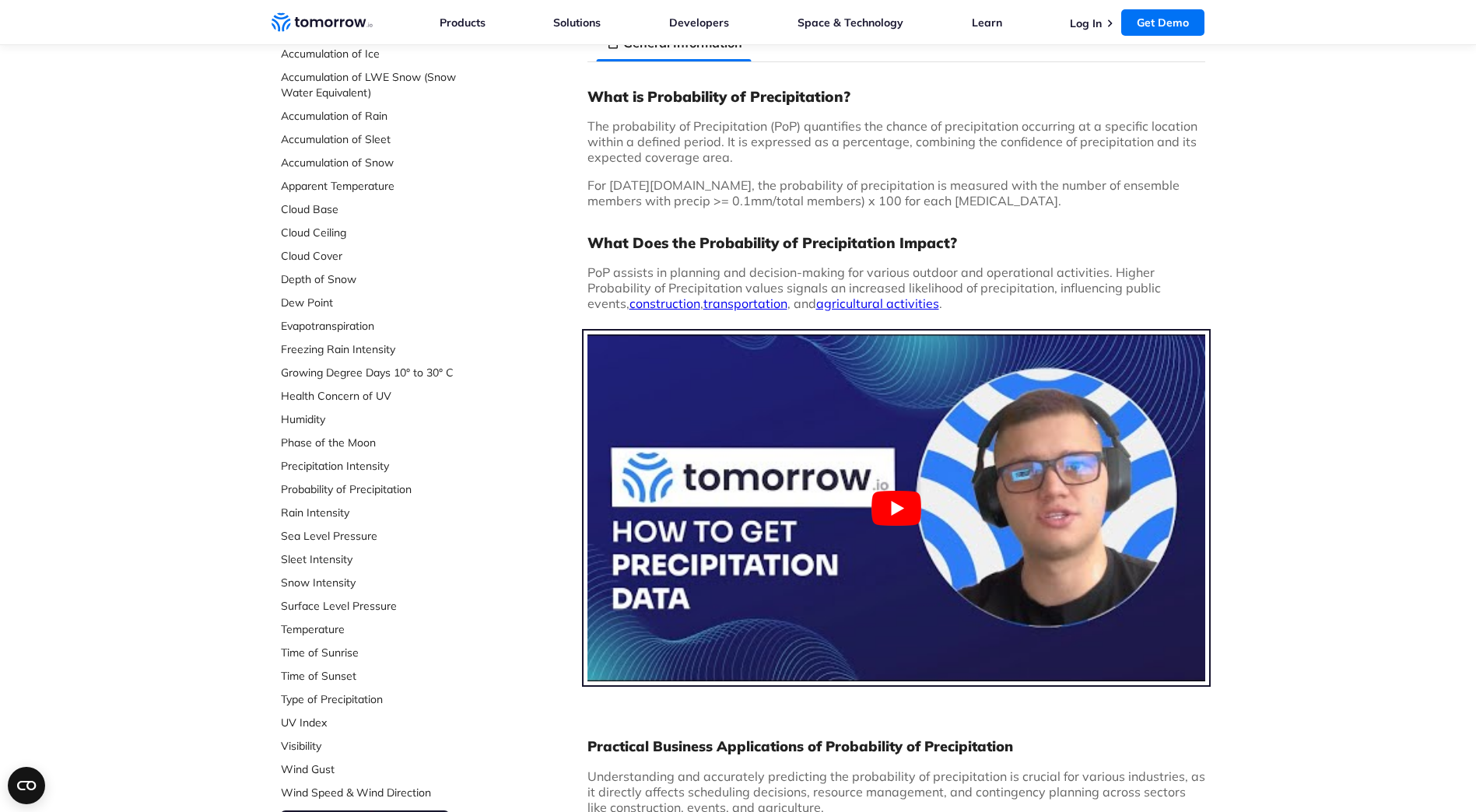
click at [898, 515] on button "Play Youtube video" at bounding box center [895, 507] width 618 height 347
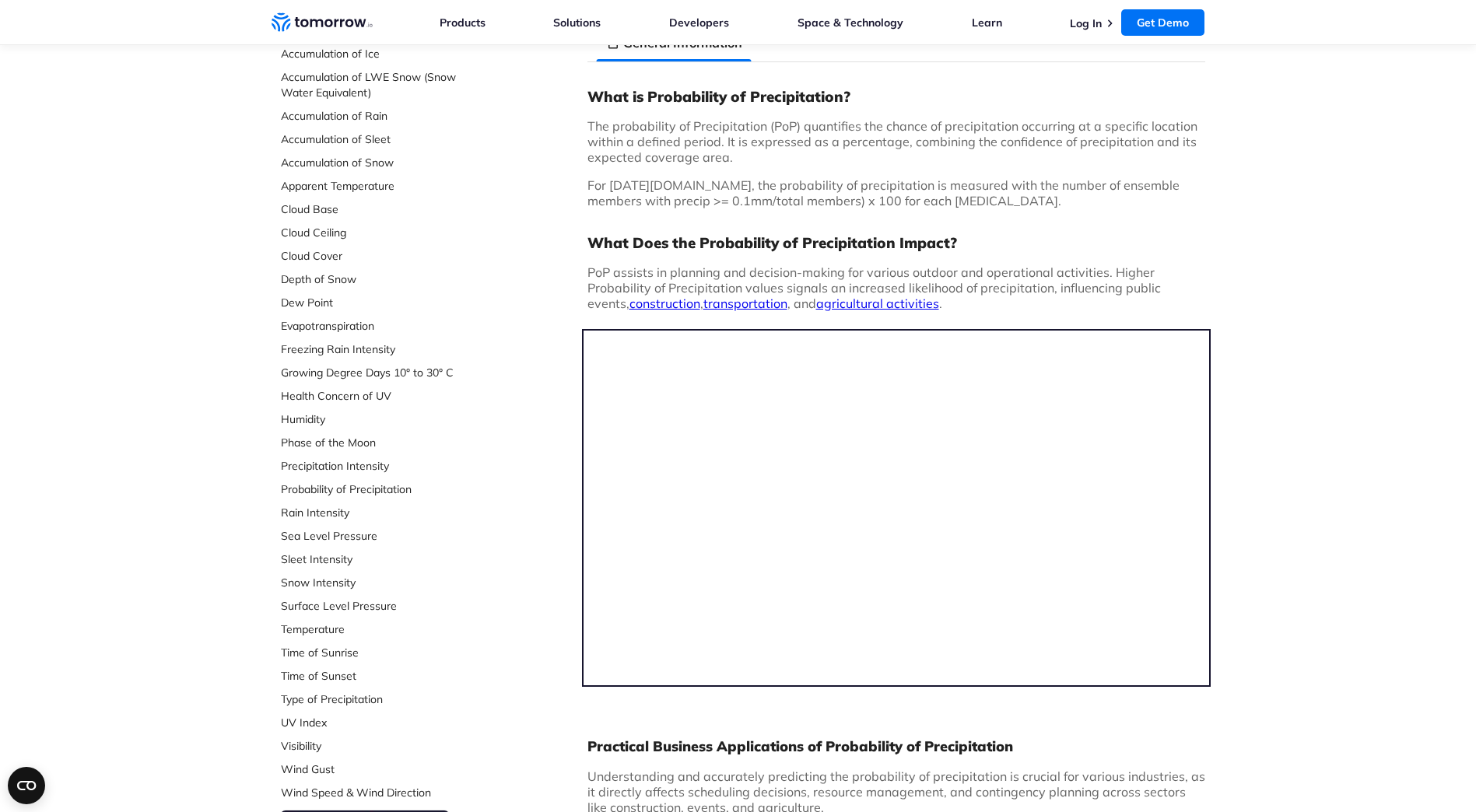
click at [1330, 178] on div "Select Data Layer Core Accumulation of Ice Accumulation of LWE Snow (Snow Water…" at bounding box center [738, 751] width 1476 height 1574
click at [1090, 26] on link "Log In" at bounding box center [1085, 23] width 32 height 14
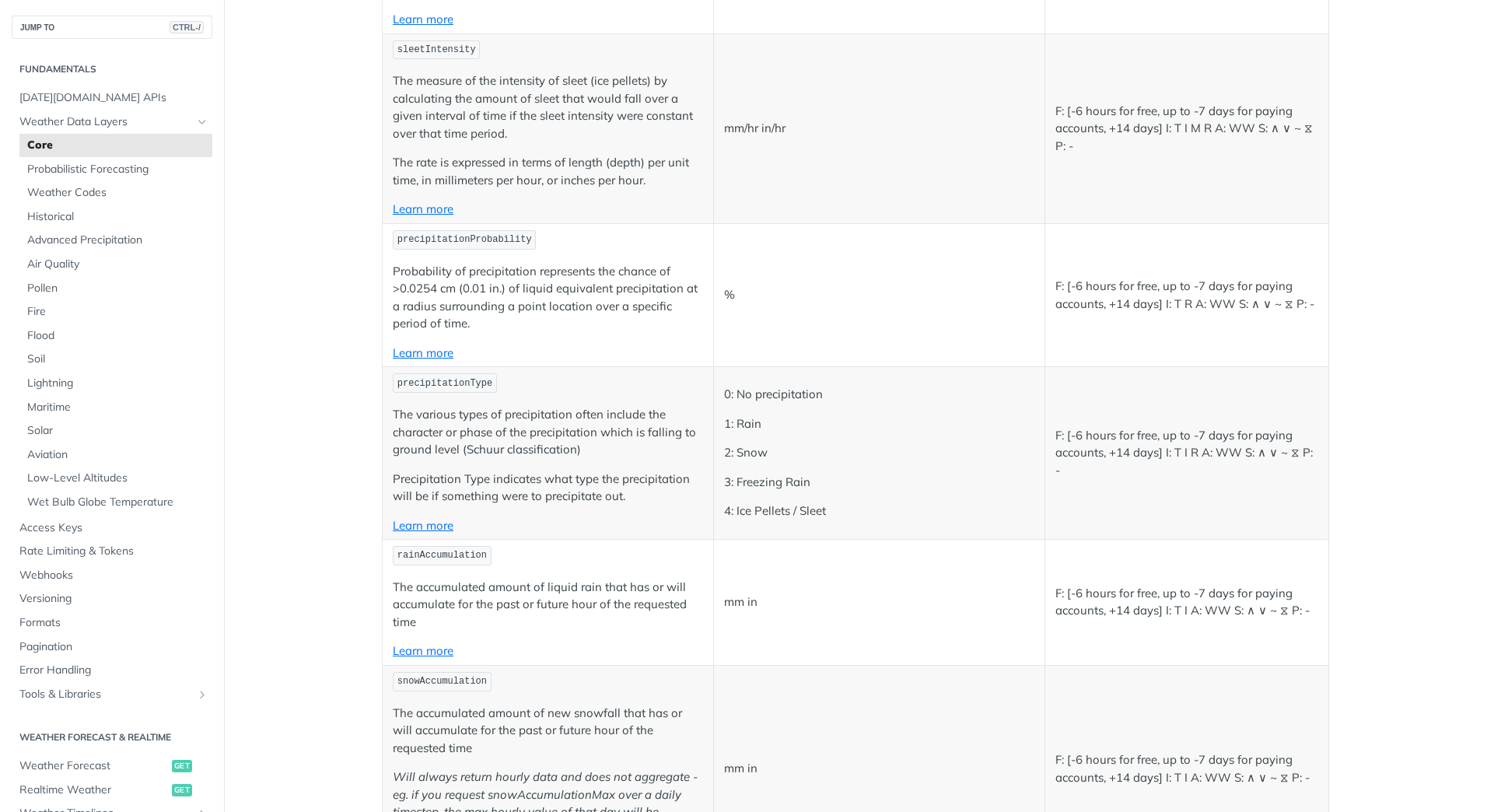
scroll to position [3733, 0]
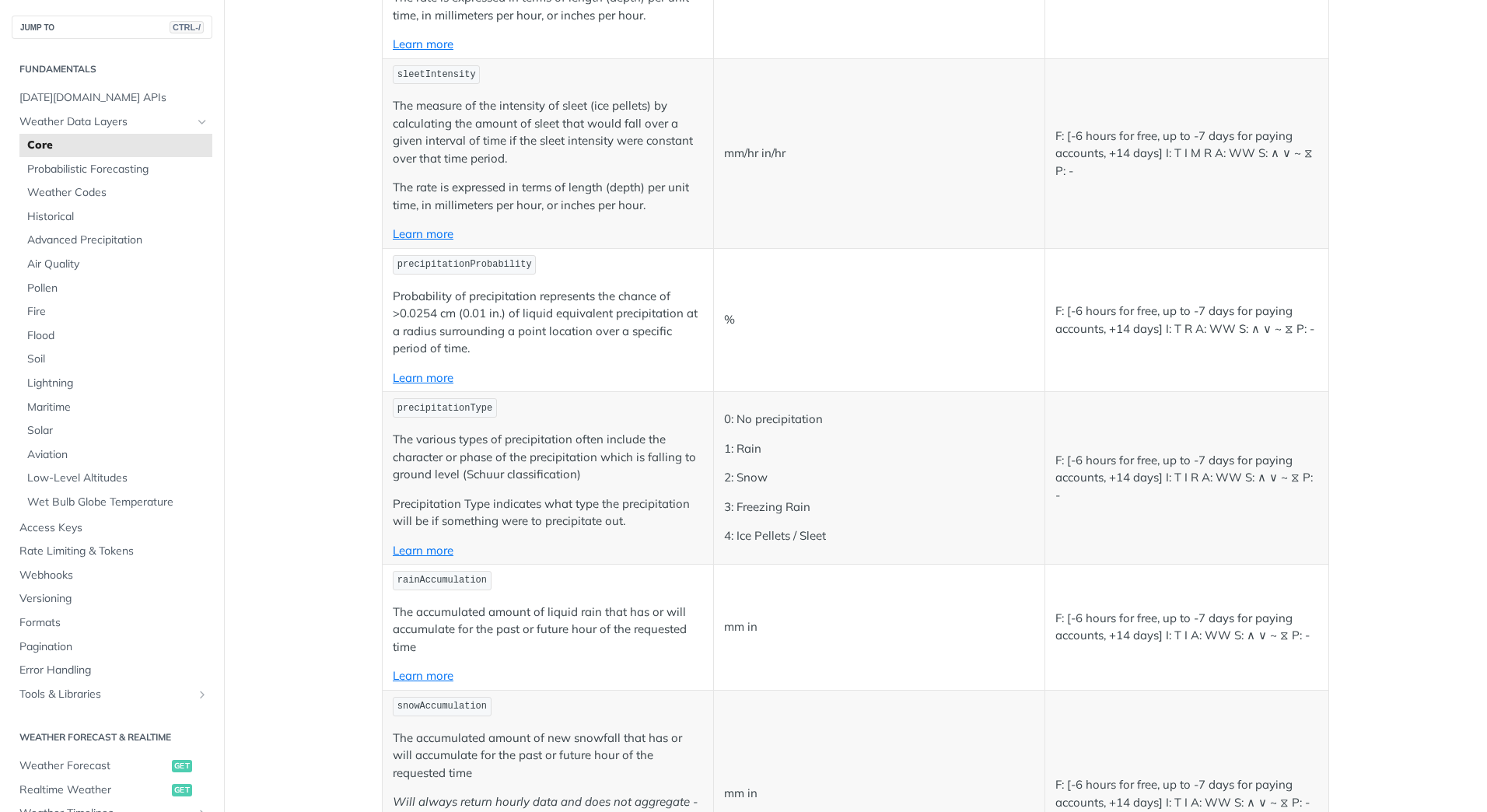
click at [491, 263] on span "precipitationProbability" at bounding box center [464, 264] width 134 height 11
drag, startPoint x: 393, startPoint y: 264, endPoint x: 515, endPoint y: 259, distance: 122.1
click at [515, 259] on code "precipitationProbability" at bounding box center [464, 265] width 143 height 20
click at [420, 379] on link "Learn more" at bounding box center [423, 378] width 60 height 14
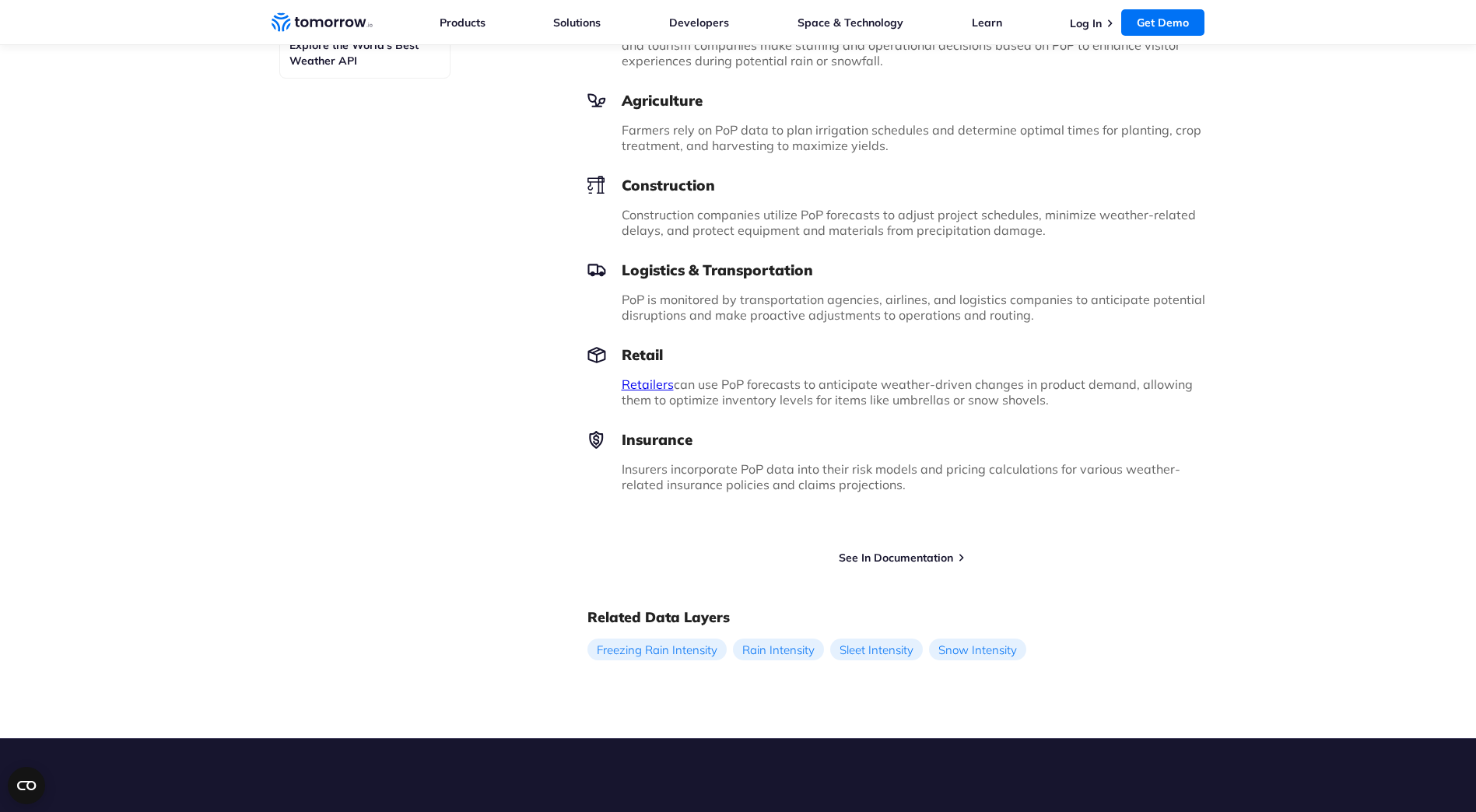
scroll to position [1011, 0]
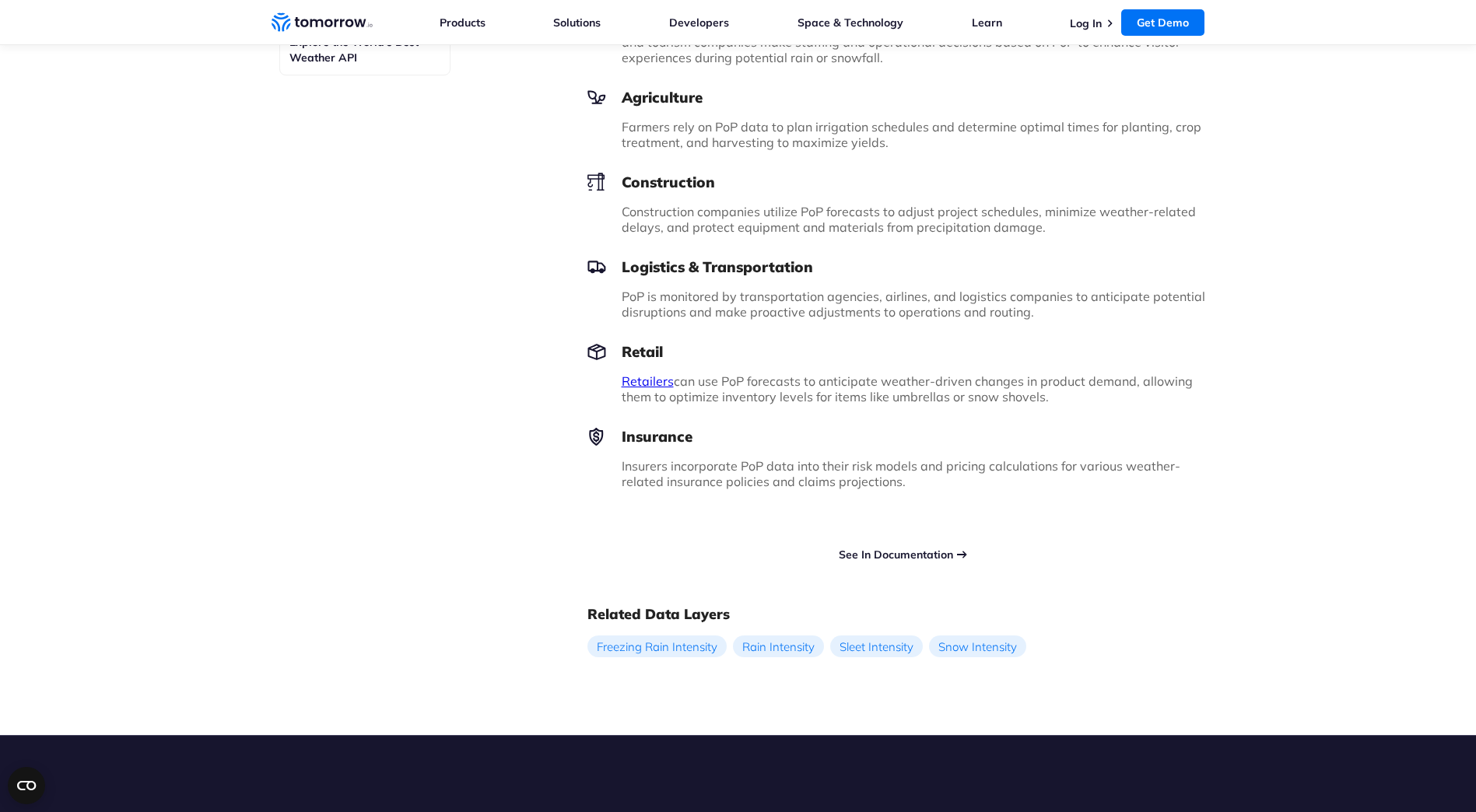
click at [899, 555] on link "See In Documentation" at bounding box center [895, 554] width 115 height 14
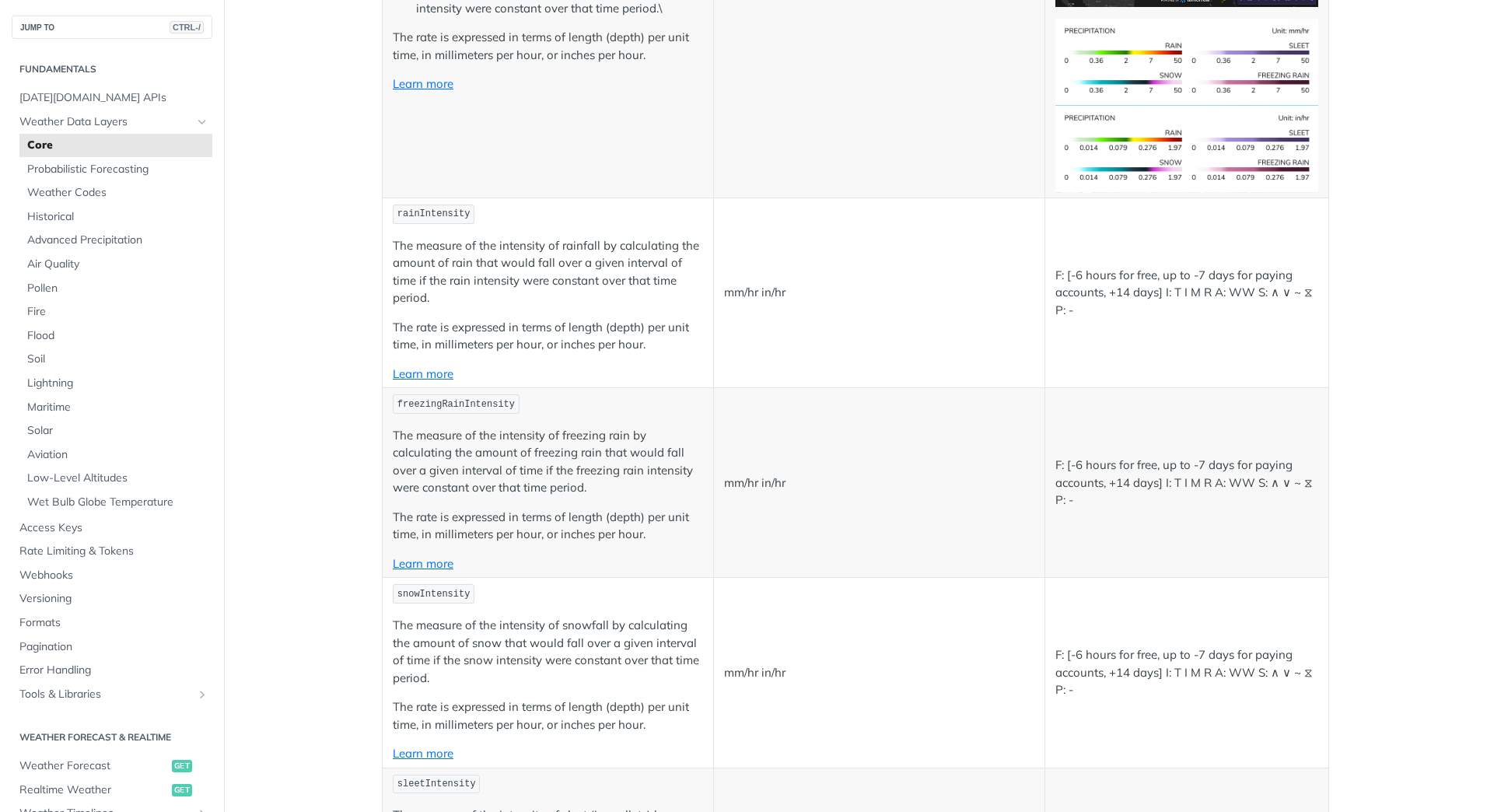
scroll to position [3422, 0]
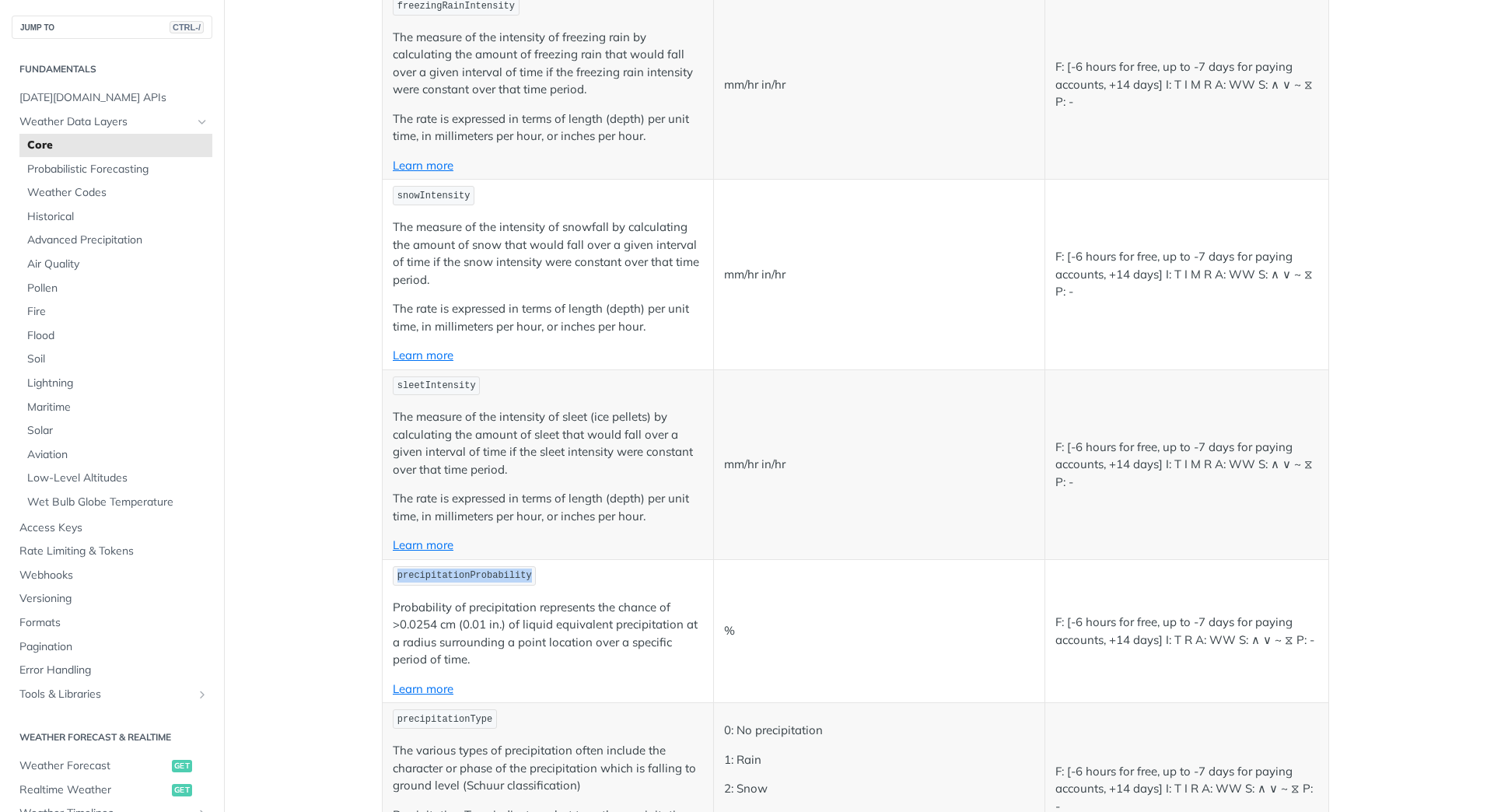
drag, startPoint x: 515, startPoint y: 576, endPoint x: 388, endPoint y: 581, distance: 127.1
click at [393, 581] on code "precipitationProbability" at bounding box center [464, 576] width 143 height 20
copy span "precipitationProbability"
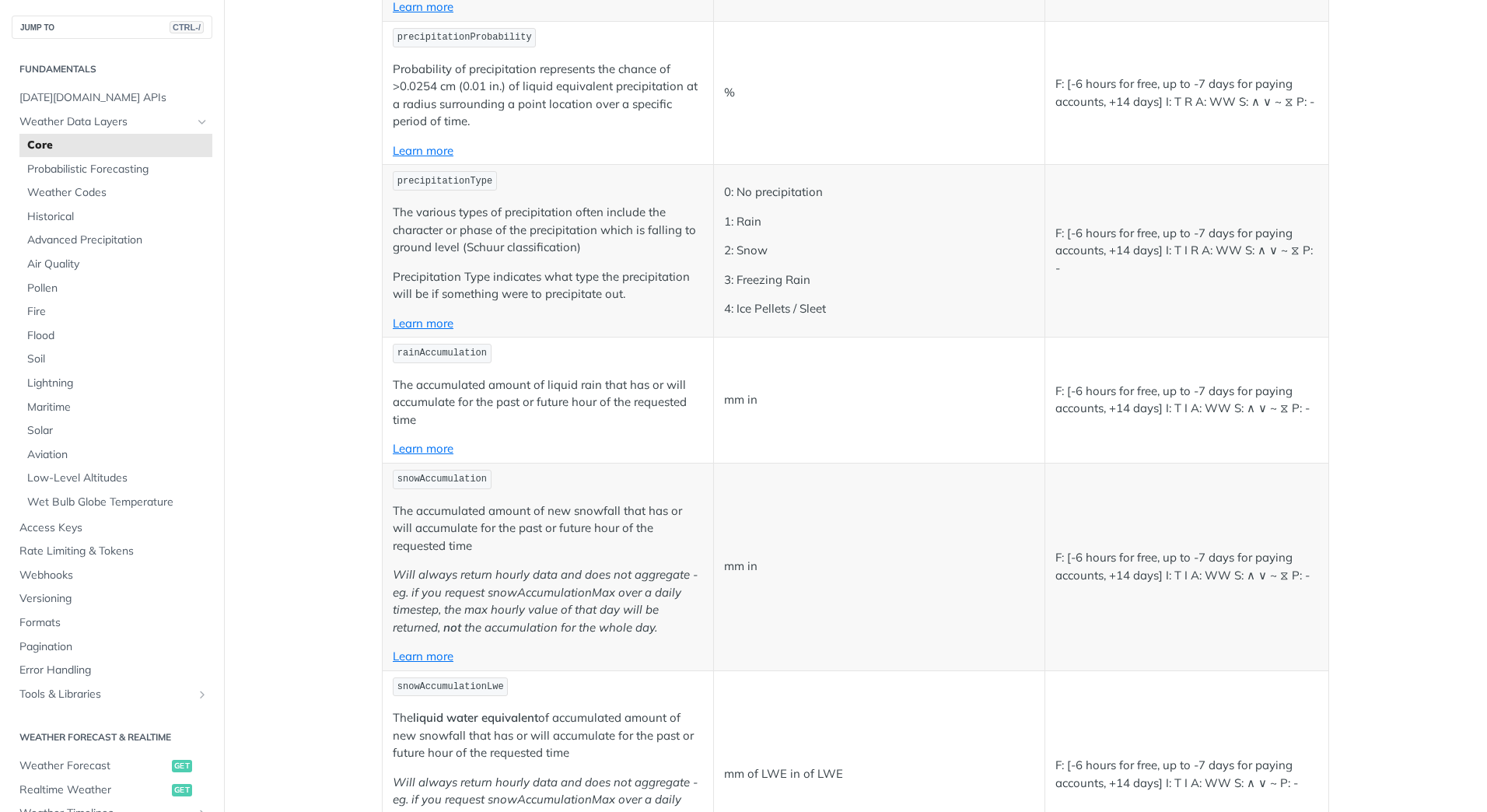
scroll to position [3966, 0]
